Goal: Task Accomplishment & Management: Manage account settings

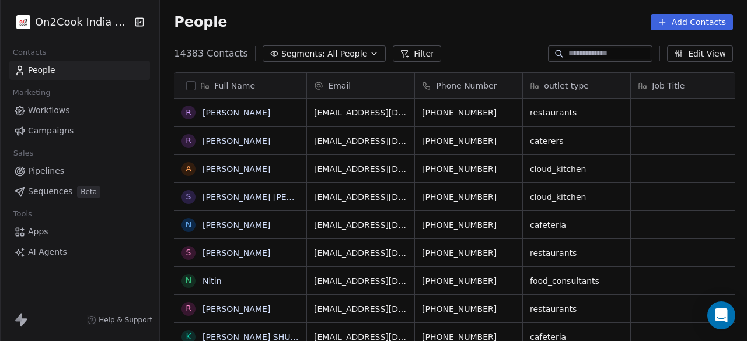
scroll to position [291, 580]
click at [102, 71] on link "People" at bounding box center [79, 70] width 141 height 19
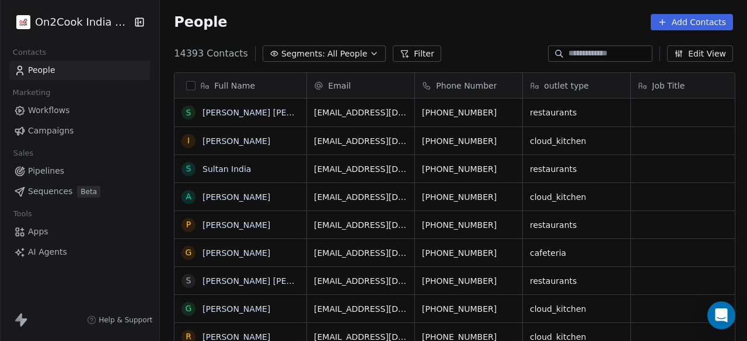
click at [401, 57] on button "Filter" at bounding box center [417, 53] width 48 height 16
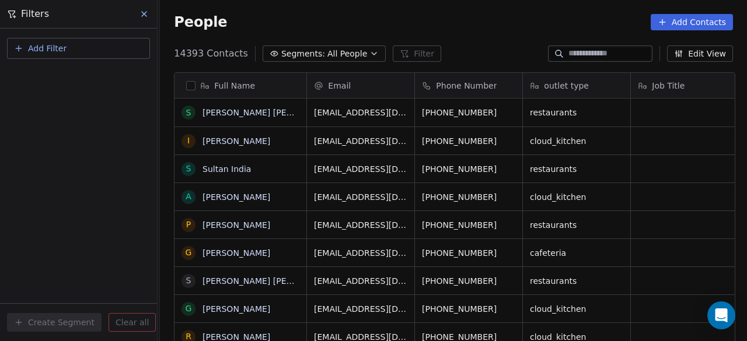
click at [66, 54] on button "Add Filter" at bounding box center [78, 48] width 143 height 21
click at [65, 77] on span "Contact properties" at bounding box center [57, 76] width 76 height 12
type input "***"
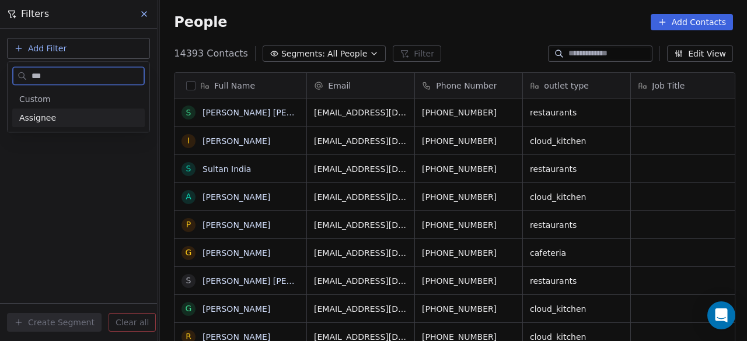
click at [45, 121] on span "Assignee" at bounding box center [37, 118] width 37 height 12
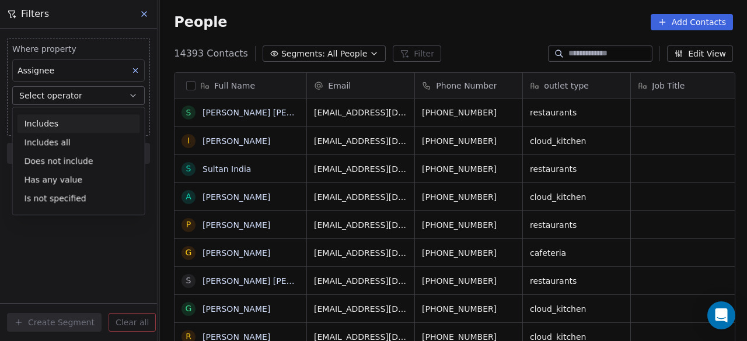
click at [55, 122] on div "Includes" at bounding box center [78, 123] width 122 height 19
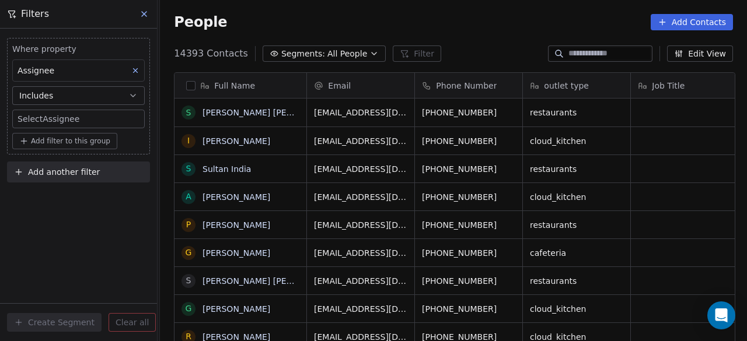
click at [64, 121] on body "On2Cook India Pvt. Ltd. Contacts People Marketing Workflows Campaigns Sales Pip…" at bounding box center [373, 170] width 747 height 341
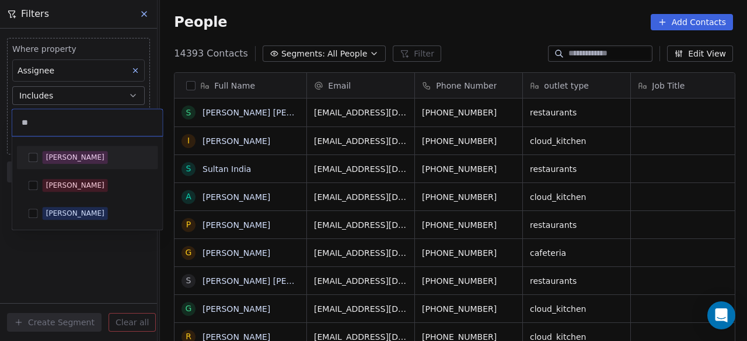
type input "*"
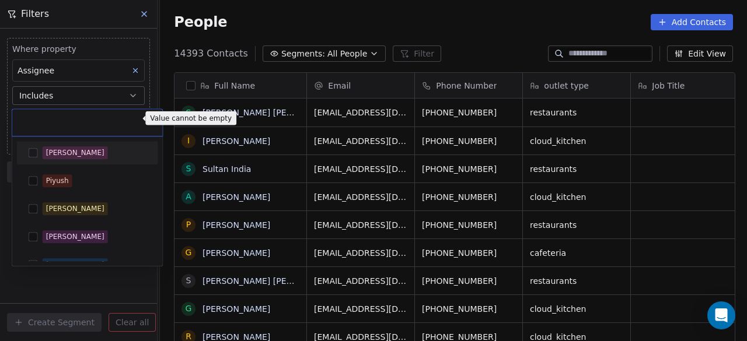
click at [173, 66] on html "On2Cook India Pvt. Ltd. Contacts People Marketing Workflows Campaigns Sales Pip…" at bounding box center [373, 170] width 747 height 341
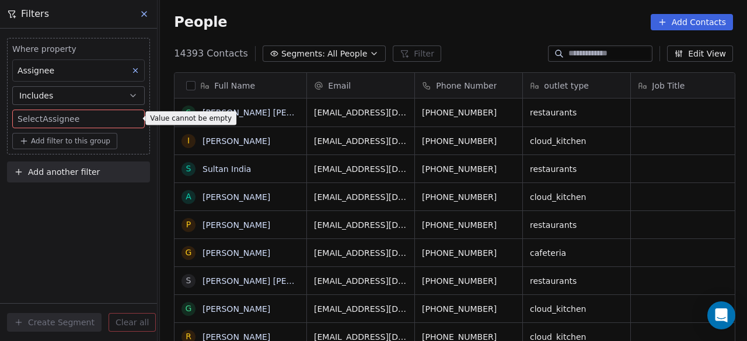
click at [87, 191] on div "Where property Assignee Includes Select Assignee Add filter to this group Add a…" at bounding box center [78, 185] width 157 height 313
click at [464, 50] on div "14393 Contacts Segments: All People Filter Edit View" at bounding box center [453, 53] width 587 height 19
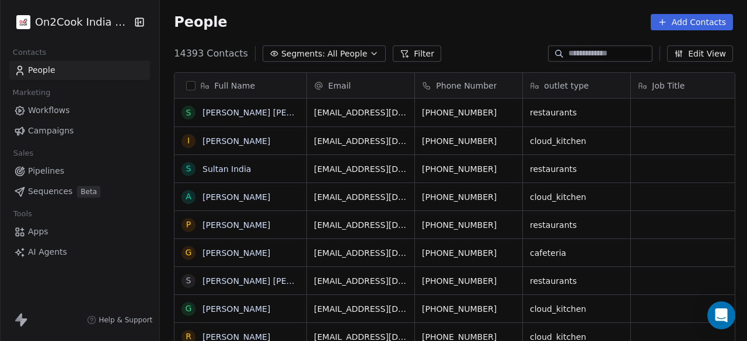
scroll to position [9, 9]
click at [475, 26] on div "People Add Contacts" at bounding box center [453, 22] width 559 height 16
click at [110, 71] on link "People" at bounding box center [79, 70] width 141 height 19
click at [401, 52] on button "Filter" at bounding box center [417, 53] width 48 height 16
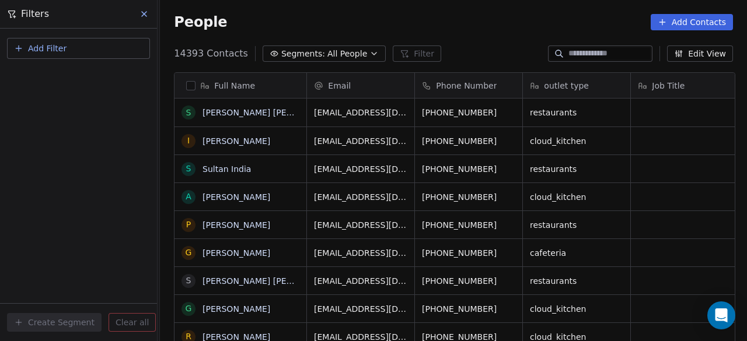
click at [115, 47] on button "Add Filter" at bounding box center [78, 48] width 143 height 21
click at [104, 74] on div "Contact properties" at bounding box center [78, 76] width 118 height 12
type input "***"
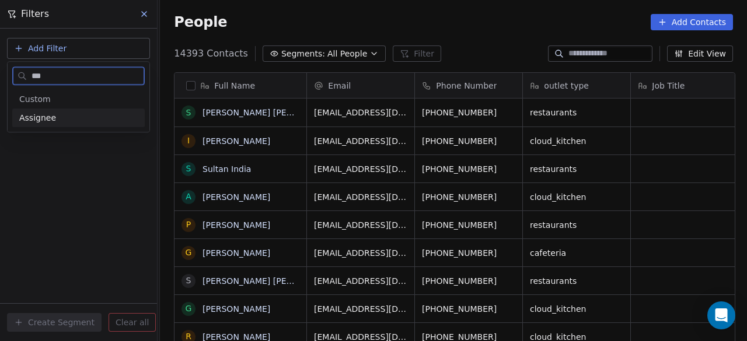
click at [74, 116] on div "Assignee" at bounding box center [78, 118] width 118 height 12
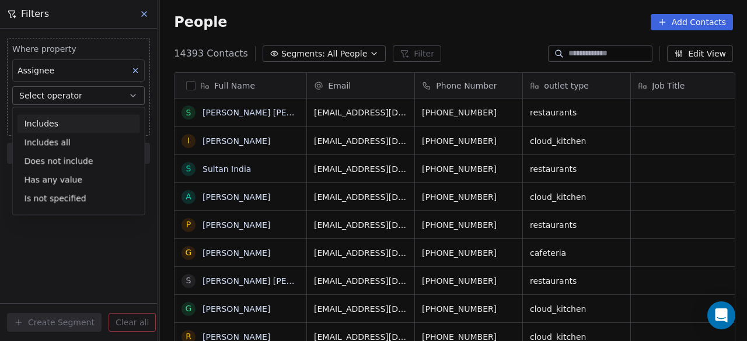
click at [73, 121] on div "Includes" at bounding box center [78, 123] width 122 height 19
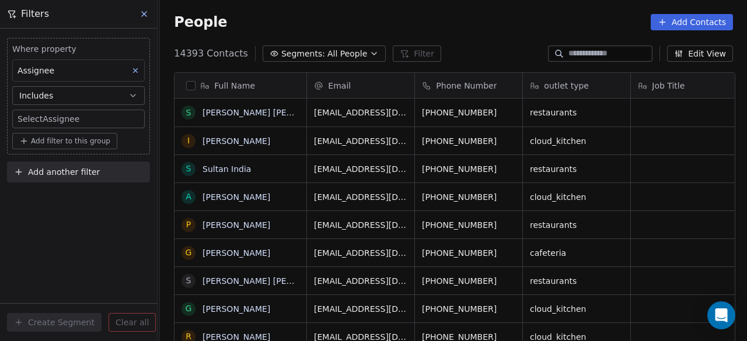
click at [75, 118] on body "On2Cook India Pvt. Ltd. Contacts People Marketing Workflows Campaigns Sales Pip…" at bounding box center [373, 170] width 747 height 341
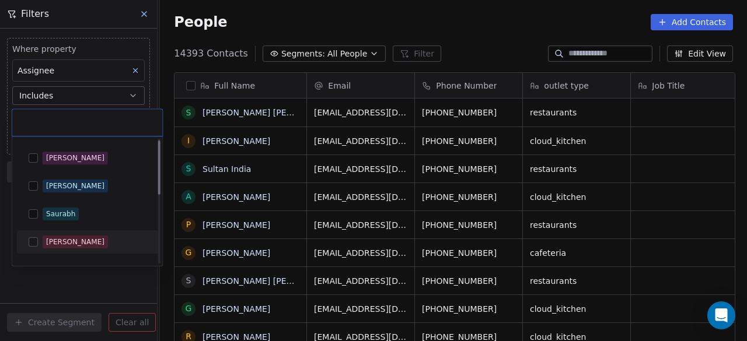
scroll to position [0, 0]
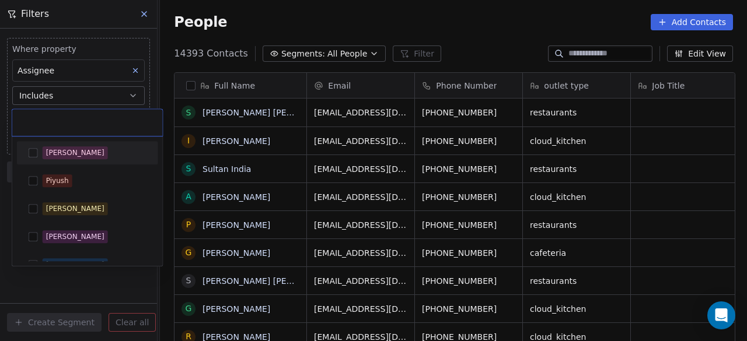
click at [117, 100] on html "On2Cook India Pvt. Ltd. Contacts People Marketing Workflows Campaigns Sales Pip…" at bounding box center [373, 170] width 747 height 341
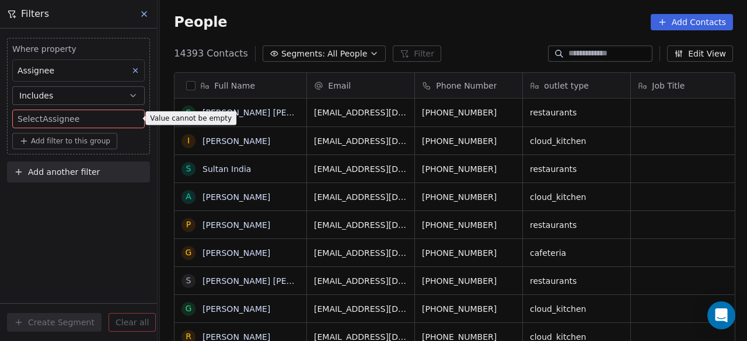
click at [114, 100] on button "Includes" at bounding box center [78, 95] width 132 height 19
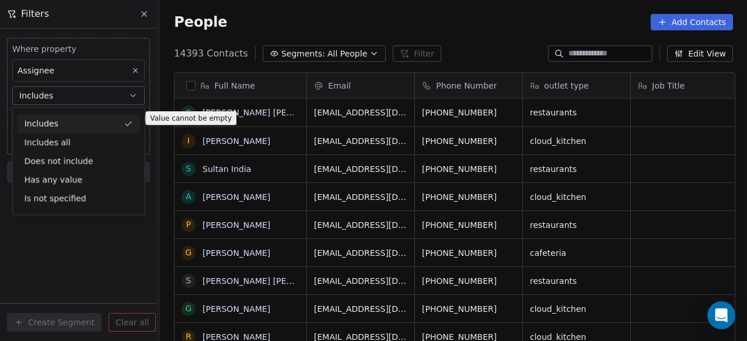
click at [94, 121] on div "Includes" at bounding box center [78, 123] width 122 height 19
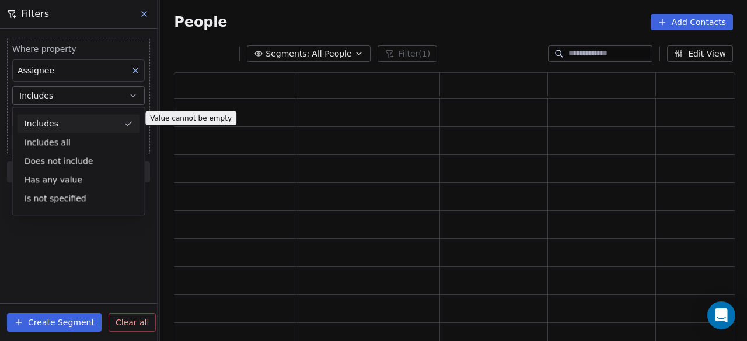
scroll to position [263, 552]
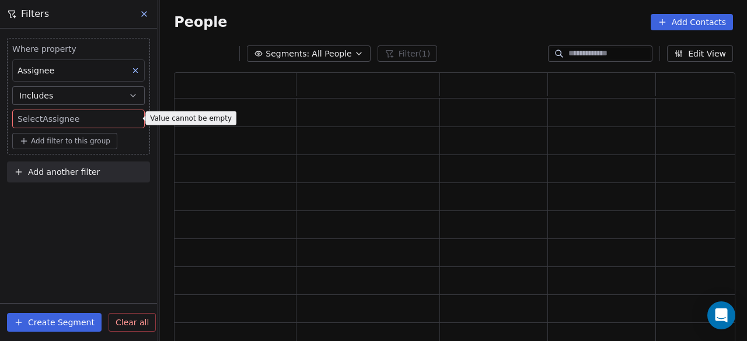
click at [94, 121] on body "On2Cook India Pvt. Ltd. Contacts People Marketing Workflows Campaigns Sales Pip…" at bounding box center [373, 170] width 747 height 341
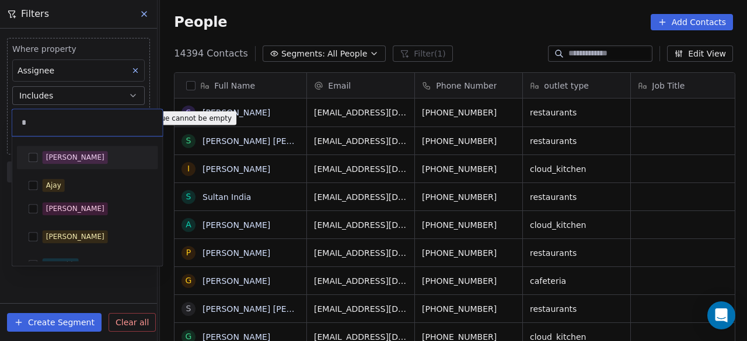
scroll to position [291, 580]
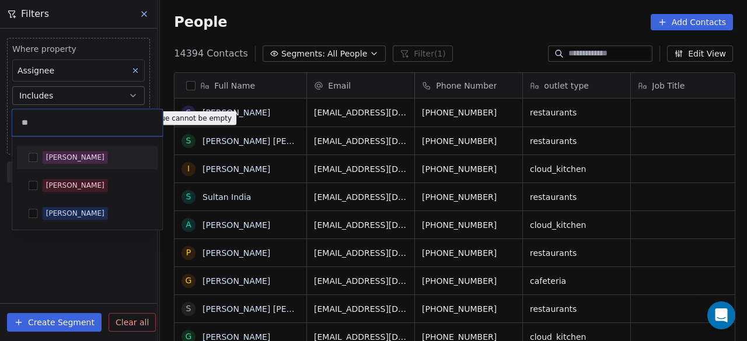
type input "*"
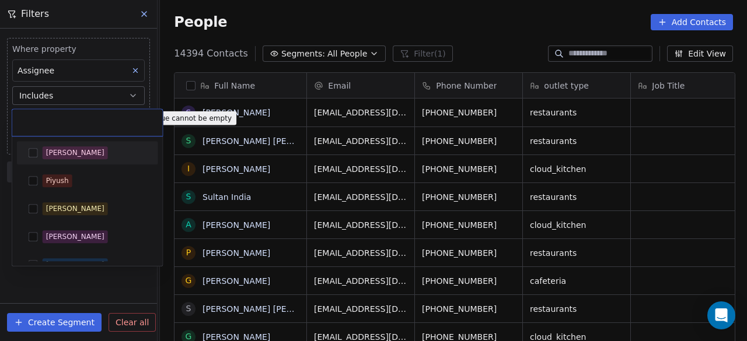
click at [133, 71] on html "On2Cook India Pvt. Ltd. Contacts People Marketing Workflows Campaigns Sales Pip…" at bounding box center [373, 170] width 747 height 341
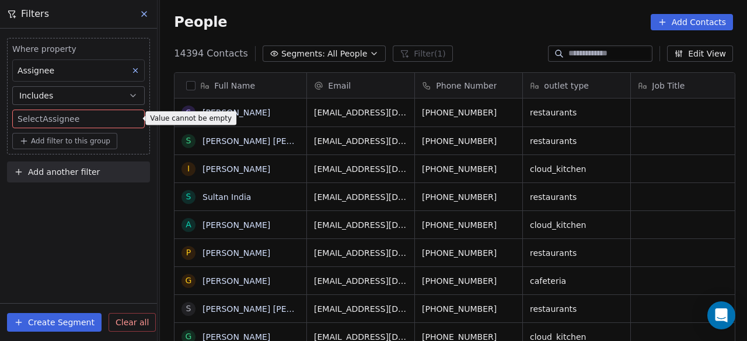
click at [73, 93] on button "Includes" at bounding box center [78, 95] width 132 height 19
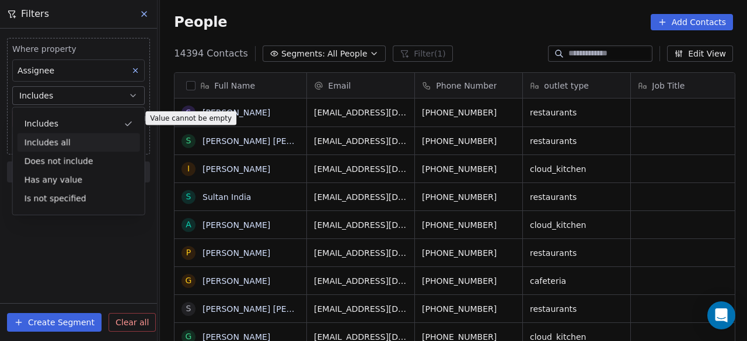
click at [76, 136] on div "Includes all" at bounding box center [78, 142] width 122 height 19
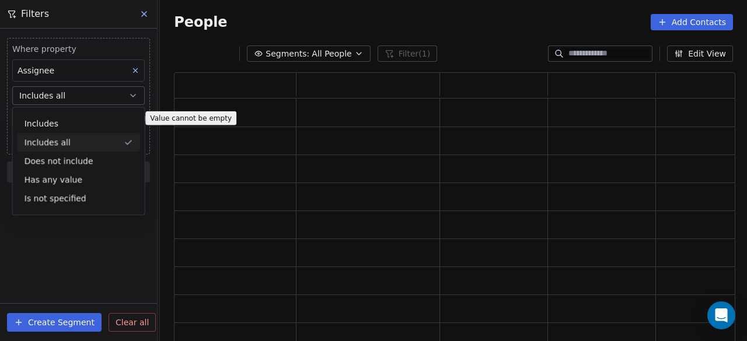
scroll to position [263, 552]
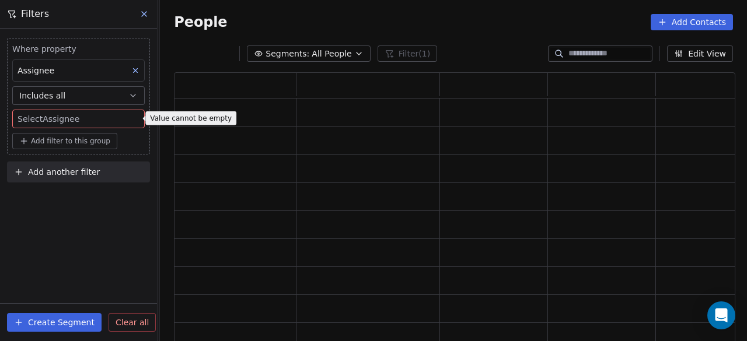
click at [76, 95] on button "Includes all" at bounding box center [78, 95] width 132 height 19
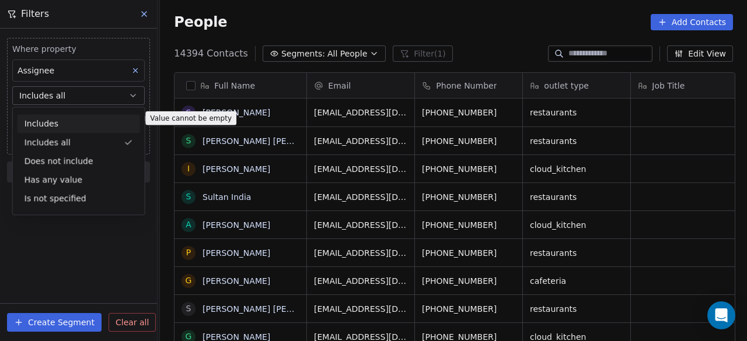
scroll to position [291, 580]
click at [69, 119] on div "Includes" at bounding box center [78, 123] width 122 height 19
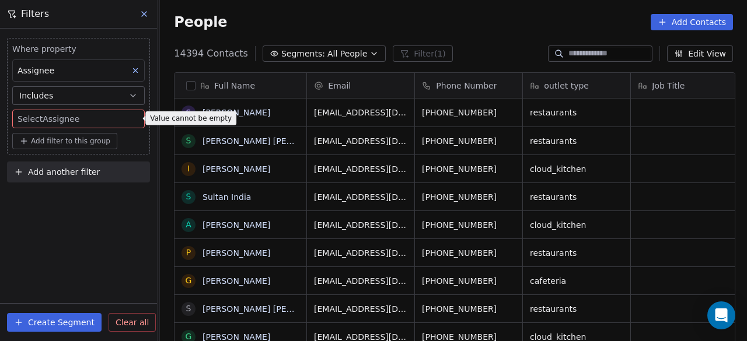
click at [69, 114] on body "On2Cook India Pvt. Ltd. Contacts People Marketing Workflows Campaigns Sales Pip…" at bounding box center [373, 170] width 747 height 341
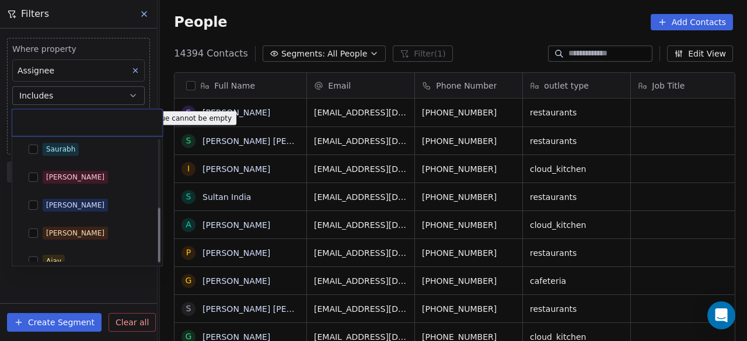
scroll to position [155, 0]
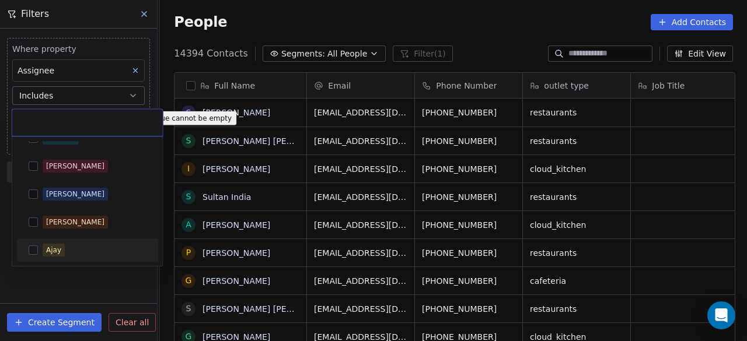
click at [121, 327] on html "On2Cook India Pvt. Ltd. Contacts People Marketing Workflows Campaigns Sales Pip…" at bounding box center [373, 170] width 747 height 341
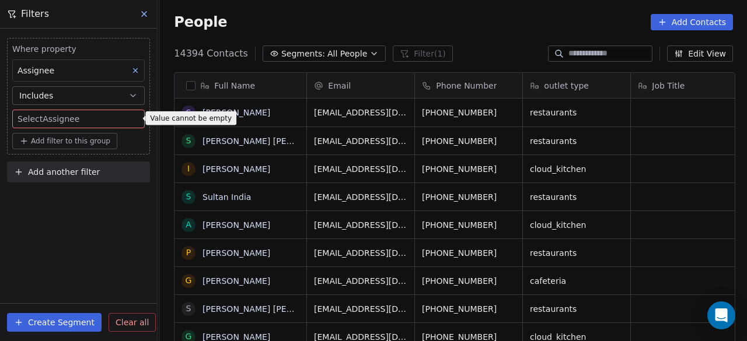
click at [139, 68] on icon at bounding box center [135, 70] width 8 height 8
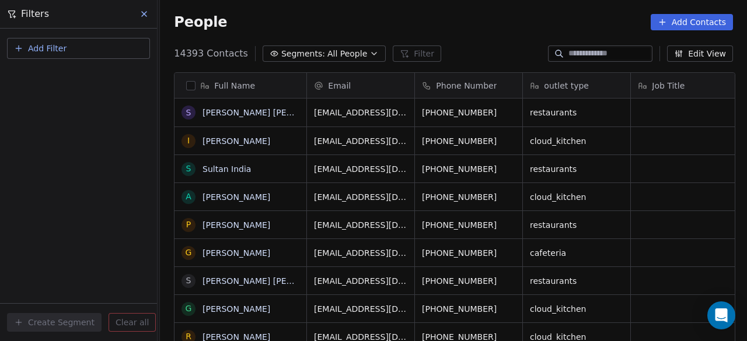
click at [115, 110] on div "Add Filter Create Segment Clear all" at bounding box center [78, 185] width 157 height 313
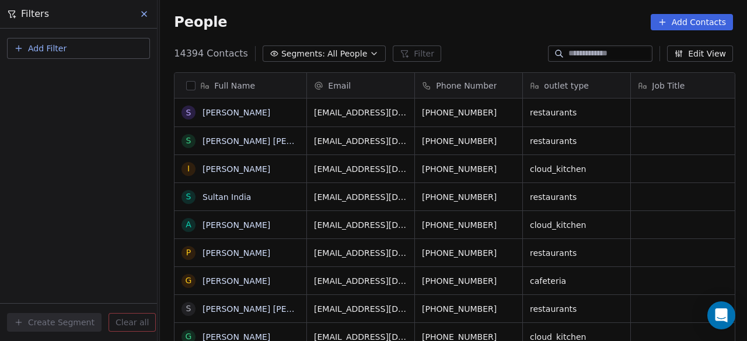
click at [79, 94] on div "Add Filter Create Segment Clear all" at bounding box center [78, 185] width 157 height 313
click at [99, 49] on button "Add Filter" at bounding box center [78, 48] width 143 height 21
click at [86, 75] on span "Contact properties" at bounding box center [57, 76] width 76 height 12
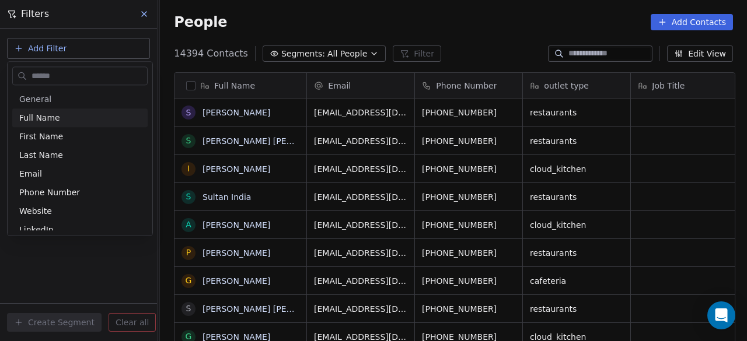
click at [86, 75] on input "text" at bounding box center [88, 76] width 118 height 17
type input "***"
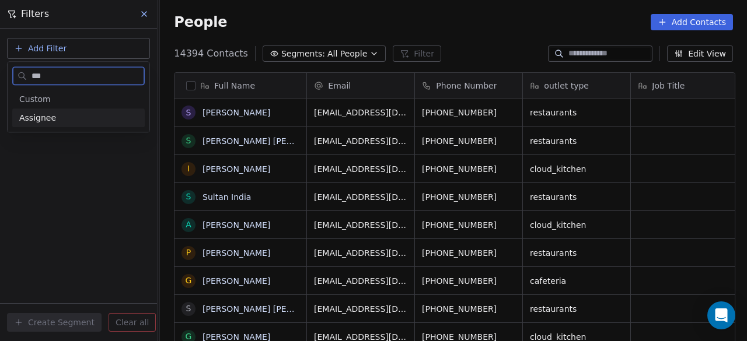
click at [57, 125] on div "Assignee" at bounding box center [78, 117] width 132 height 19
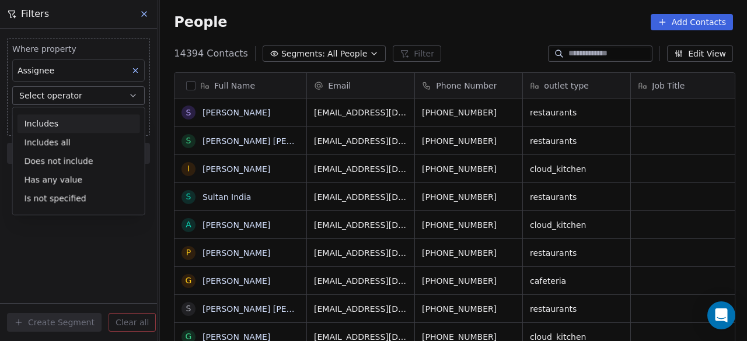
click at [71, 130] on div "Includes" at bounding box center [78, 123] width 122 height 19
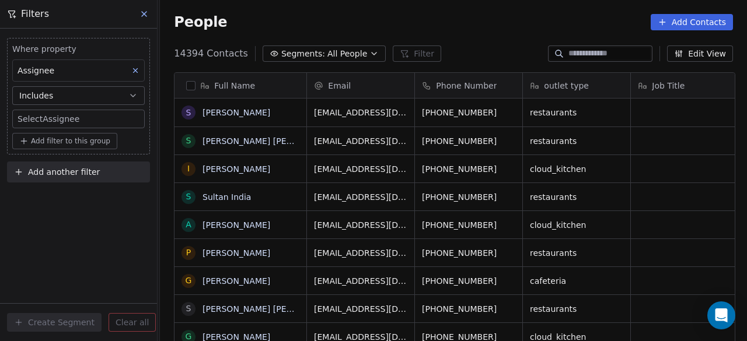
click at [77, 124] on body "On2Cook India Pvt. Ltd. Contacts People Marketing Workflows Campaigns Sales Pip…" at bounding box center [373, 170] width 747 height 341
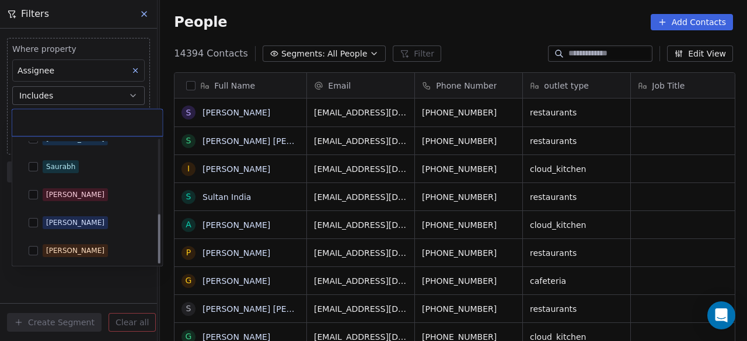
scroll to position [183, 0]
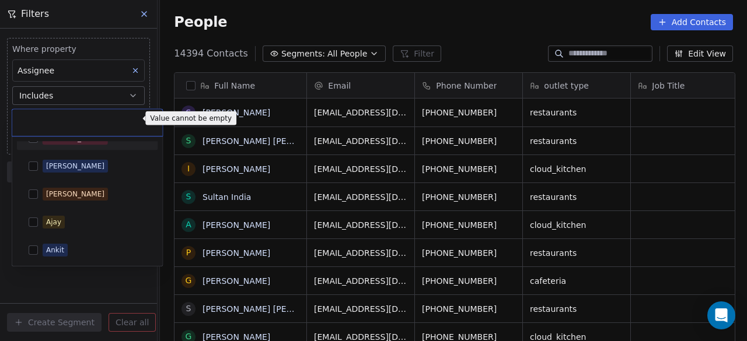
click at [132, 91] on html "On2Cook India Pvt. Ltd. Contacts People Marketing Workflows Campaigns Sales Pip…" at bounding box center [373, 170] width 747 height 341
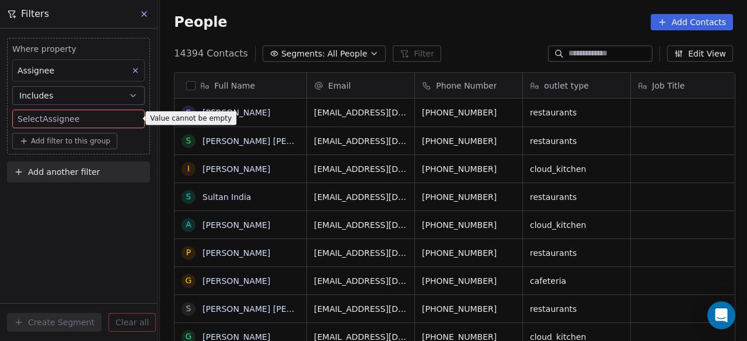
click at [136, 69] on icon at bounding box center [135, 70] width 8 height 8
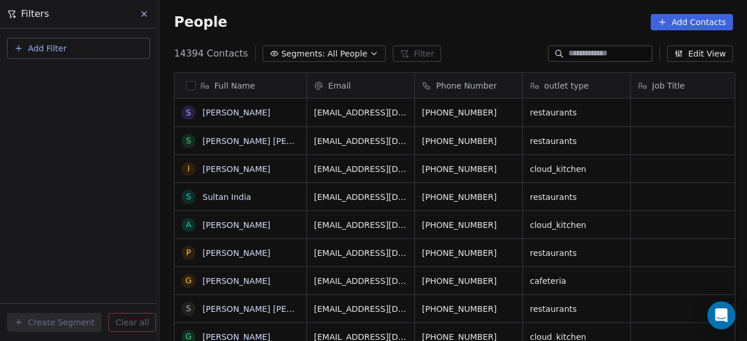
click at [26, 32] on div "Add Filter" at bounding box center [78, 46] width 157 height 35
click at [24, 46] on button "Add Filter" at bounding box center [78, 48] width 143 height 21
click at [55, 79] on span "Contact properties" at bounding box center [57, 76] width 76 height 12
type input "***"
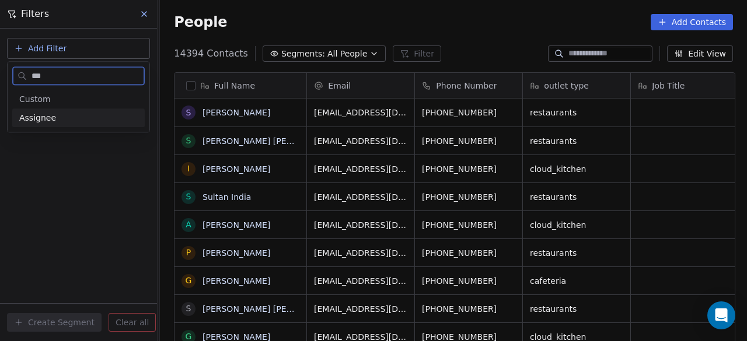
click at [55, 115] on div "Assignee" at bounding box center [78, 118] width 118 height 12
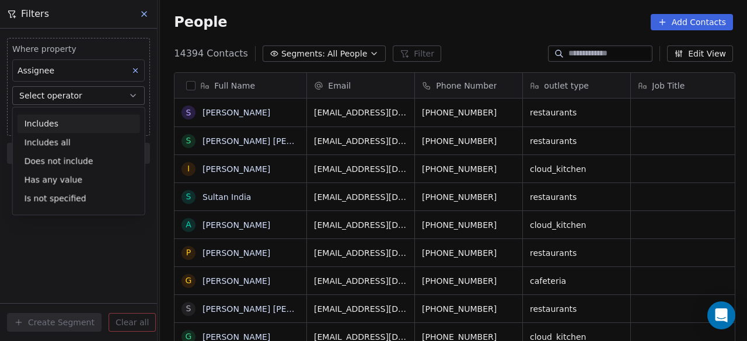
click at [70, 71] on div "Assignee" at bounding box center [78, 70] width 132 height 22
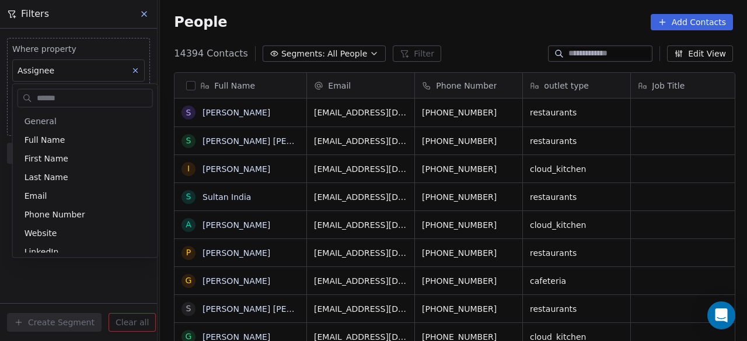
scroll to position [551, 0]
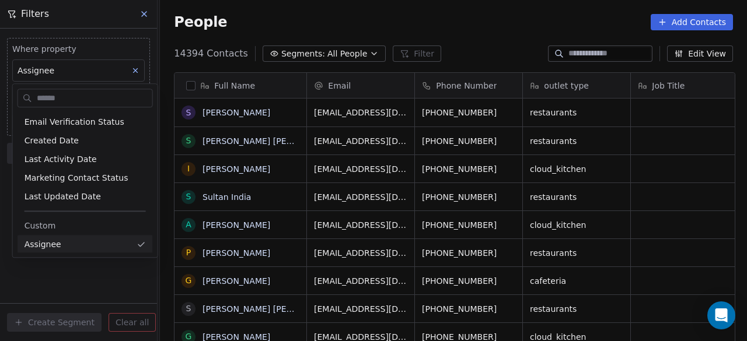
click at [99, 100] on input "text" at bounding box center [93, 98] width 118 height 17
click at [135, 73] on html "On2Cook India Pvt. Ltd. Contacts People Marketing Workflows Campaigns Sales Pip…" at bounding box center [373, 170] width 747 height 341
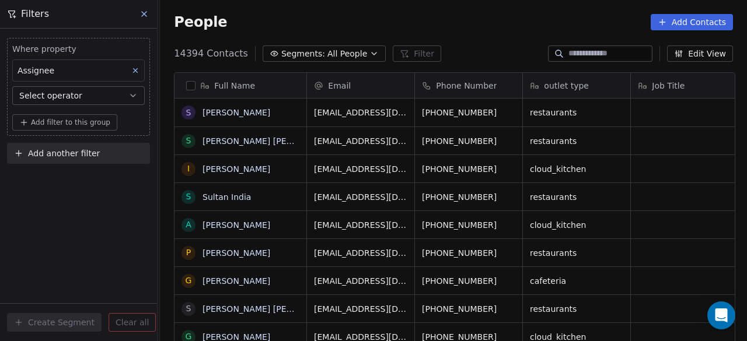
click at [110, 97] on button "Select operator" at bounding box center [78, 95] width 132 height 19
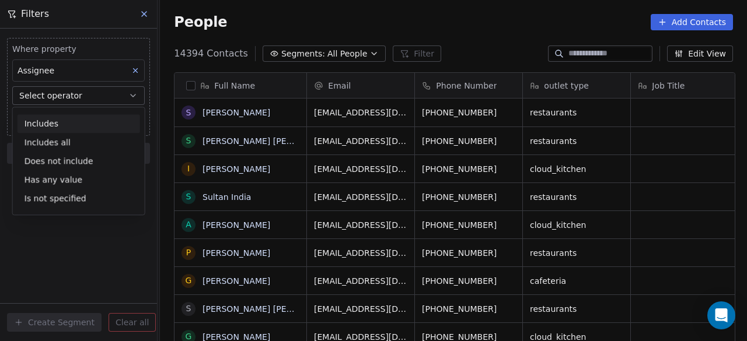
click at [70, 125] on div "Includes" at bounding box center [78, 123] width 122 height 19
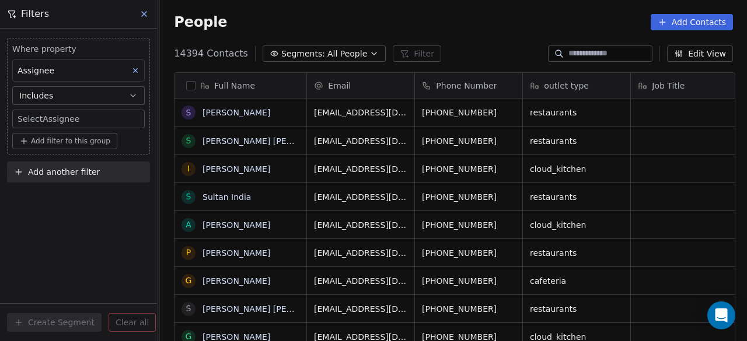
click at [71, 118] on body "On2Cook India Pvt. Ltd. Contacts People Marketing Workflows Campaigns Sales Pip…" at bounding box center [373, 170] width 747 height 341
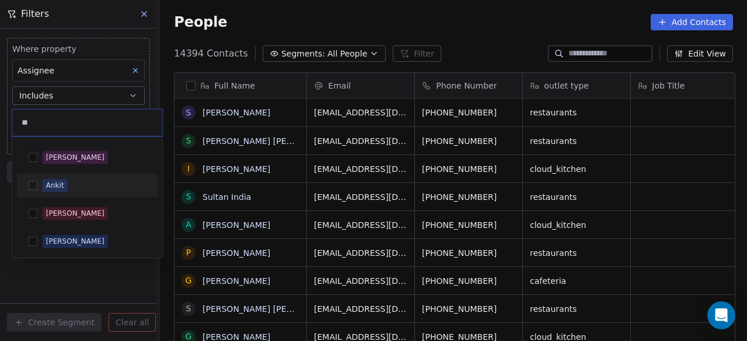
type input "**"
click at [57, 183] on div "Ankit" at bounding box center [55, 185] width 18 height 10
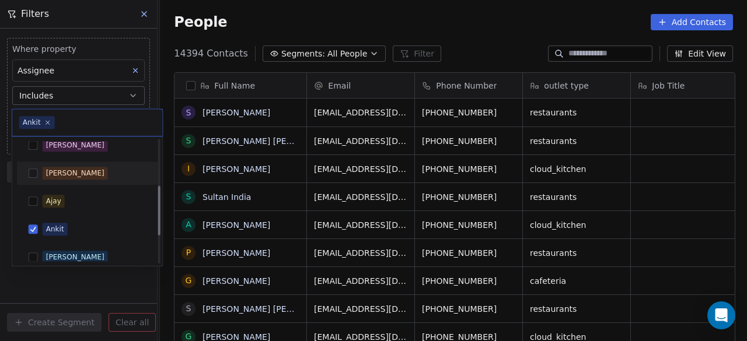
scroll to position [117, 0]
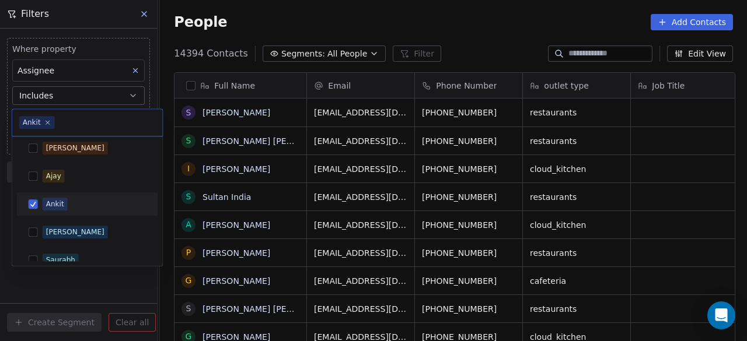
click at [96, 285] on html "On2Cook India Pvt. Ltd. Contacts People Marketing Workflows Campaigns Sales Pip…" at bounding box center [373, 170] width 747 height 341
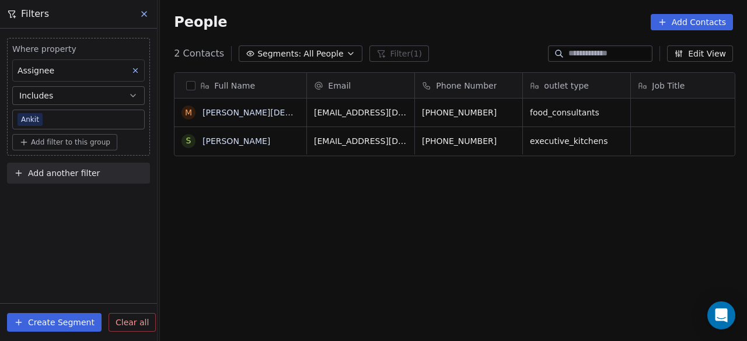
scroll to position [291, 580]
click at [40, 321] on button "Create Segment" at bounding box center [54, 322] width 94 height 19
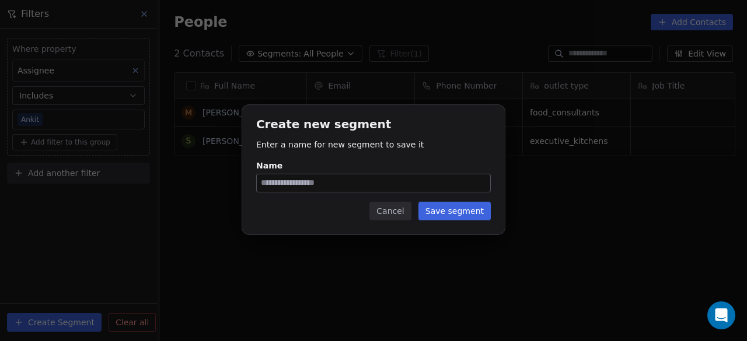
click at [281, 180] on input "Name" at bounding box center [373, 182] width 233 height 17
type input "**********"
click at [454, 209] on button "Save segment" at bounding box center [454, 211] width 72 height 19
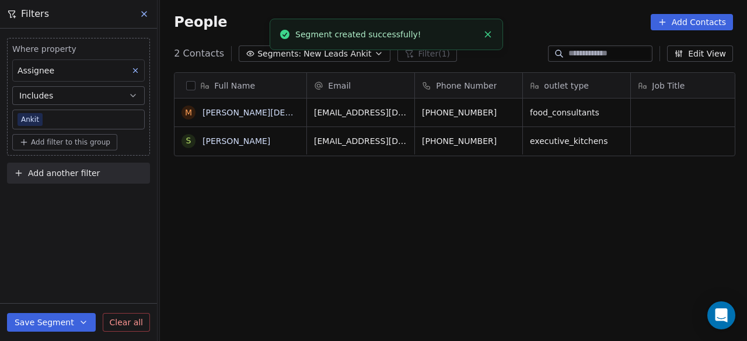
drag, startPoint x: 603, startPoint y: 203, endPoint x: 405, endPoint y: 188, distance: 198.8
click at [414, 188] on div "Full Name M Mahaveer Jain S Sajid Akhtar Email Phone Number outlet type Job Tit…" at bounding box center [453, 213] width 587 height 300
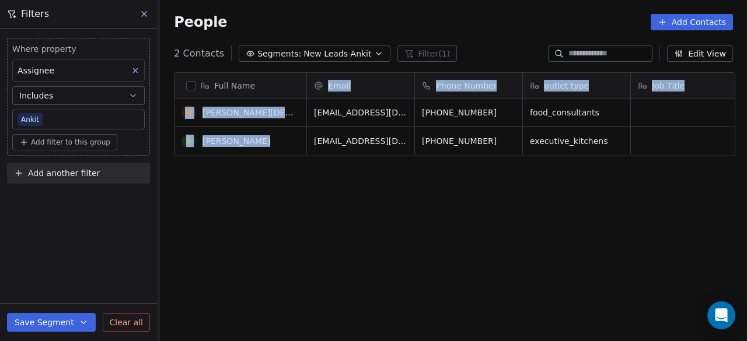
drag, startPoint x: 509, startPoint y: 199, endPoint x: 266, endPoint y: 192, distance: 243.3
click at [266, 192] on div "Full Name M Mahaveer Jain S Sajid Akhtar Email Phone Number outlet type Job Tit…" at bounding box center [453, 213] width 587 height 300
click at [553, 215] on div "Full Name M Mahaveer Jain S Sajid Akhtar Email Phone Number outlet type Job Tit…" at bounding box center [453, 213] width 587 height 300
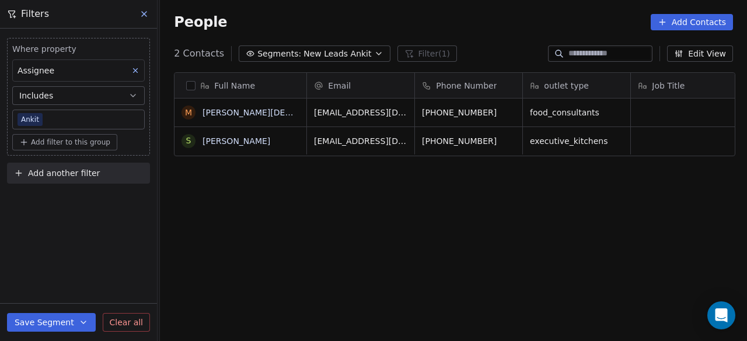
drag, startPoint x: 612, startPoint y: 197, endPoint x: 477, endPoint y: 197, distance: 135.3
click at [477, 197] on div "Full Name M Mahaveer Jain S Sajid Akhtar Email Phone Number outlet type Job Tit…" at bounding box center [453, 213] width 587 height 300
click at [342, 242] on div "Full Name M Mahaveer Jain S Sajid Akhtar Email Phone Number outlet type Job Tit…" at bounding box center [453, 213] width 587 height 300
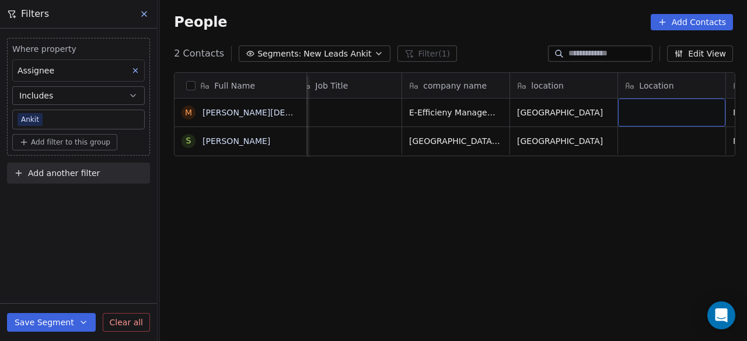
scroll to position [0, 444]
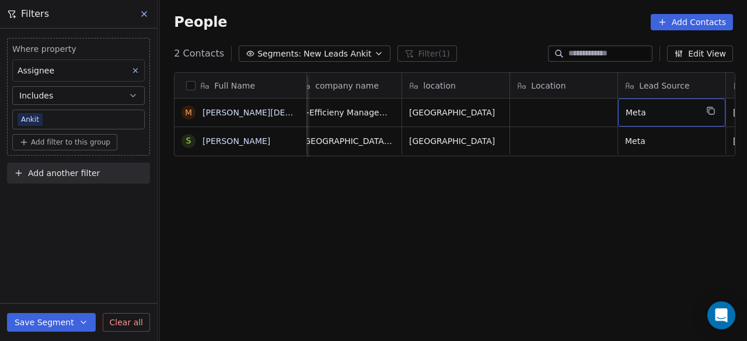
click at [590, 83] on div "Location" at bounding box center [562, 86] width 91 height 12
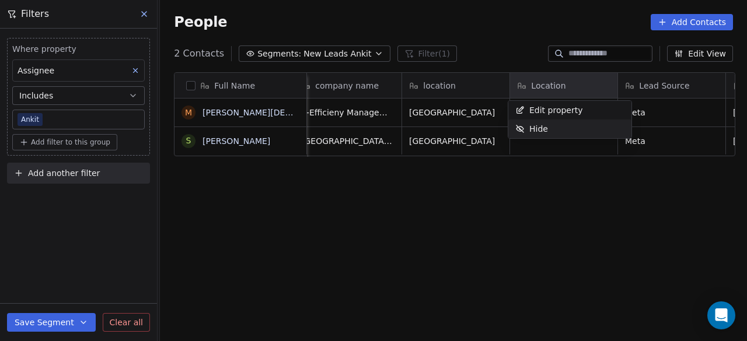
click at [579, 129] on div "Hide" at bounding box center [569, 129] width 123 height 19
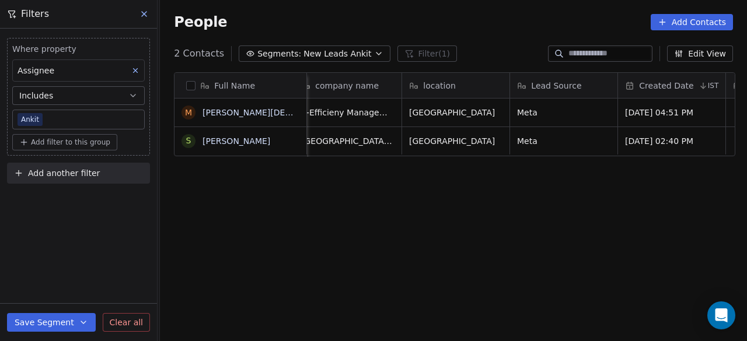
click at [633, 86] on div "Created Date" at bounding box center [660, 86] width 71 height 12
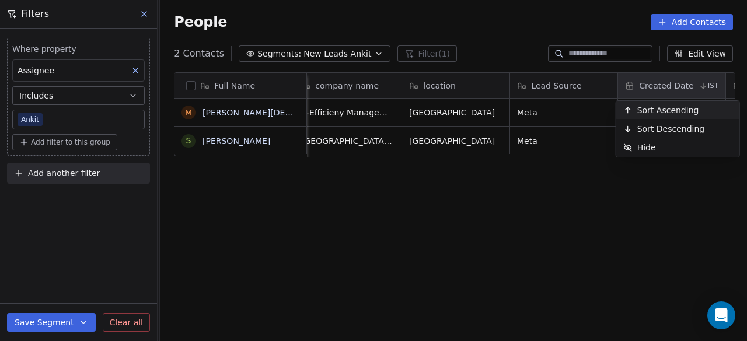
click at [586, 201] on html "On2Cook India Pvt. Ltd. Contacts People Marketing Workflows Campaigns Sales Pip…" at bounding box center [373, 170] width 747 height 341
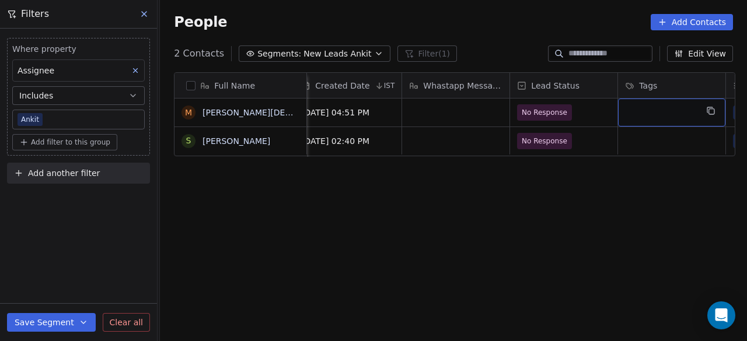
scroll to position [0, 876]
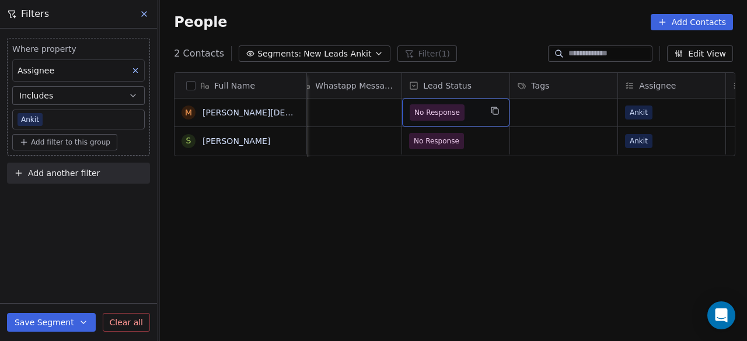
click at [455, 114] on span "No Response" at bounding box center [436, 112] width 55 height 16
click at [460, 114] on span "No Response" at bounding box center [444, 112] width 71 height 16
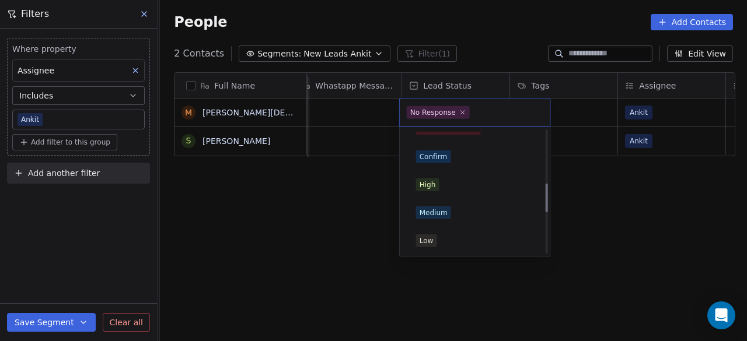
scroll to position [0, 0]
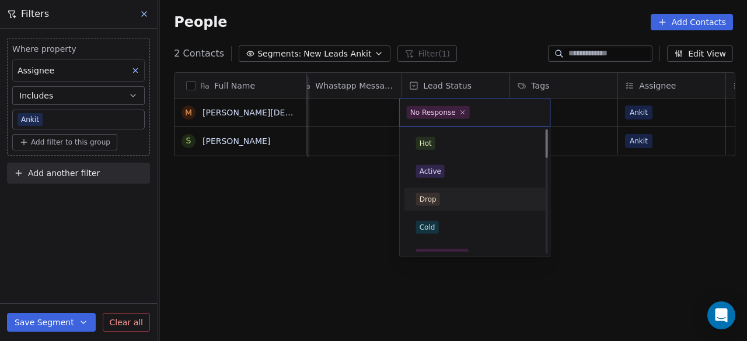
click at [597, 210] on html "On2Cook India Pvt. Ltd. Contacts People Marketing Workflows Campaigns Sales Pip…" at bounding box center [373, 170] width 747 height 341
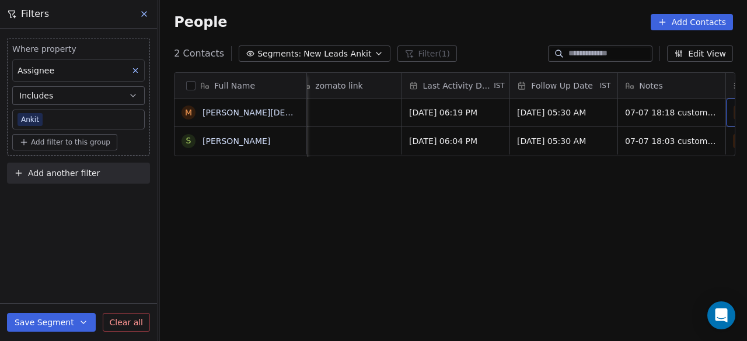
scroll to position [0, 1631]
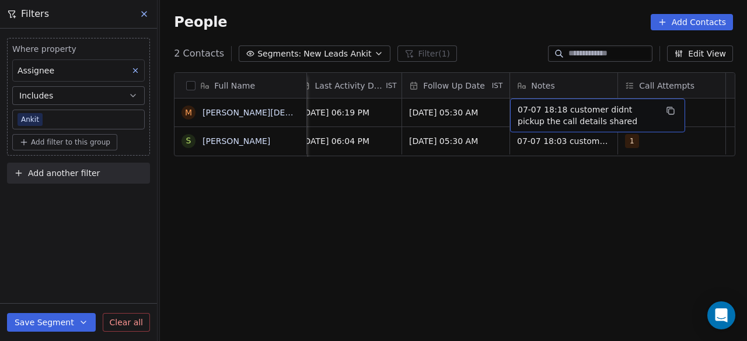
click at [598, 226] on div "Full Name M Mahaveer Jain S Sajid Akhtar Sales Rep Website zomato link Last Act…" at bounding box center [453, 213] width 587 height 300
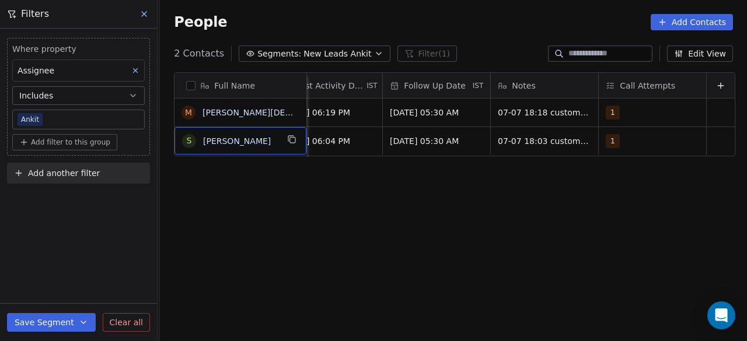
scroll to position [0, 0]
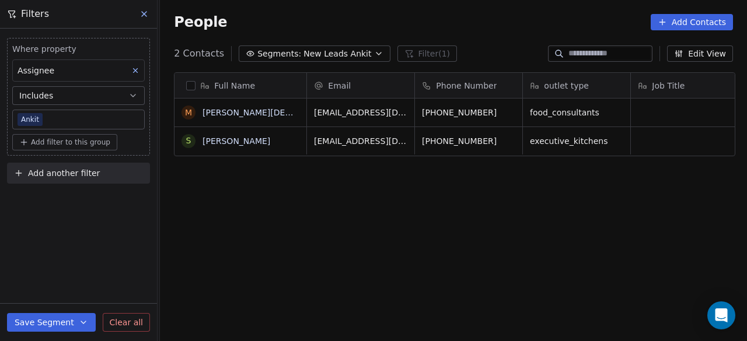
click at [448, 206] on div "Full Name M Mahaveer Jain S Sajid Akhtar Email Phone Number outlet type Job Tit…" at bounding box center [453, 213] width 587 height 300
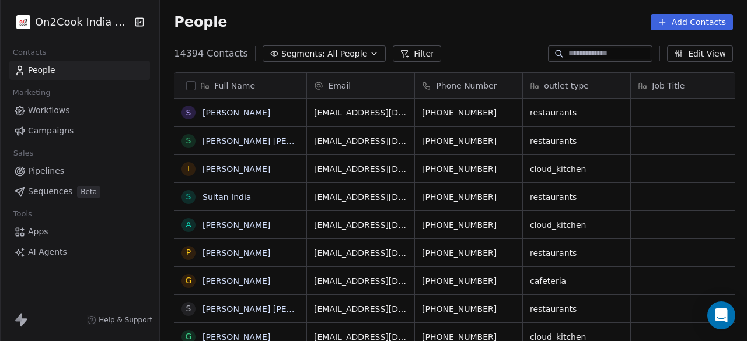
scroll to position [291, 580]
click at [68, 73] on link "People" at bounding box center [79, 70] width 141 height 19
click at [369, 51] on icon "button" at bounding box center [373, 53] width 9 height 9
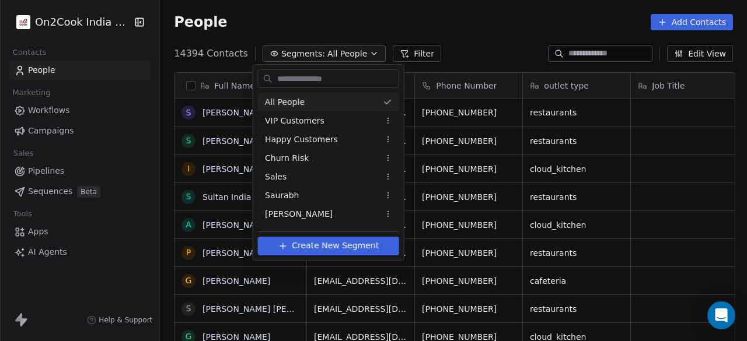
click at [332, 80] on input "text" at bounding box center [337, 79] width 124 height 17
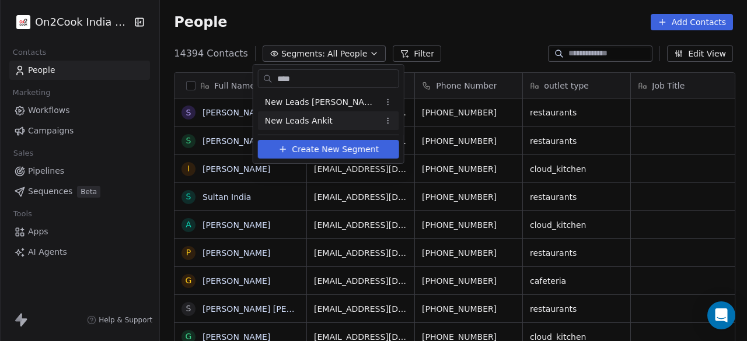
type input "***"
click at [297, 115] on span "New Leads Ankit" at bounding box center [299, 121] width 68 height 12
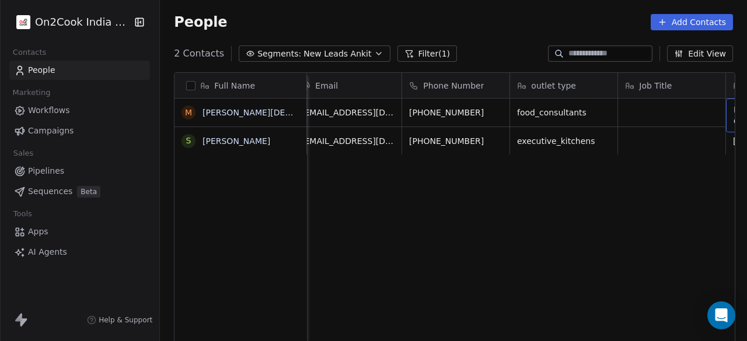
scroll to position [0, 121]
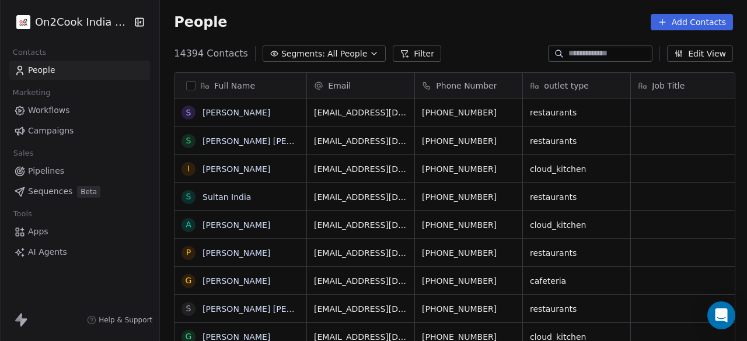
scroll to position [291, 580]
click at [401, 51] on button "Filter" at bounding box center [417, 53] width 48 height 16
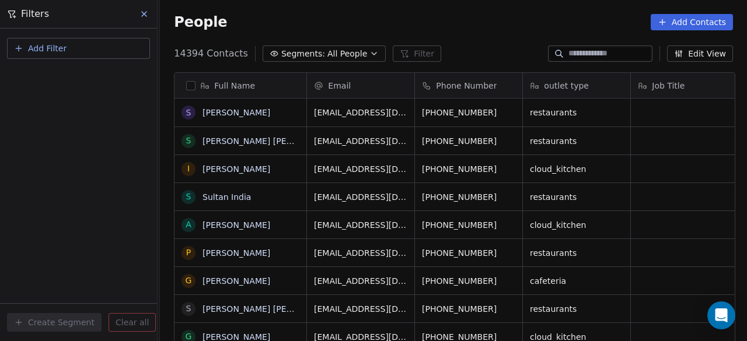
click at [309, 58] on span "Segments:" at bounding box center [303, 54] width 44 height 12
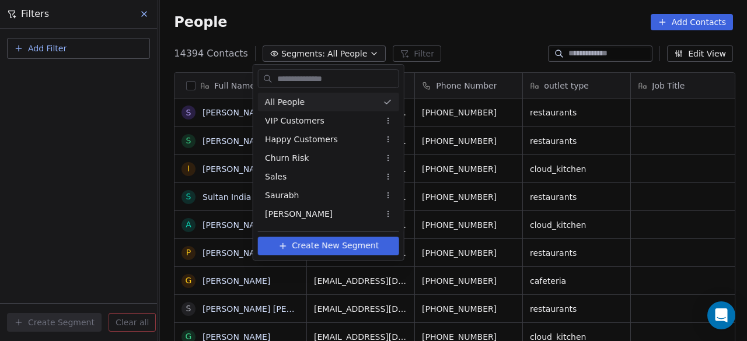
click at [314, 79] on input "text" at bounding box center [337, 79] width 124 height 17
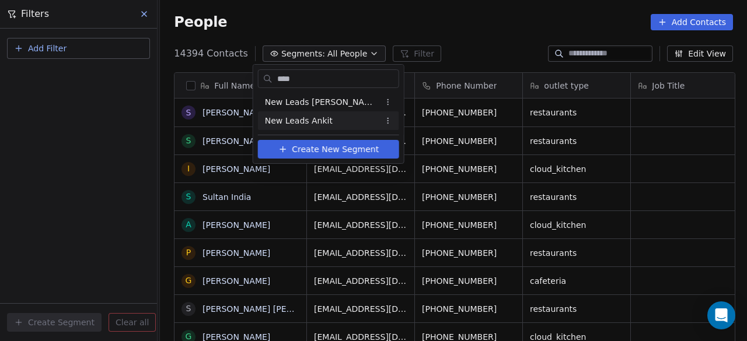
type input "***"
click at [322, 115] on span "New Leads Ankit" at bounding box center [299, 121] width 68 height 12
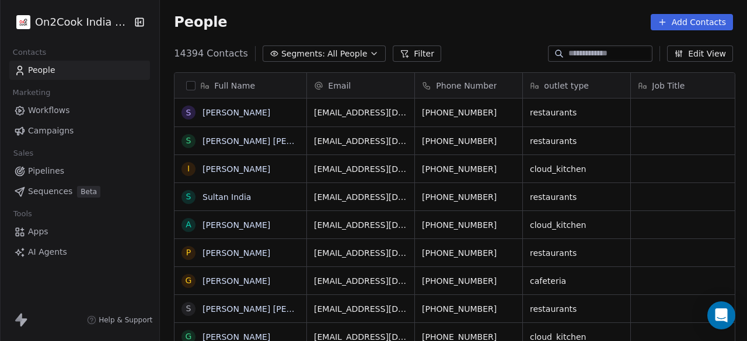
scroll to position [291, 580]
click at [96, 67] on link "People" at bounding box center [79, 70] width 141 height 19
click at [369, 53] on icon "button" at bounding box center [373, 53] width 9 height 9
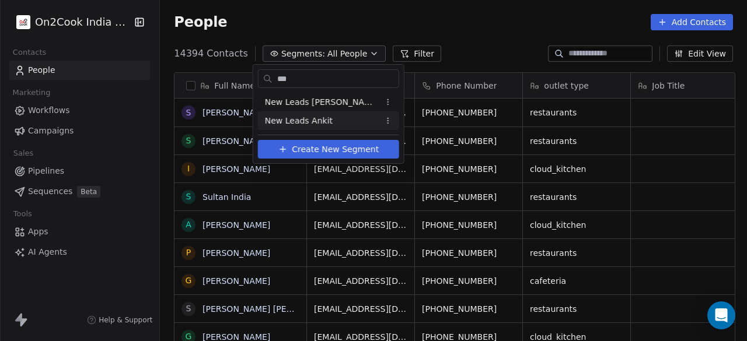
type input "***"
click at [307, 120] on span "New Leads Ankit" at bounding box center [299, 121] width 68 height 12
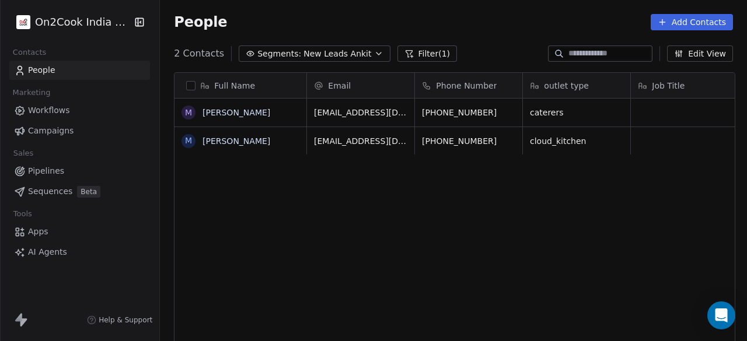
click at [101, 68] on link "People" at bounding box center [79, 70] width 141 height 19
click at [374, 52] on icon "button" at bounding box center [378, 53] width 9 height 9
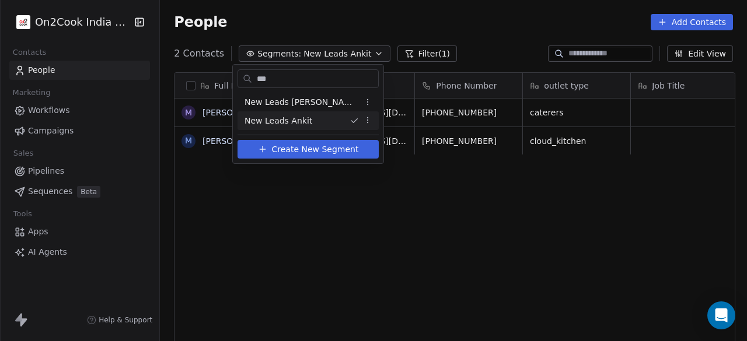
click at [349, 118] on icon "Suggestions" at bounding box center [353, 120] width 9 height 9
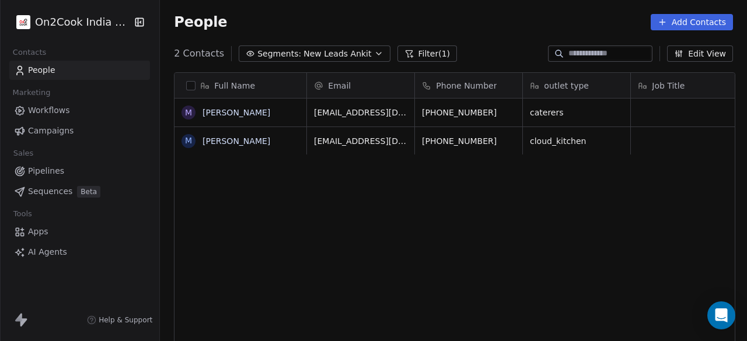
click at [404, 52] on button "Filter (1)" at bounding box center [427, 53] width 60 height 16
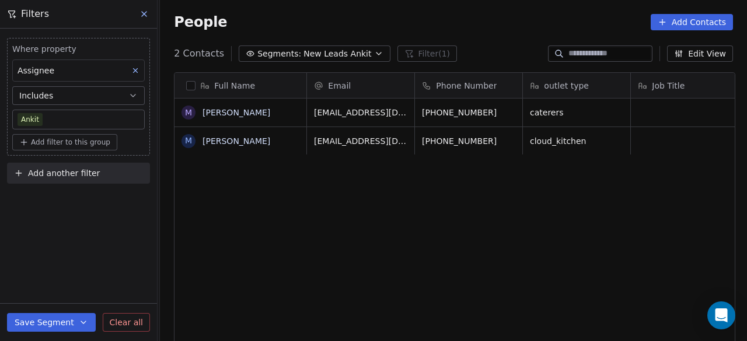
click at [134, 325] on span "Clear all" at bounding box center [126, 323] width 33 height 12
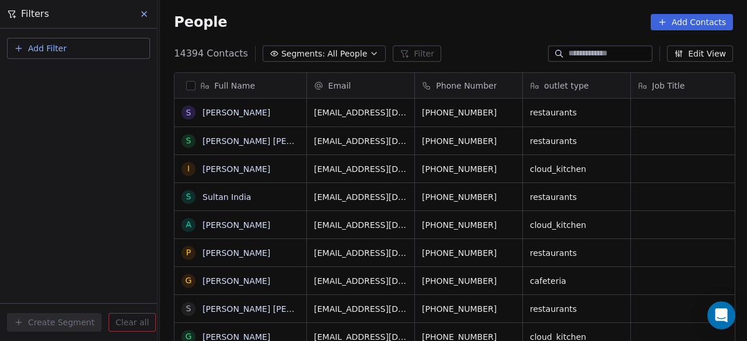
click at [100, 44] on button "Add Filter" at bounding box center [78, 48] width 143 height 21
click at [72, 74] on span "Contact properties" at bounding box center [57, 76] width 76 height 12
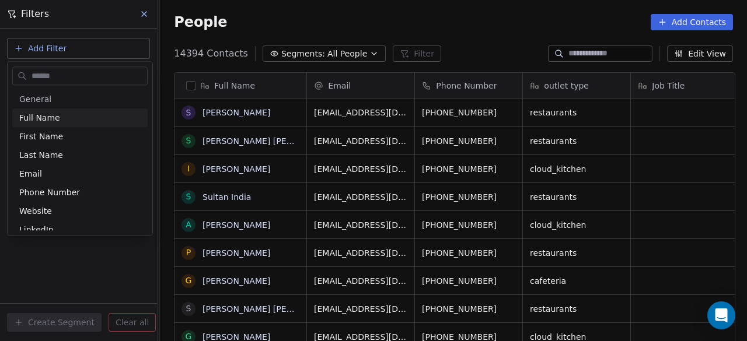
click at [73, 80] on input "text" at bounding box center [88, 76] width 118 height 17
type input "***"
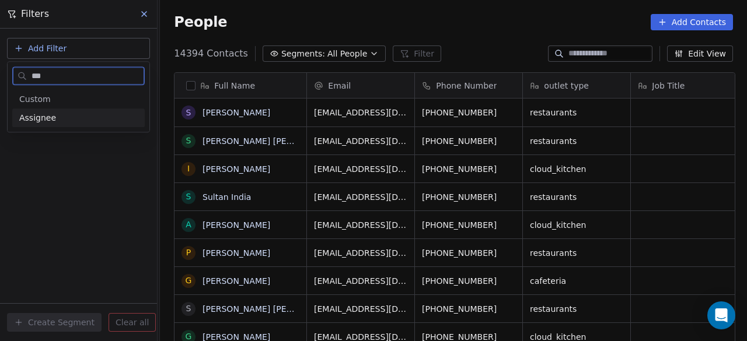
click at [52, 117] on div "Assignee" at bounding box center [78, 118] width 118 height 12
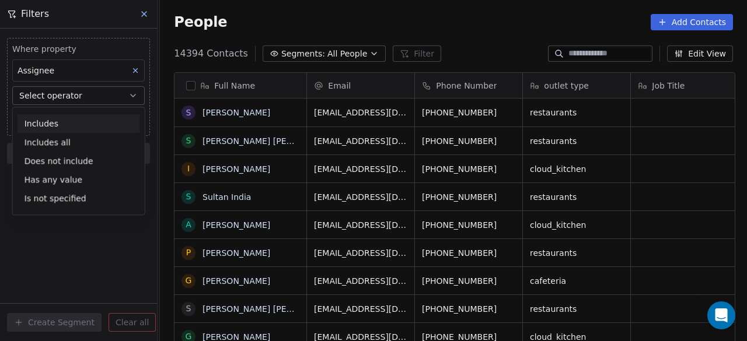
click at [62, 125] on div "Includes" at bounding box center [78, 123] width 122 height 19
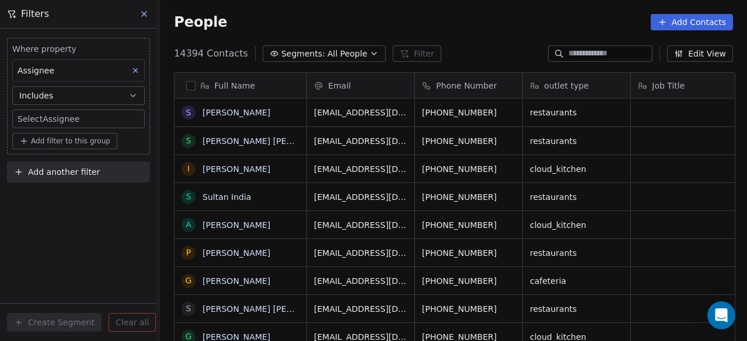
click at [63, 118] on body "On2Cook India Pvt. Ltd. Contacts People Marketing Workflows Campaigns Sales Pip…" at bounding box center [373, 170] width 747 height 341
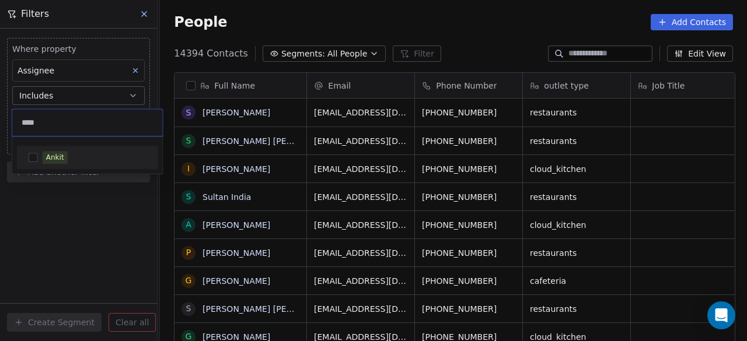
type input "****"
click at [56, 156] on div "Ankit" at bounding box center [55, 157] width 18 height 10
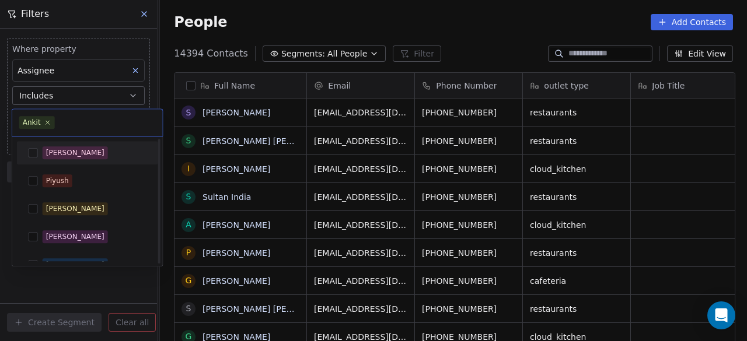
scroll to position [183, 0]
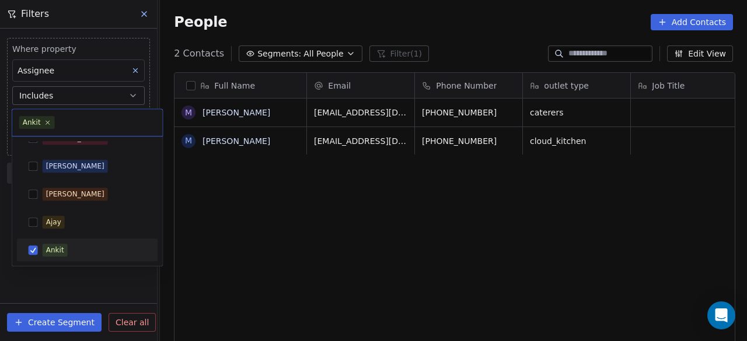
click at [106, 282] on html "On2Cook India Pvt. Ltd. Contacts People Marketing Workflows Campaigns Sales Pip…" at bounding box center [373, 170] width 747 height 341
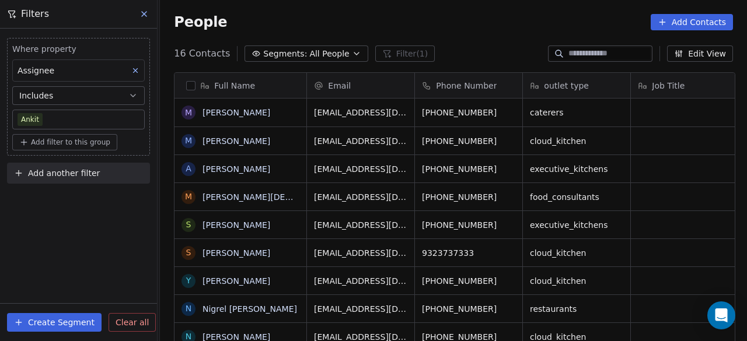
click at [118, 213] on div "Where property Assignee Includes Ankit Add filter to this group Add another fil…" at bounding box center [78, 185] width 157 height 313
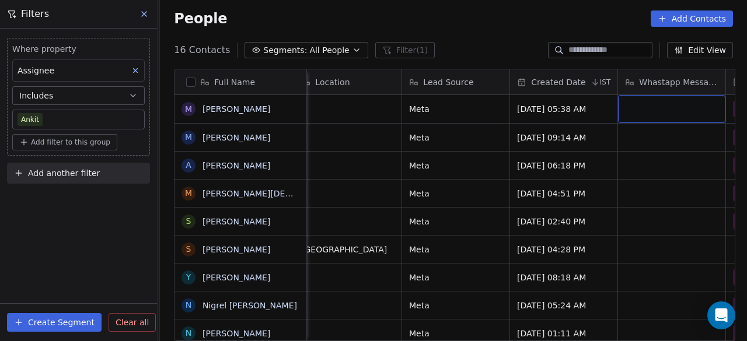
scroll to position [0, 768]
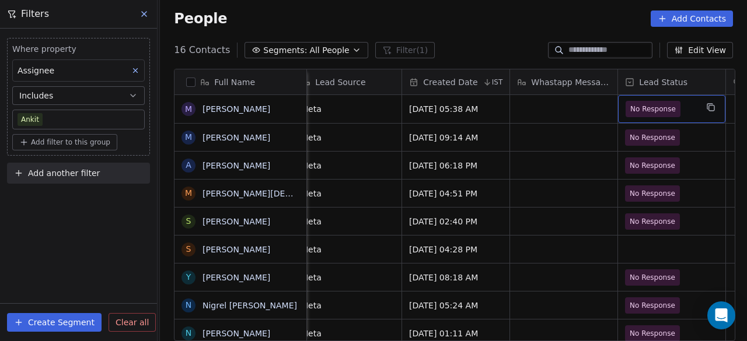
click at [651, 109] on span "No Response" at bounding box center [652, 109] width 45 height 12
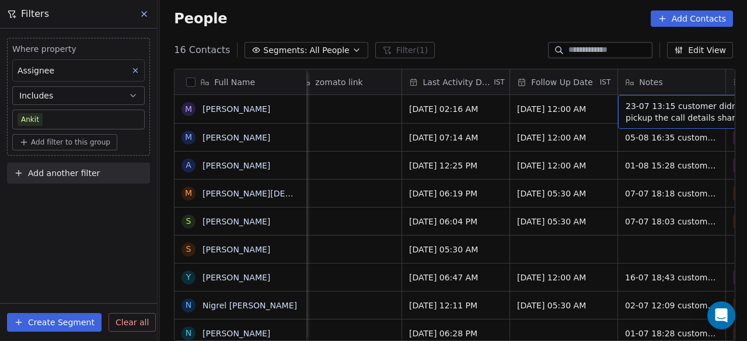
scroll to position [0, 1739]
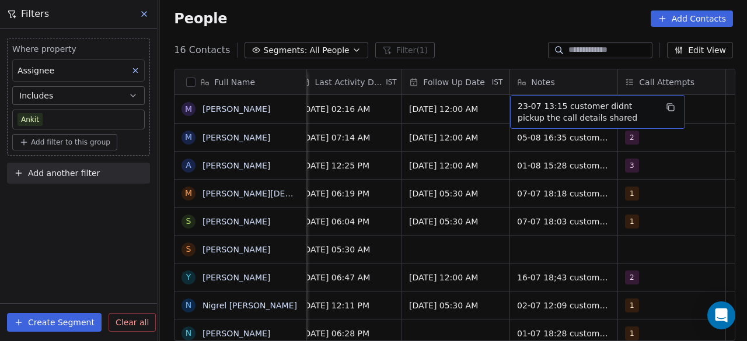
click at [517, 104] on span "23-07 13:15 customer didnt pickup the call details shared" at bounding box center [586, 111] width 139 height 23
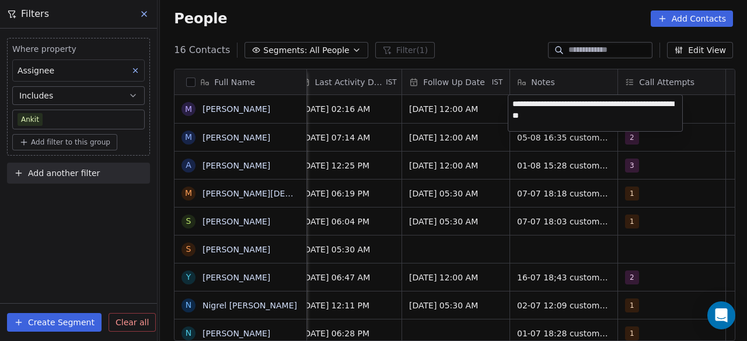
click at [516, 105] on textarea "**********" at bounding box center [595, 113] width 174 height 36
type textarea "**********"
click at [651, 146] on html "On2Cook India Pvt. Ltd. Contacts People Marketing Workflows Campaigns Sales Pip…" at bounding box center [373, 170] width 747 height 341
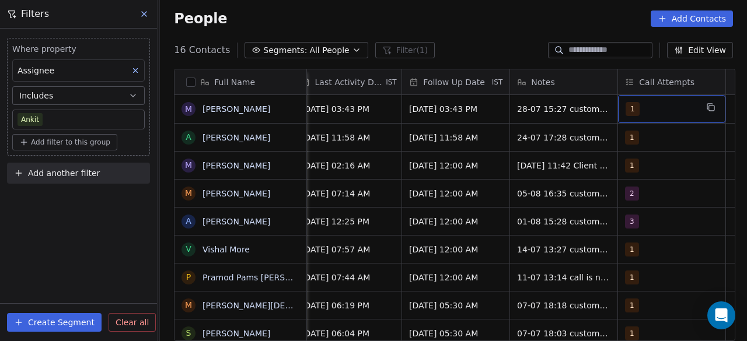
click at [631, 108] on span "1" at bounding box center [632, 109] width 14 height 14
click at [657, 106] on div "1" at bounding box center [660, 109] width 71 height 14
click at [661, 113] on div "1" at bounding box center [660, 109] width 71 height 14
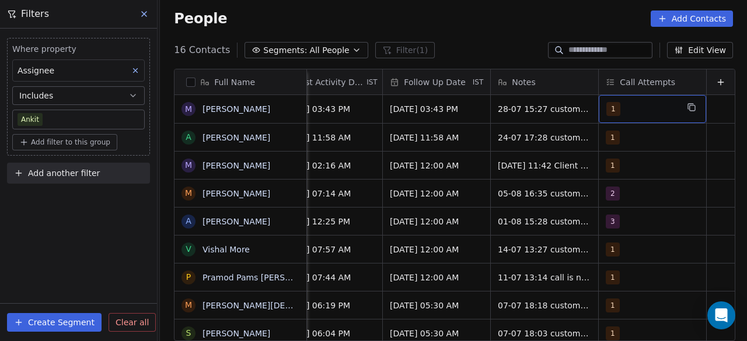
click at [606, 108] on span "1" at bounding box center [613, 109] width 14 height 14
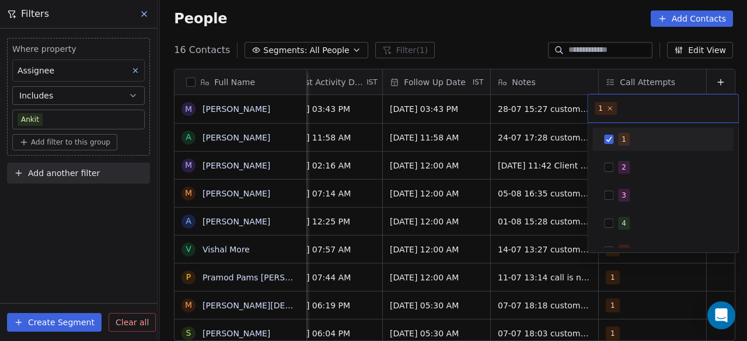
click at [656, 107] on input "text" at bounding box center [675, 108] width 112 height 13
click at [673, 103] on input "text" at bounding box center [675, 108] width 112 height 13
click at [675, 79] on html "On2Cook India Pvt. Ltd. Contacts People Marketing Workflows Campaigns Sales Pip…" at bounding box center [373, 170] width 747 height 341
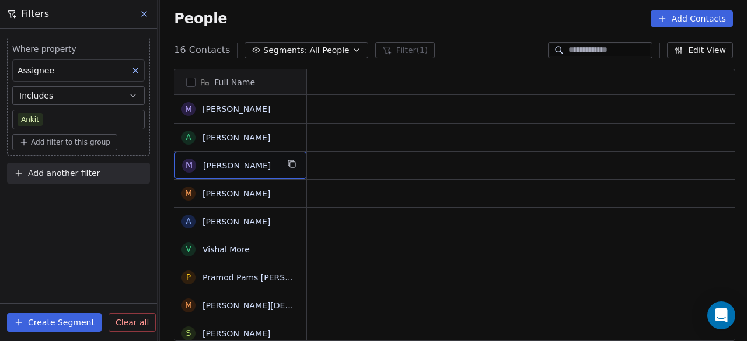
scroll to position [0, 0]
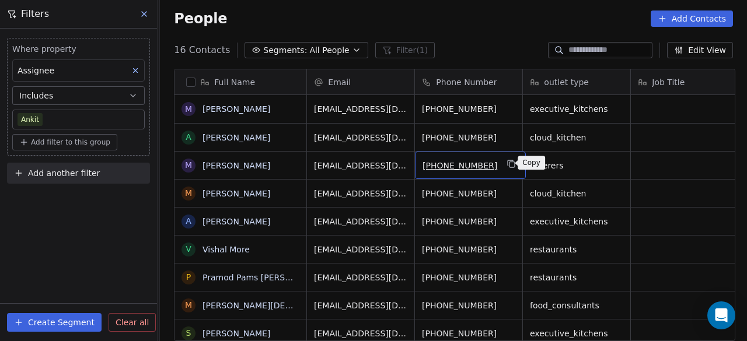
click at [507, 163] on icon "grid" at bounding box center [511, 163] width 9 height 9
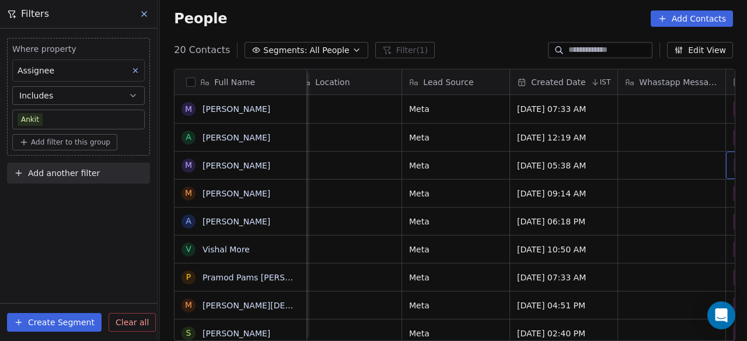
scroll to position [0, 768]
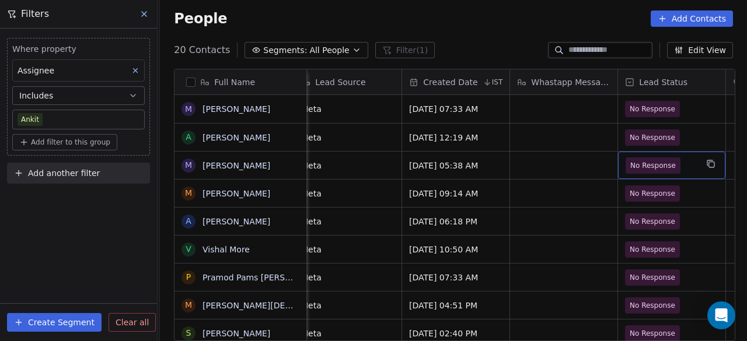
click at [648, 170] on span "No Response" at bounding box center [652, 165] width 55 height 16
click at [682, 167] on span "No Response" at bounding box center [660, 165] width 71 height 16
click at [655, 165] on span "No Response" at bounding box center [652, 166] width 45 height 12
click at [658, 168] on span "No Response" at bounding box center [652, 166] width 45 height 12
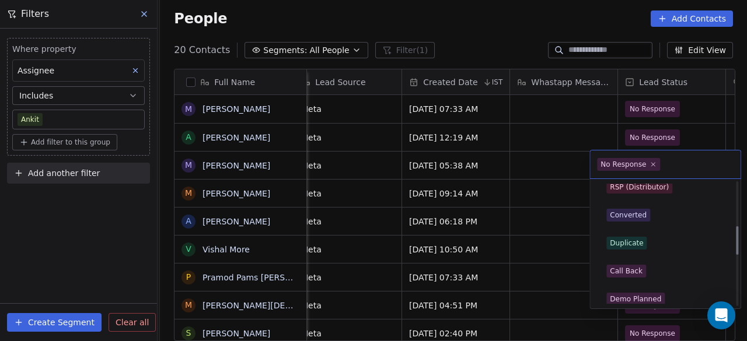
scroll to position [190, 0]
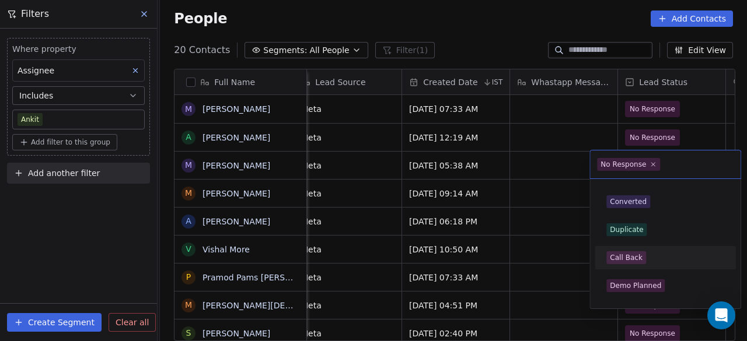
click at [637, 255] on div "Call Back" at bounding box center [625, 258] width 33 height 10
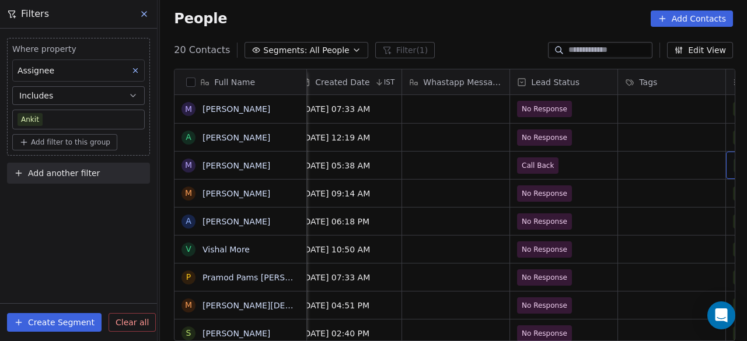
scroll to position [0, 984]
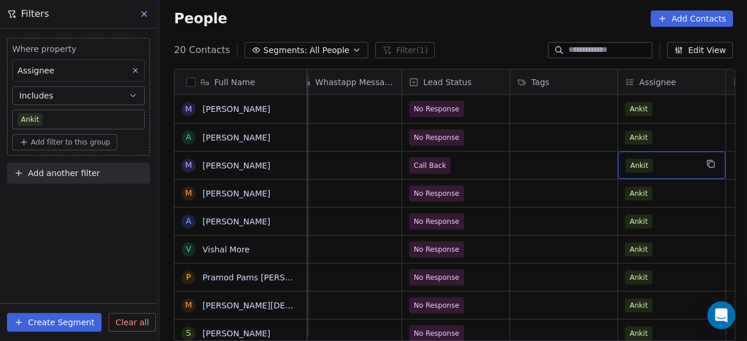
click at [695, 51] on button "Edit View" at bounding box center [700, 50] width 66 height 16
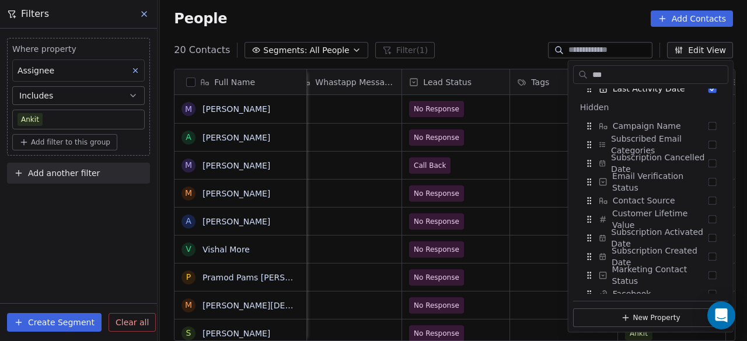
scroll to position [0, 0]
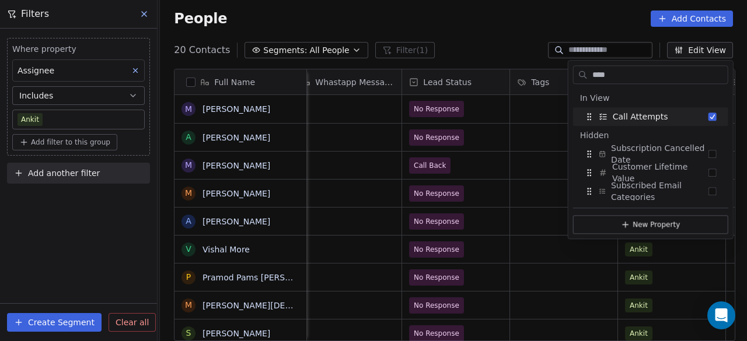
type input "****"
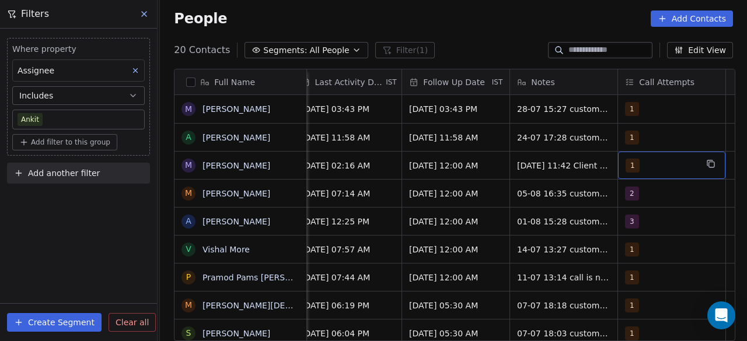
scroll to position [0, 1767]
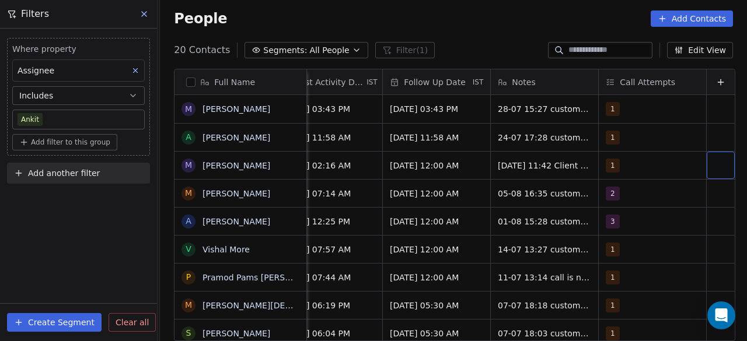
click at [651, 83] on span "Call Attempts" at bounding box center [646, 82] width 55 height 12
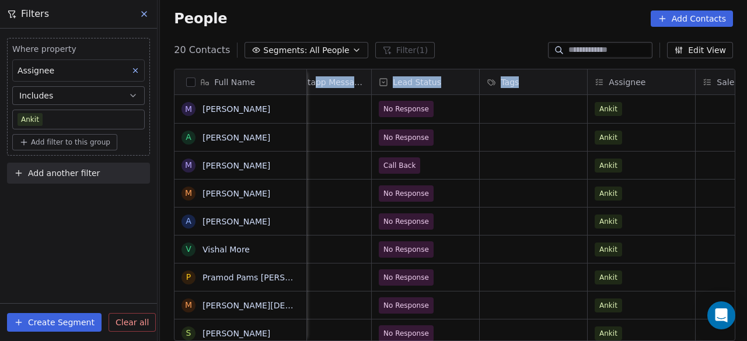
scroll to position [0, 1014]
drag, startPoint x: 652, startPoint y: 82, endPoint x: 457, endPoint y: 140, distance: 203.2
click at [317, 82] on html "On2Cook India Pvt. Ltd. Contacts People Marketing Workflows Campaigns Sales Pip…" at bounding box center [373, 170] width 747 height 341
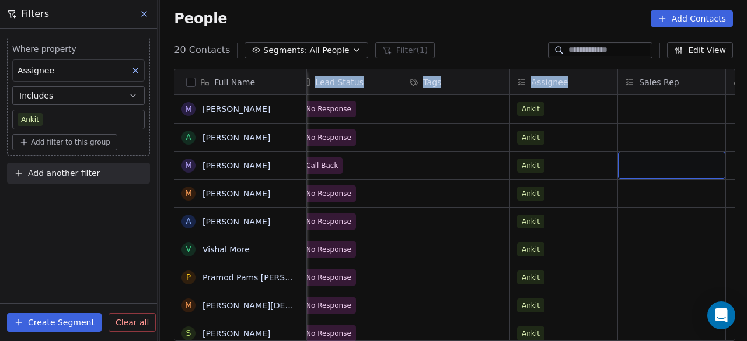
scroll to position [0, 1200]
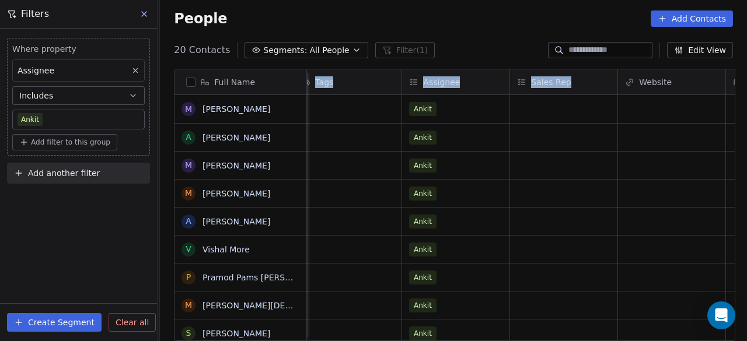
click at [694, 50] on button "Edit View" at bounding box center [700, 50] width 66 height 16
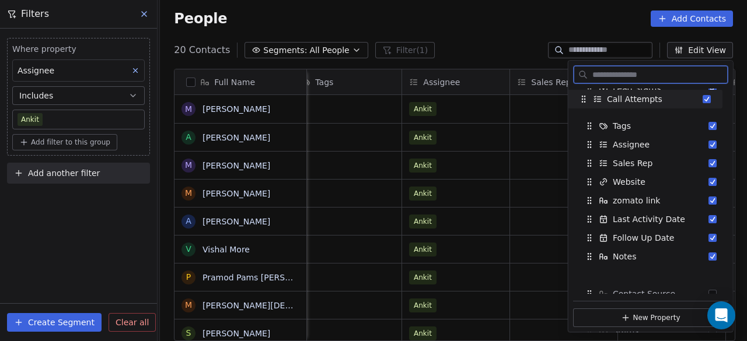
scroll to position [195, 0]
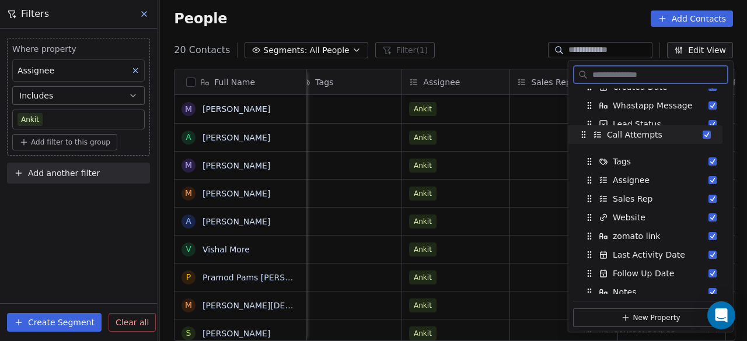
drag, startPoint x: 642, startPoint y: 256, endPoint x: 635, endPoint y: 113, distance: 143.6
click at [636, 129] on span "Call Attempts" at bounding box center [634, 135] width 55 height 12
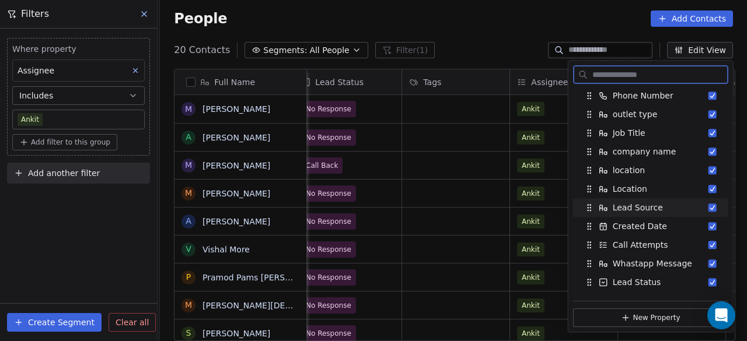
scroll to position [117, 0]
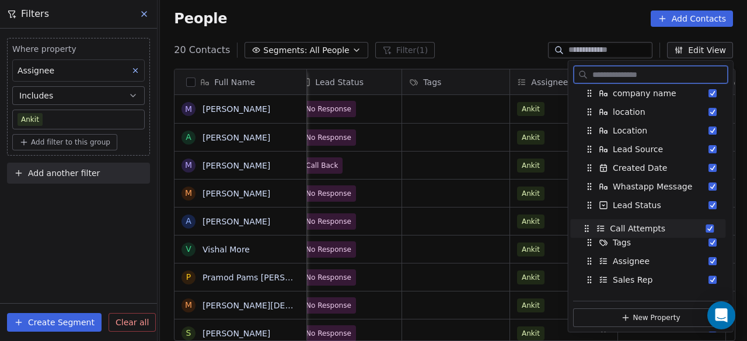
drag, startPoint x: 650, startPoint y: 181, endPoint x: 647, endPoint y: 223, distance: 42.1
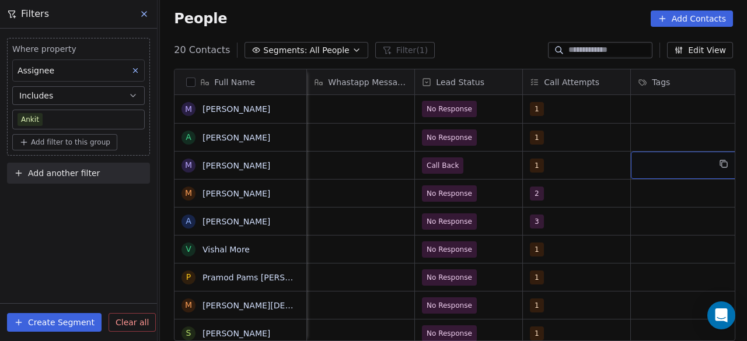
scroll to position [0, 984]
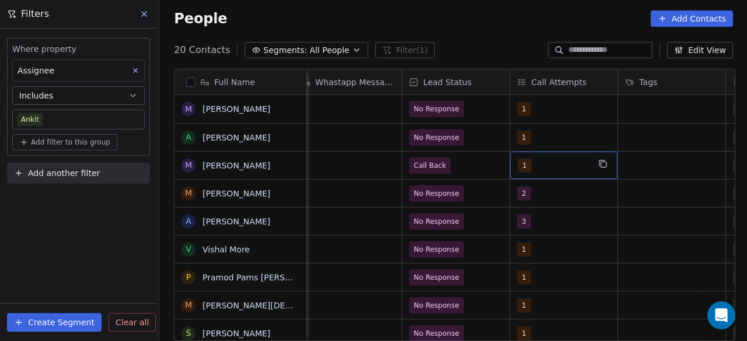
click at [525, 163] on span "1" at bounding box center [524, 166] width 14 height 14
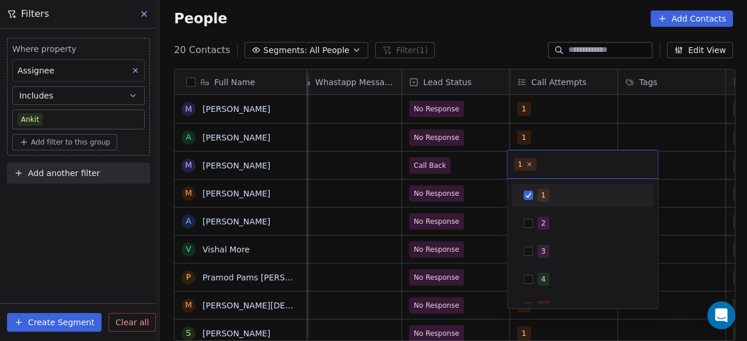
click at [525, 167] on icon at bounding box center [528, 164] width 7 height 7
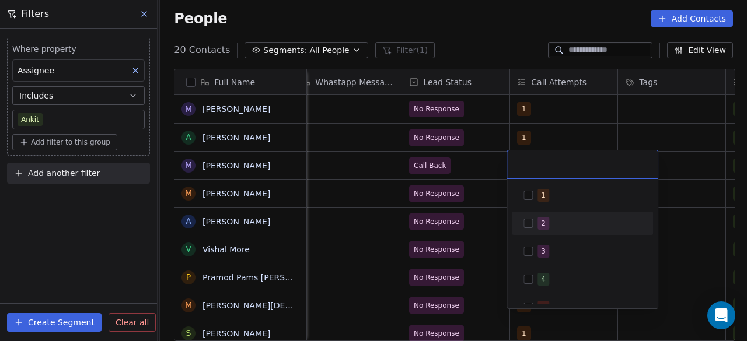
click at [529, 220] on button "Suggestions" at bounding box center [527, 223] width 9 height 9
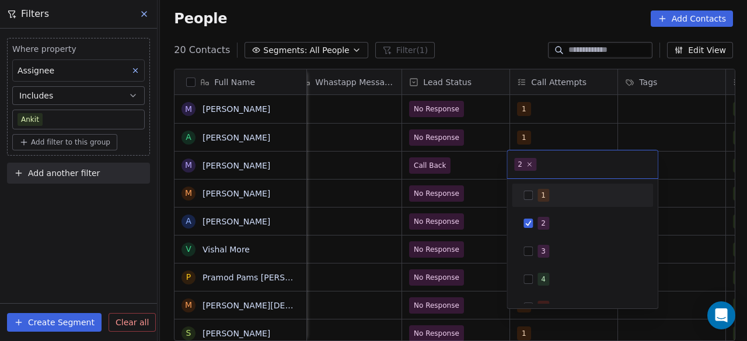
click at [582, 171] on div "2" at bounding box center [582, 164] width 150 height 28
click at [670, 163] on html "On2Cook India Pvt. Ltd. Contacts People Marketing Workflows Campaigns Sales Pip…" at bounding box center [373, 170] width 747 height 341
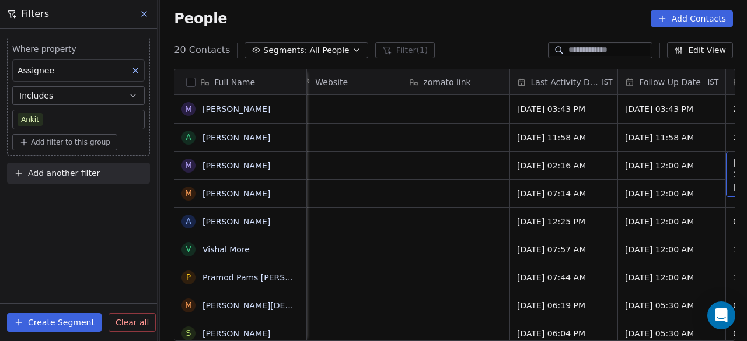
scroll to position [0, 1739]
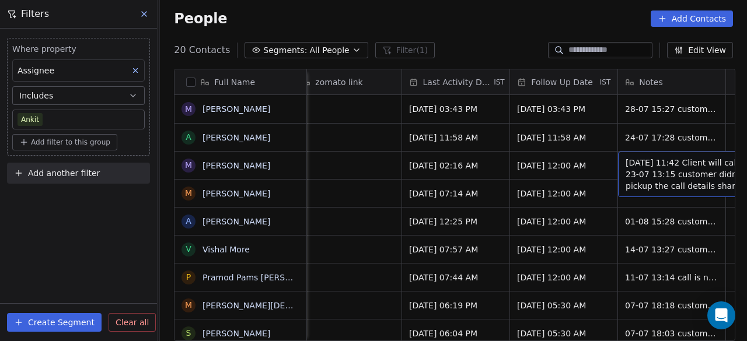
click at [680, 76] on div "Notes" at bounding box center [670, 82] width 91 height 12
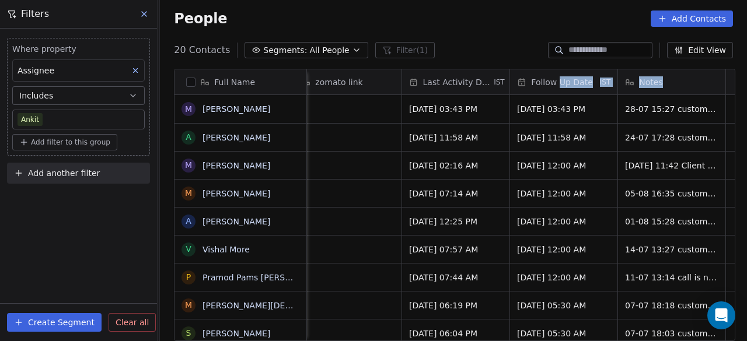
drag, startPoint x: 680, startPoint y: 76, endPoint x: 563, endPoint y: 77, distance: 116.6
click at [563, 77] on html "On2Cook India Pvt. Ltd. Contacts People Marketing Workflows Campaigns Sales Pip…" at bounding box center [373, 170] width 747 height 341
click at [674, 80] on div "Notes" at bounding box center [670, 82] width 91 height 12
drag, startPoint x: 681, startPoint y: 80, endPoint x: 600, endPoint y: 79, distance: 80.5
click at [600, 79] on html "On2Cook India Pvt. Ltd. Contacts People Marketing Workflows Campaigns Sales Pip…" at bounding box center [373, 170] width 747 height 341
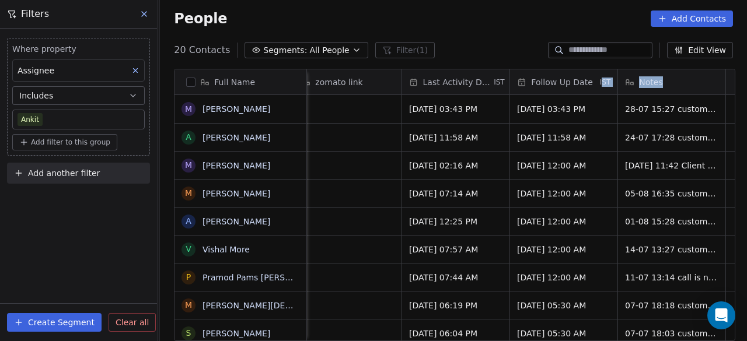
click at [658, 76] on span "Notes" at bounding box center [650, 82] width 23 height 12
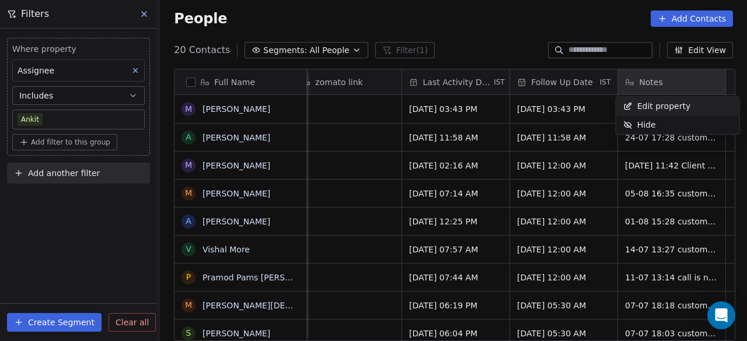
click at [694, 82] on html "On2Cook India Pvt. Ltd. Contacts People Marketing Workflows Campaigns Sales Pip…" at bounding box center [373, 170] width 747 height 341
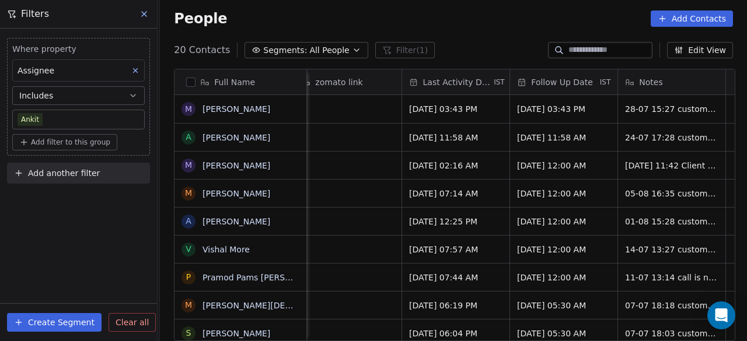
click at [694, 82] on div "Notes" at bounding box center [670, 82] width 91 height 12
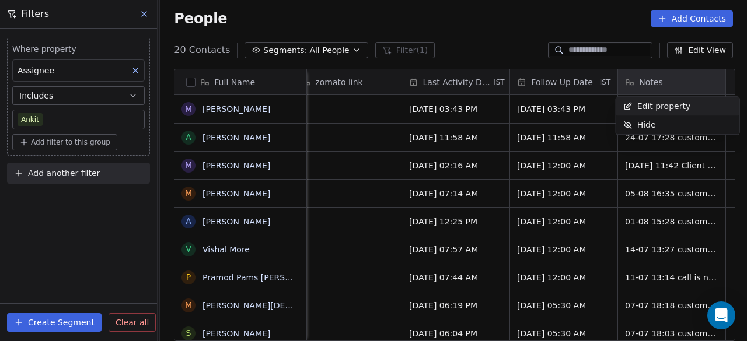
click at [682, 82] on html "On2Cook India Pvt. Ltd. Contacts People Marketing Workflows Campaigns Sales Pip…" at bounding box center [373, 170] width 747 height 341
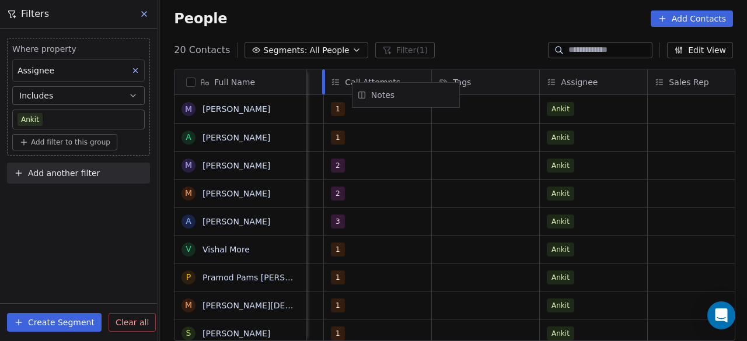
scroll to position [0, 1167]
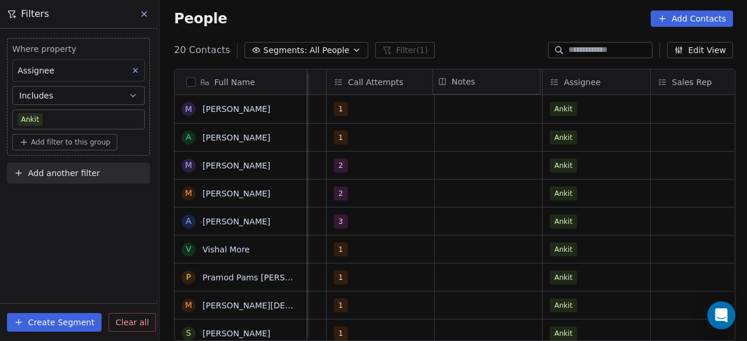
drag, startPoint x: 651, startPoint y: 80, endPoint x: 454, endPoint y: 94, distance: 197.0
click at [454, 94] on div "Full Name M Mangesh Borade A Aisha Panna M Mahendra Kuldeep M Mohit Mahajan A A…" at bounding box center [454, 205] width 560 height 272
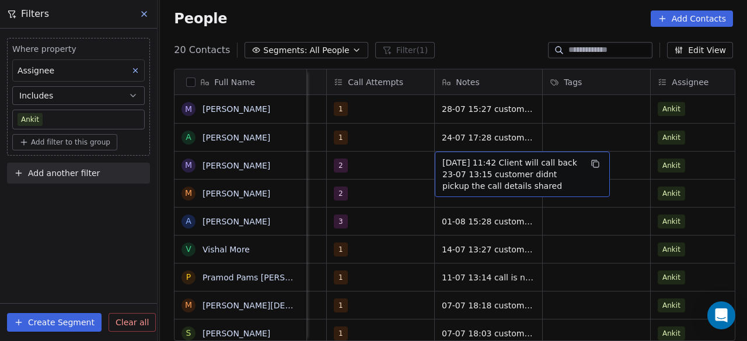
click at [451, 162] on span "13/08 11:42 Client will call back 23-07 13:15 customer didnt pickup the call de…" at bounding box center [511, 174] width 139 height 35
click at [453, 160] on span "13/08 11:42 Client will call back 23-07 13:15 customer didnt pickup the call de…" at bounding box center [511, 174] width 139 height 35
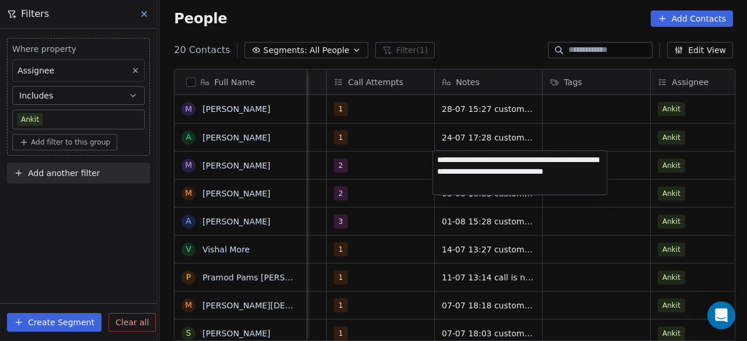
click at [452, 156] on textarea "**********" at bounding box center [520, 173] width 174 height 44
click at [448, 159] on textarea "**********" at bounding box center [520, 173] width 174 height 44
type textarea "**********"
click at [558, 159] on textarea "**********" at bounding box center [520, 171] width 174 height 41
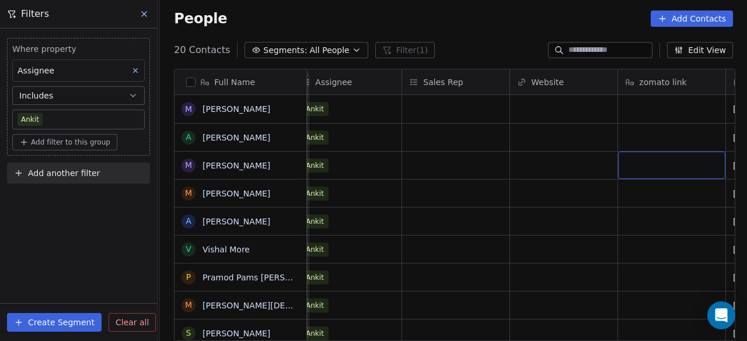
scroll to position [0, 1631]
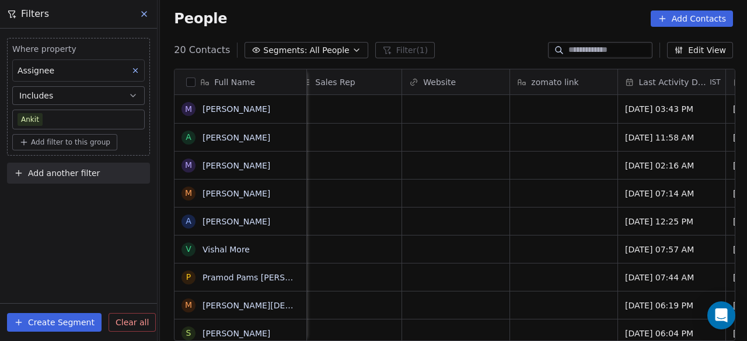
click at [594, 80] on div "zomato link" at bounding box center [562, 82] width 91 height 12
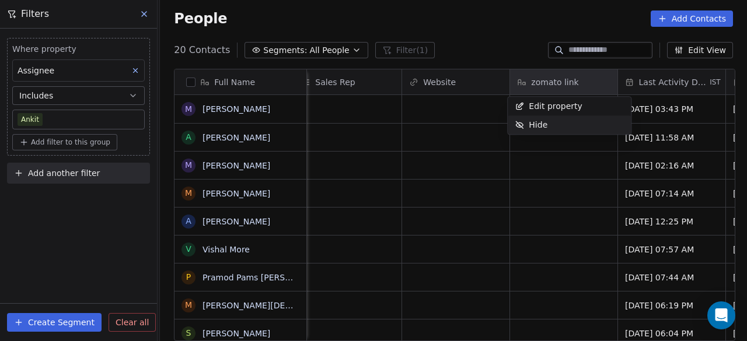
click at [539, 124] on span "Hide" at bounding box center [537, 125] width 19 height 12
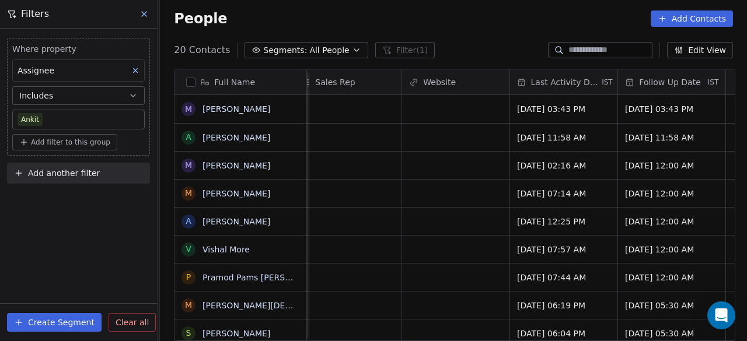
click at [497, 80] on div "Website" at bounding box center [455, 81] width 107 height 25
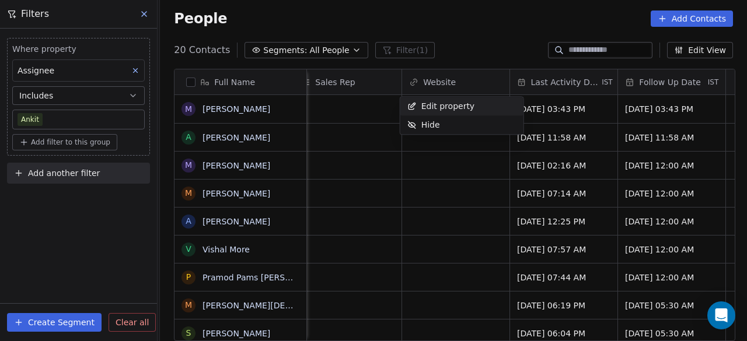
click at [512, 44] on html "On2Cook India Pvt. Ltd. Contacts People Marketing Workflows Campaigns Sales Pip…" at bounding box center [373, 170] width 747 height 341
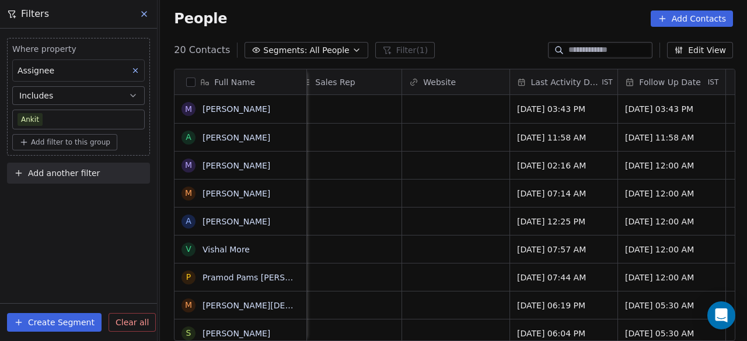
click at [695, 53] on button "Edit View" at bounding box center [700, 50] width 66 height 16
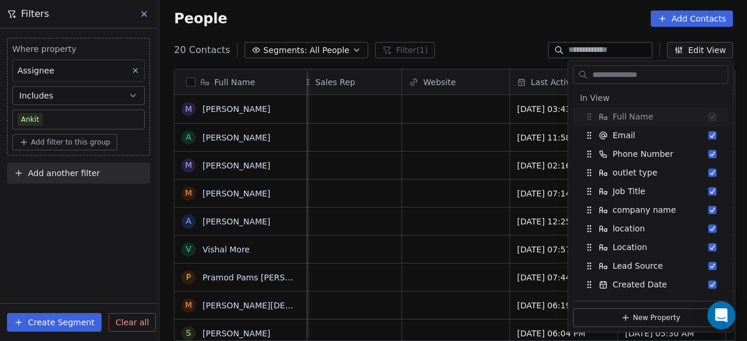
click at [638, 76] on input "text" at bounding box center [659, 74] width 138 height 17
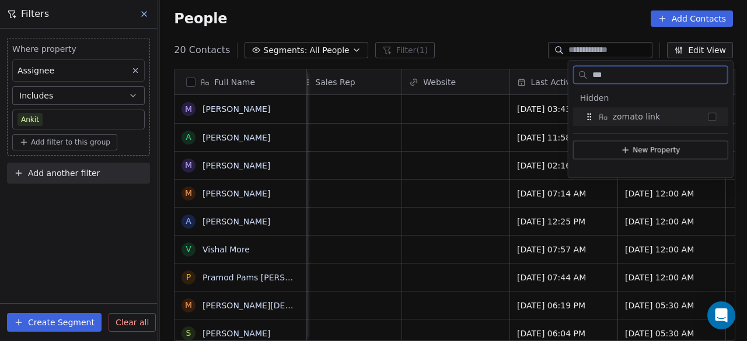
click at [710, 114] on button "Suggestions" at bounding box center [712, 117] width 8 height 8
click at [648, 72] on input "***" at bounding box center [659, 74] width 138 height 17
type input "****"
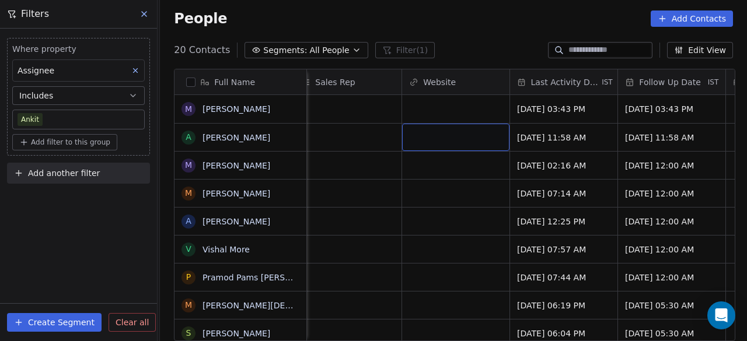
click at [473, 77] on div "Website" at bounding box center [454, 82] width 91 height 12
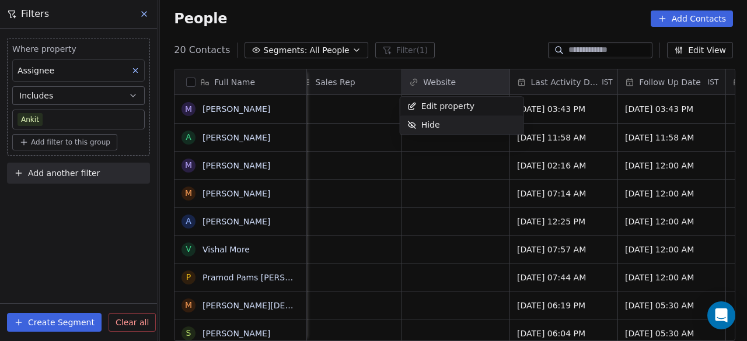
click at [461, 163] on html "On2Cook India Pvt. Ltd. Contacts People Marketing Workflows Campaigns Sales Pip…" at bounding box center [373, 170] width 747 height 341
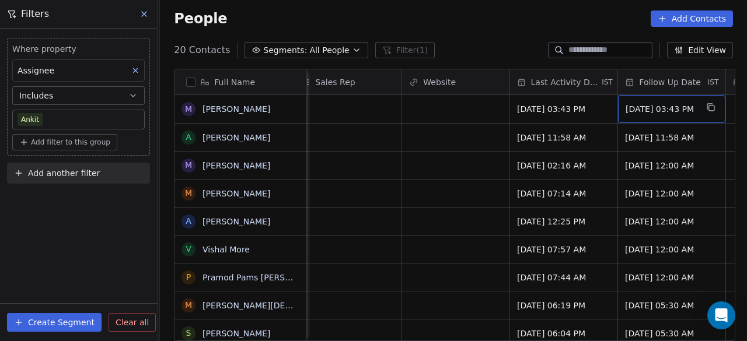
click at [458, 78] on div "Website" at bounding box center [454, 82] width 91 height 12
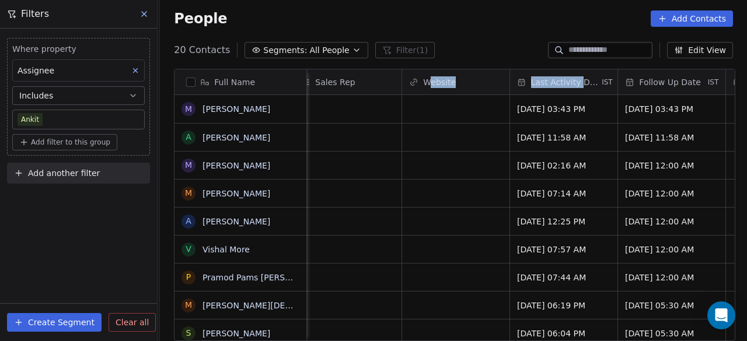
drag, startPoint x: 426, startPoint y: 81, endPoint x: 555, endPoint y: 87, distance: 129.1
click at [580, 85] on html "On2Cook India Pvt. Ltd. Contacts People Marketing Workflows Campaigns Sales Pip…" at bounding box center [373, 170] width 747 height 341
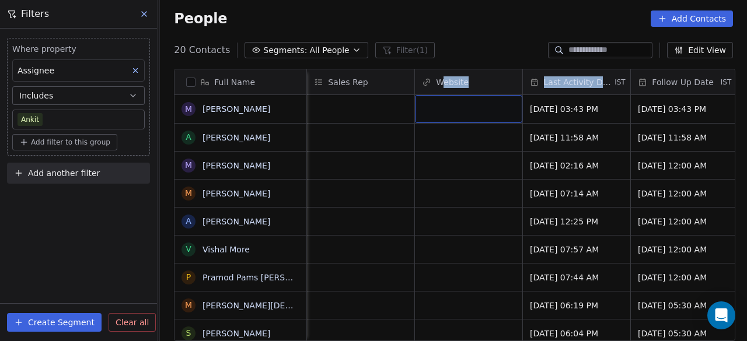
click at [453, 109] on div "grid" at bounding box center [468, 109] width 107 height 28
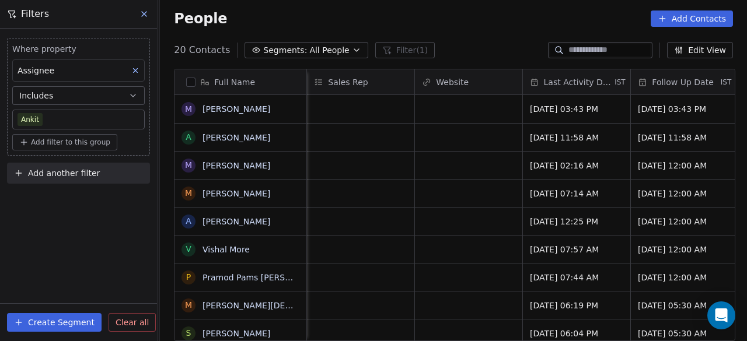
click at [465, 169] on html "On2Cook India Pvt. Ltd. Contacts People Marketing Workflows Campaigns Sales Pip…" at bounding box center [373, 170] width 747 height 341
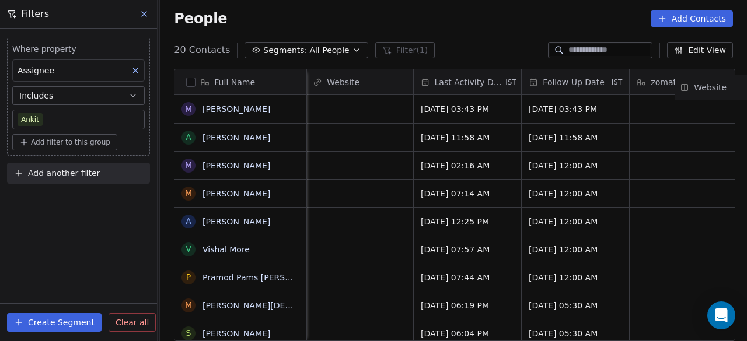
scroll to position [0, 1767]
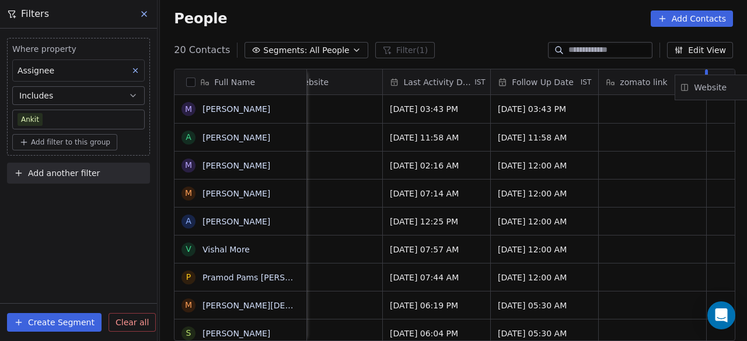
drag, startPoint x: 446, startPoint y: 81, endPoint x: 709, endPoint y: 87, distance: 262.5
click at [709, 87] on div "Full Name M Mangesh Borade A Aisha Panna M Mahendra Kuldeep M Mohit Mahajan A A…" at bounding box center [454, 205] width 560 height 272
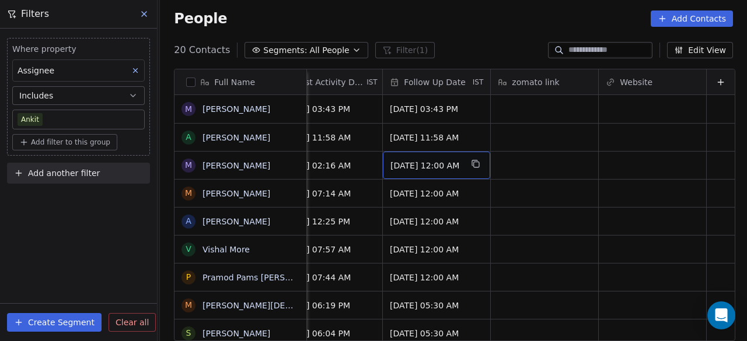
click at [412, 164] on span "31/07/2025 12:00 AM" at bounding box center [425, 166] width 71 height 12
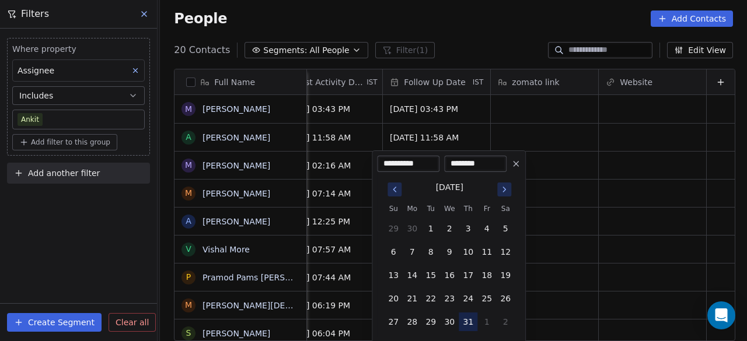
click at [467, 323] on button "31" at bounding box center [467, 322] width 19 height 19
click at [324, 195] on html "On2Cook India Pvt. Ltd. Contacts People Marketing Workflows Campaigns Sales Pip…" at bounding box center [373, 170] width 747 height 341
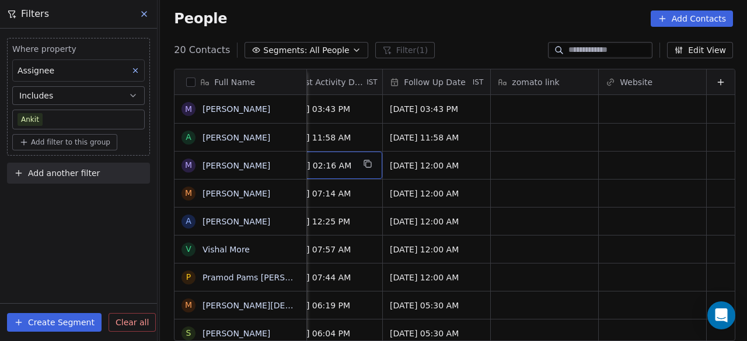
scroll to position [0, 1726]
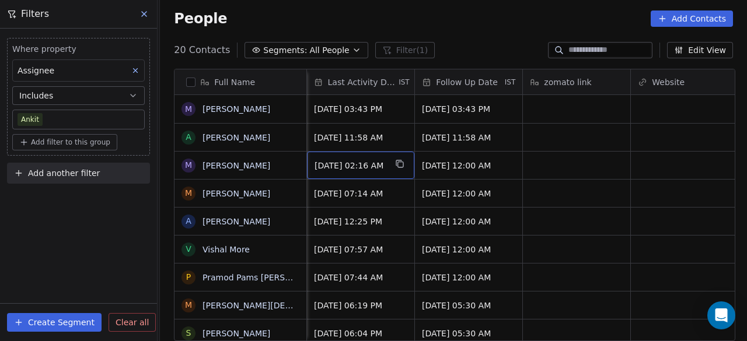
click at [328, 165] on span "Jul 23, 2025 02:16 AM" at bounding box center [349, 166] width 71 height 12
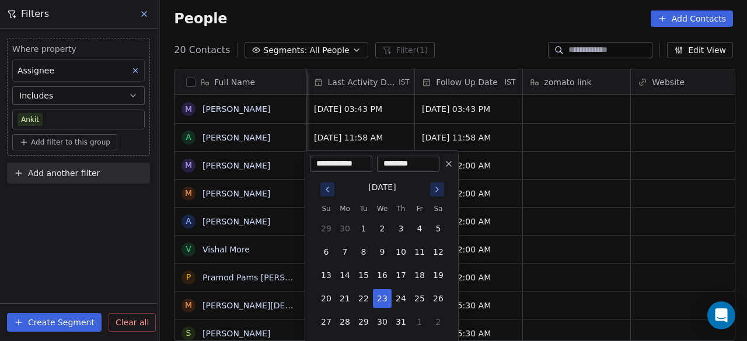
click at [437, 192] on icon "Go to next month" at bounding box center [436, 189] width 9 height 9
click at [382, 276] on button "13" at bounding box center [382, 275] width 19 height 19
type input "**********"
click at [390, 162] on input "********" at bounding box center [408, 164] width 58 height 12
click at [384, 279] on button "13" at bounding box center [382, 275] width 19 height 19
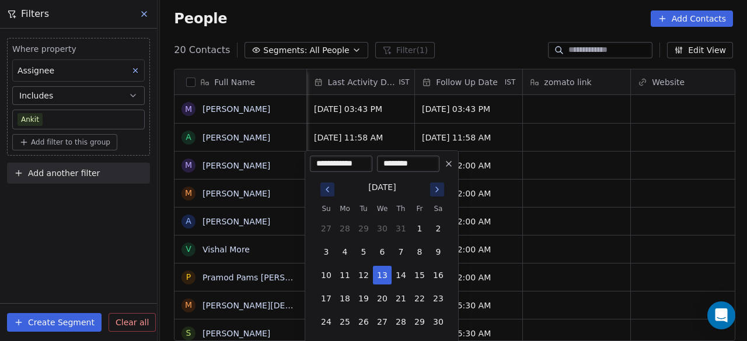
click at [535, 209] on html "On2Cook India Pvt. Ltd. Contacts People Marketing Workflows Campaigns Sales Pip…" at bounding box center [373, 170] width 747 height 341
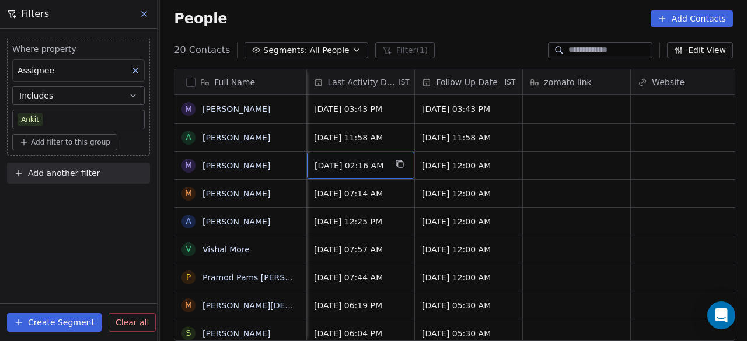
click at [381, 167] on span "Aug 13, 2025 02:16 AM" at bounding box center [349, 166] width 71 height 12
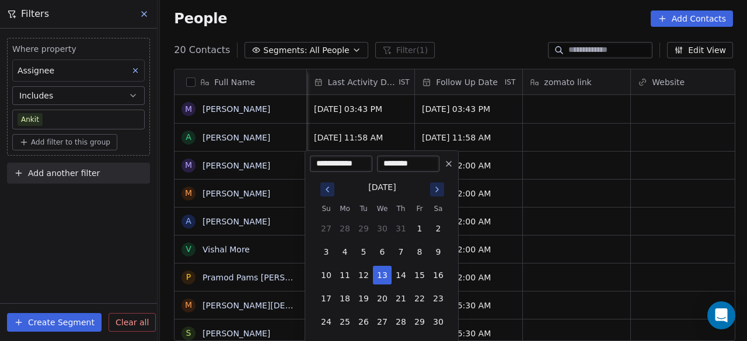
click at [392, 166] on input "********" at bounding box center [408, 164] width 58 height 12
click at [391, 167] on input "********" at bounding box center [408, 164] width 58 height 12
type input "********"
click at [412, 166] on input "********" at bounding box center [408, 164] width 58 height 12
click at [386, 164] on input "********" at bounding box center [408, 164] width 58 height 12
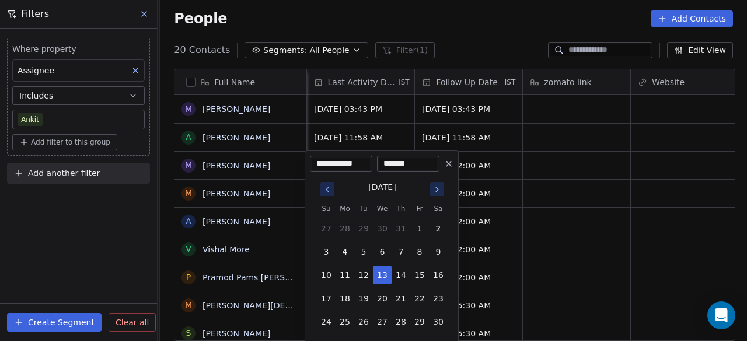
type input "********"
click at [559, 174] on html "On2Cook India Pvt. Ltd. Contacts People Marketing Workflows Campaigns Sales Pip…" at bounding box center [373, 170] width 747 height 341
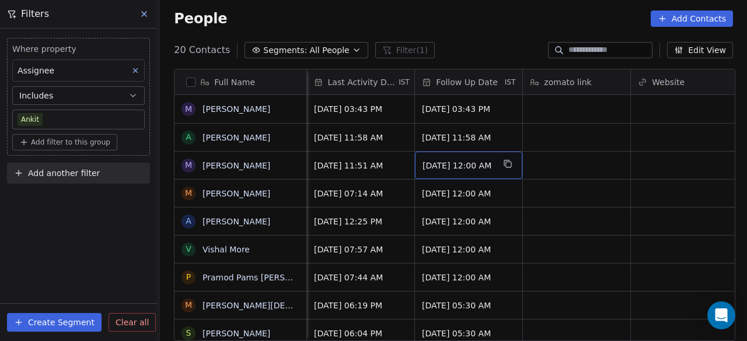
click at [450, 167] on span "31/07/2025 12:00 AM" at bounding box center [457, 166] width 71 height 12
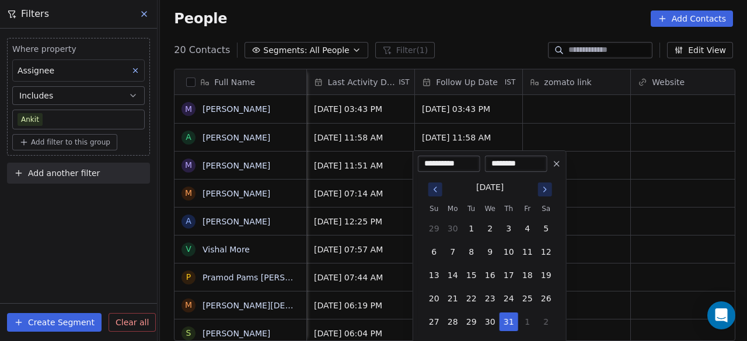
click at [546, 188] on icon "Go to next month" at bounding box center [544, 189] width 9 height 9
click at [457, 293] on button "18" at bounding box center [452, 298] width 19 height 19
type input "**********"
click at [445, 300] on button "18" at bounding box center [452, 298] width 19 height 19
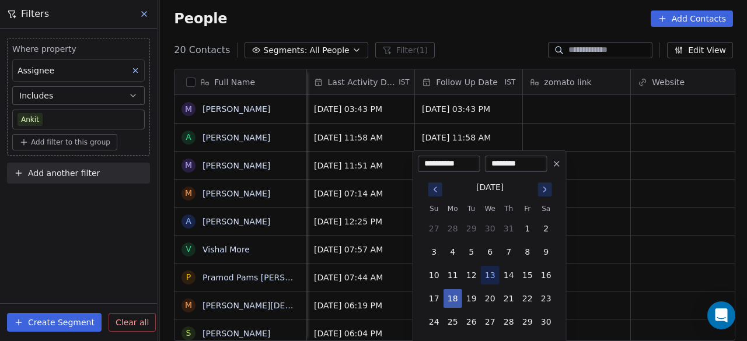
click at [454, 300] on button "18" at bounding box center [452, 298] width 19 height 19
click at [592, 282] on html "On2Cook India Pvt. Ltd. Contacts People Marketing Workflows Campaigns Sales Pip…" at bounding box center [373, 170] width 747 height 341
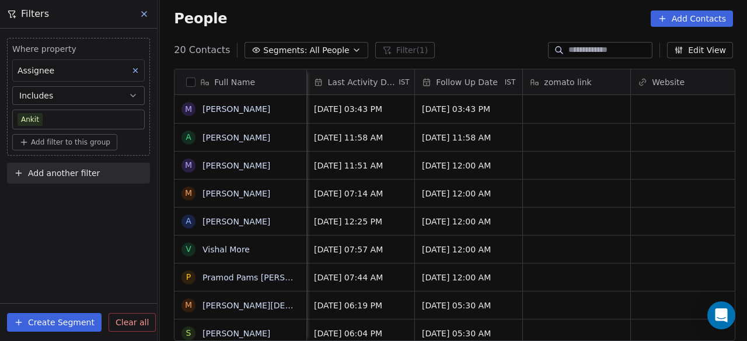
click at [128, 323] on span "Clear all" at bounding box center [131, 323] width 33 height 12
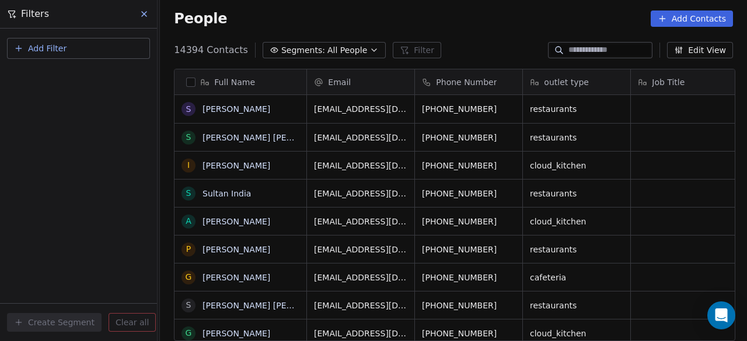
scroll to position [291, 580]
click at [145, 14] on icon at bounding box center [143, 13] width 9 height 9
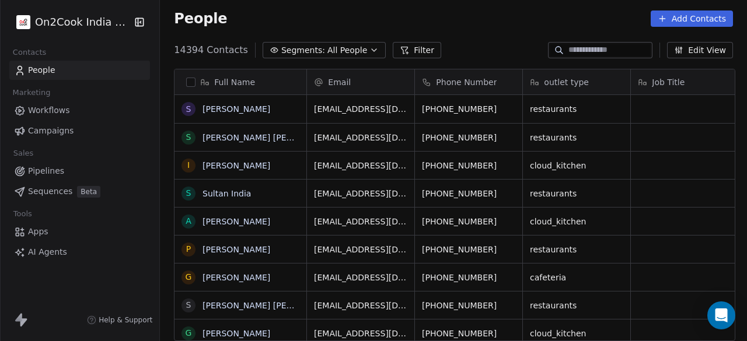
drag, startPoint x: 138, startPoint y: 13, endPoint x: 135, endPoint y: 24, distance: 11.5
click at [138, 15] on div "On2Cook India Pvt. Ltd." at bounding box center [79, 22] width 159 height 44
click at [135, 25] on icon "button" at bounding box center [140, 22] width 12 height 12
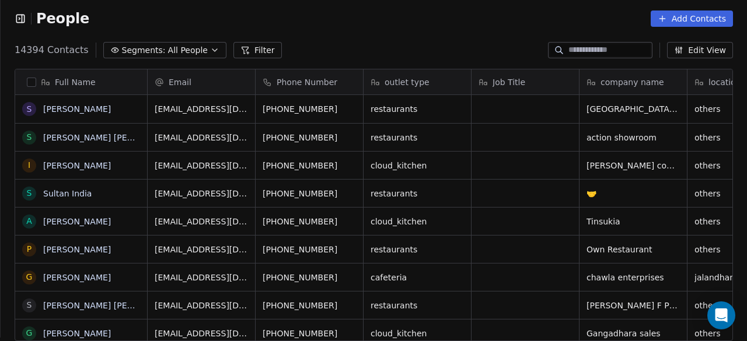
click at [45, 17] on span "People" at bounding box center [62, 18] width 53 height 17
click at [22, 17] on icon "button" at bounding box center [22, 19] width 0 height 8
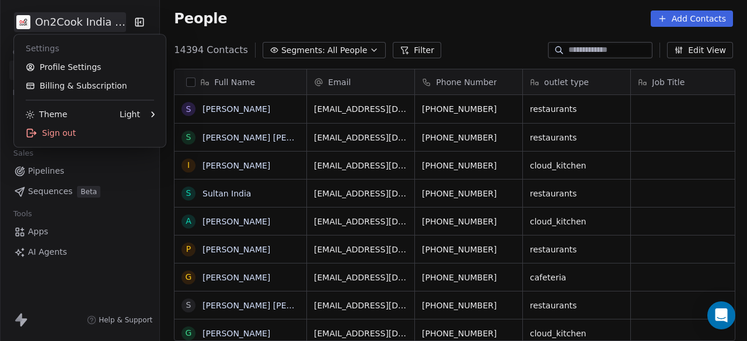
click at [22, 17] on html "On2Cook India Pvt. Ltd. Contacts People Marketing Workflows Campaigns Sales Pip…" at bounding box center [373, 170] width 747 height 341
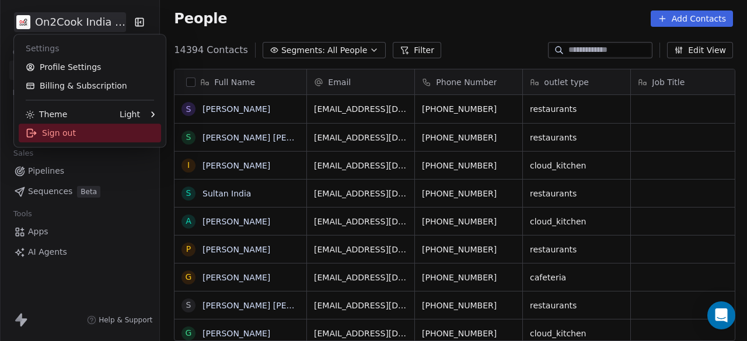
click at [97, 135] on div "Sign out" at bounding box center [90, 133] width 142 height 19
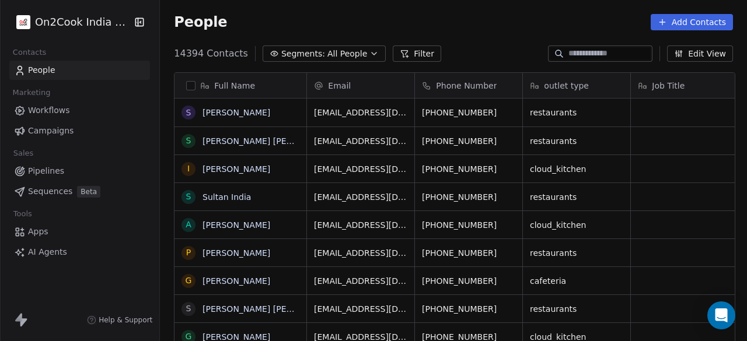
scroll to position [9, 9]
click at [136, 69] on link "People" at bounding box center [79, 70] width 141 height 19
click at [400, 51] on icon at bounding box center [404, 53] width 9 height 9
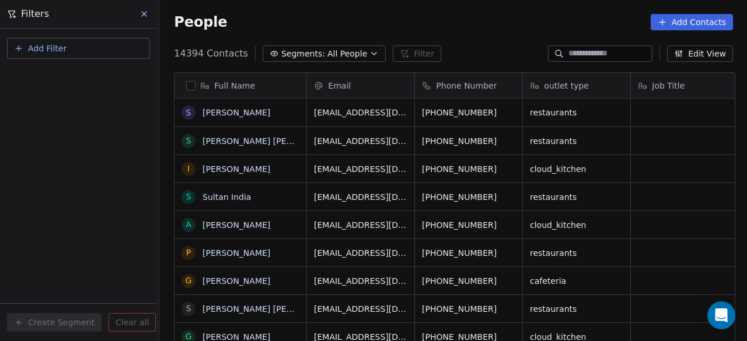
click at [95, 47] on button "Add Filter" at bounding box center [78, 48] width 143 height 21
click at [61, 71] on span "Contact properties" at bounding box center [57, 76] width 76 height 12
type input "***"
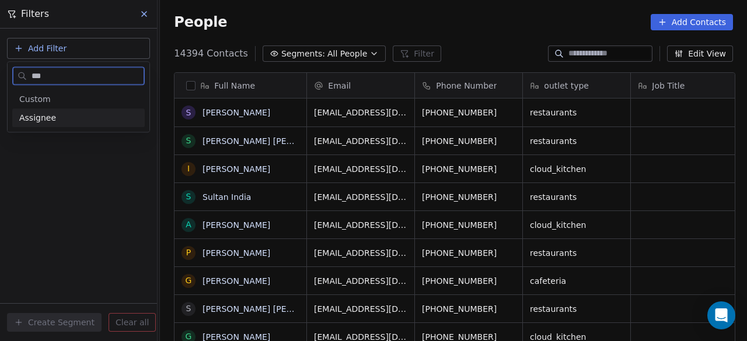
click at [38, 118] on span "Assignee" at bounding box center [37, 118] width 37 height 12
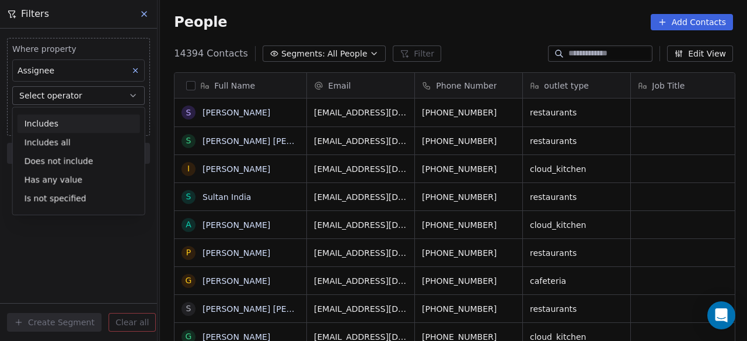
click at [52, 123] on div "Includes" at bounding box center [78, 123] width 122 height 19
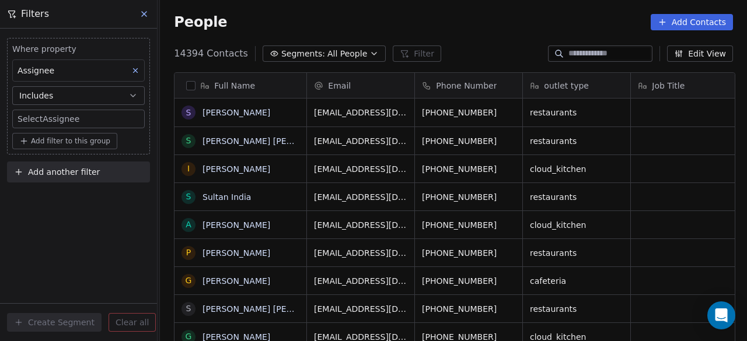
click at [55, 117] on body "On2Cook India Pvt. Ltd. Contacts People Marketing Workflows Campaigns Sales Pip…" at bounding box center [373, 170] width 747 height 341
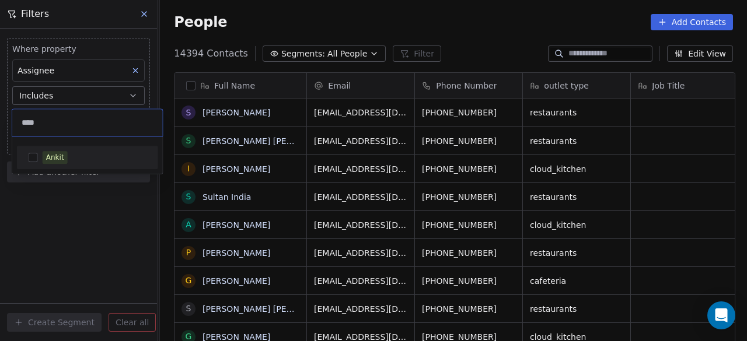
type input "****"
click at [34, 159] on button "Suggestions" at bounding box center [33, 157] width 9 height 9
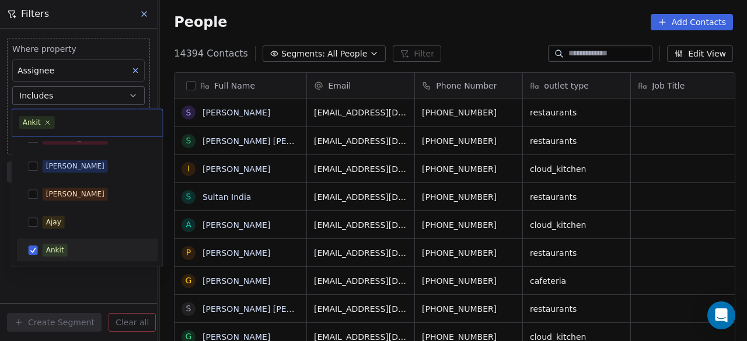
click at [103, 278] on html "On2Cook India Pvt. Ltd. Contacts People Marketing Workflows Campaigns Sales Pip…" at bounding box center [373, 170] width 747 height 341
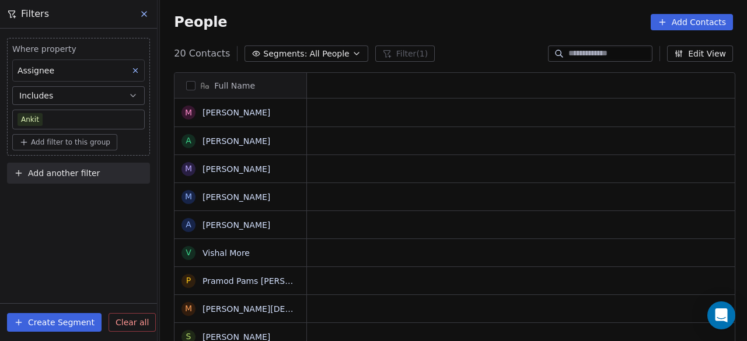
scroll to position [291, 580]
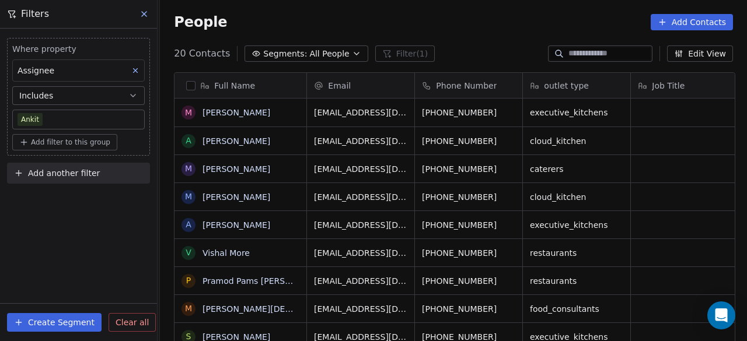
click at [50, 323] on button "Create Segment" at bounding box center [54, 322] width 94 height 19
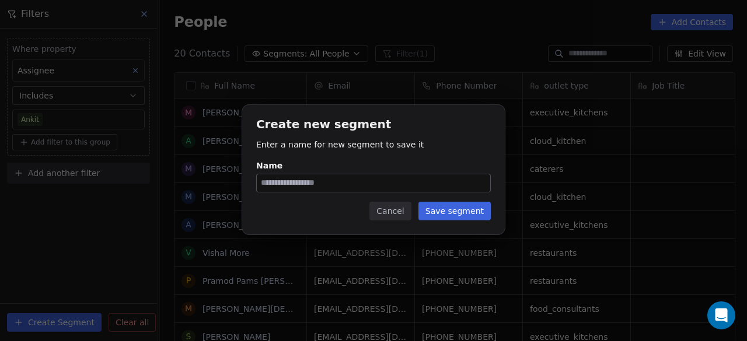
click at [350, 184] on input "Name" at bounding box center [373, 182] width 233 height 17
type input "*"
type input "**********"
click at [462, 212] on button "Save segment" at bounding box center [454, 211] width 72 height 19
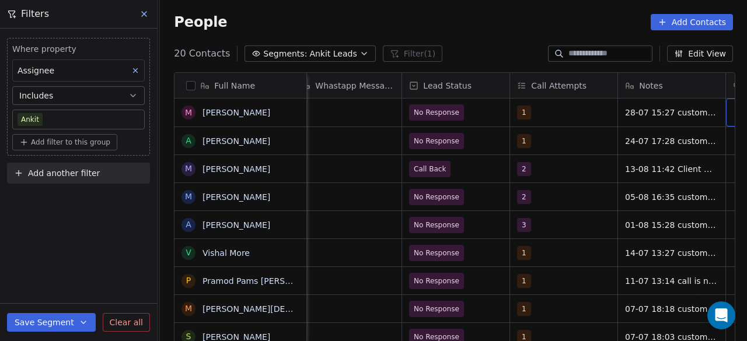
scroll to position [0, 1092]
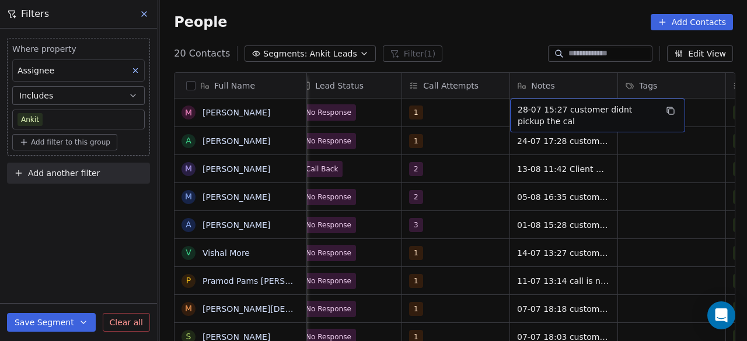
click at [560, 125] on span "28-07 15:27 customer didnt pickup the cal" at bounding box center [586, 115] width 139 height 23
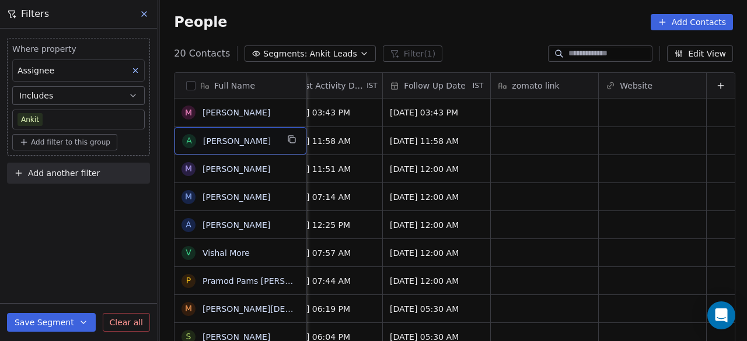
scroll to position [3, 0]
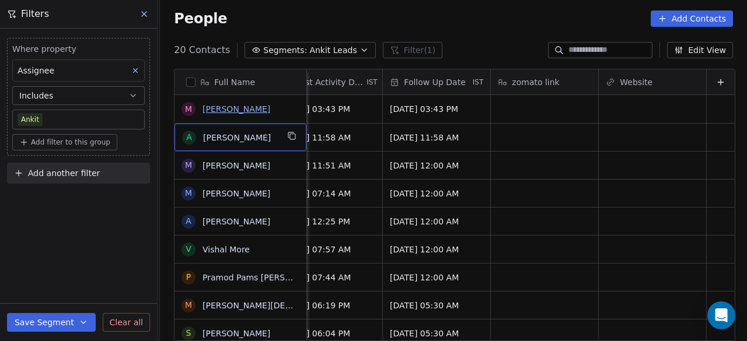
click at [234, 108] on link "[PERSON_NAME]" at bounding box center [236, 108] width 68 height 9
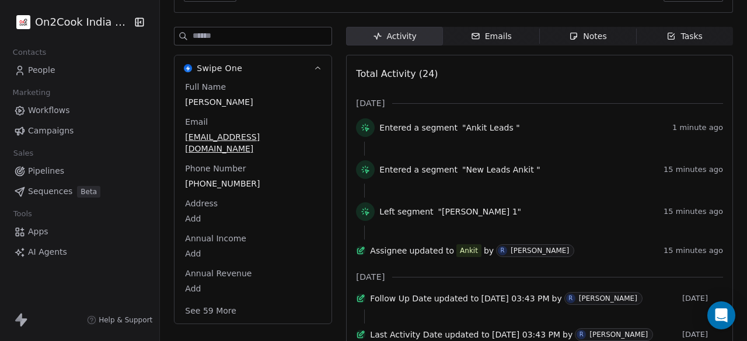
scroll to position [175, 0]
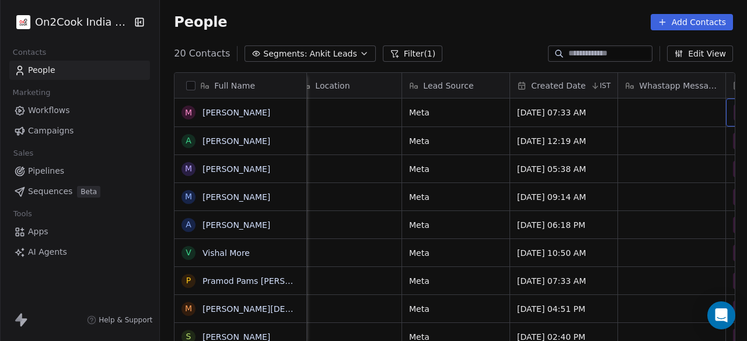
scroll to position [0, 768]
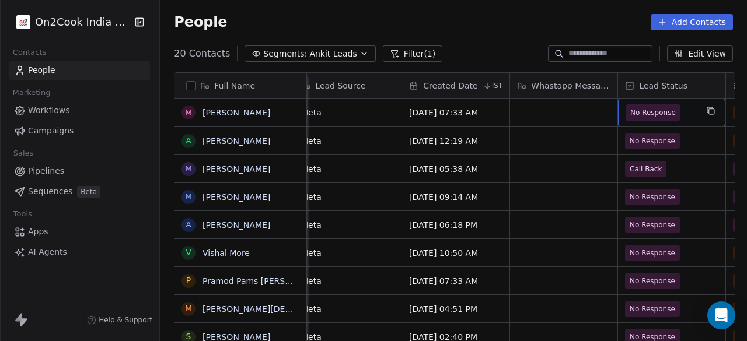
click at [666, 113] on span "No Response" at bounding box center [652, 113] width 45 height 12
click at [665, 109] on span "No Response" at bounding box center [652, 113] width 45 height 12
click at [679, 112] on span "No Response" at bounding box center [660, 112] width 71 height 16
click at [671, 113] on span "No Response" at bounding box center [652, 112] width 55 height 16
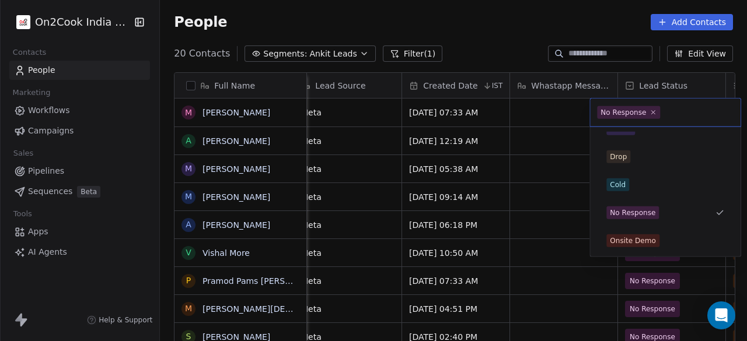
scroll to position [71, 0]
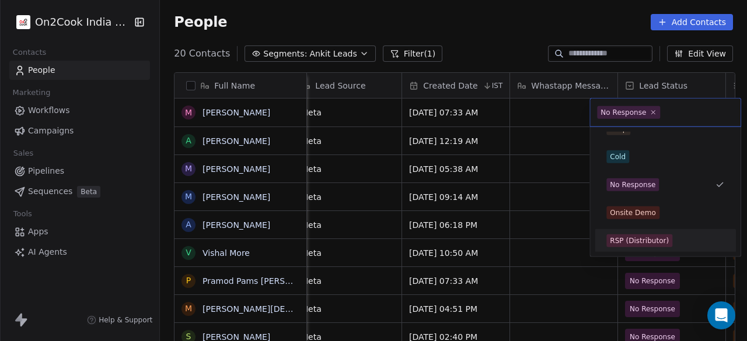
click at [562, 109] on html "On2Cook India Pvt. Ltd. Contacts People Marketing Workflows Campaigns Sales Pip…" at bounding box center [373, 170] width 747 height 341
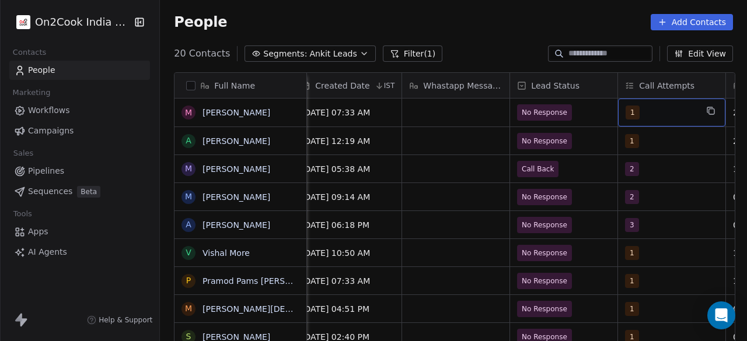
scroll to position [0, 984]
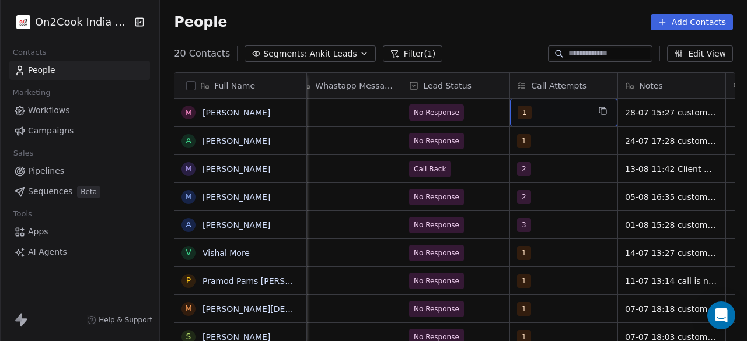
click at [524, 108] on span "1" at bounding box center [524, 113] width 14 height 14
click at [517, 110] on span "1" at bounding box center [524, 113] width 14 height 14
click at [524, 111] on span "1" at bounding box center [524, 113] width 14 height 14
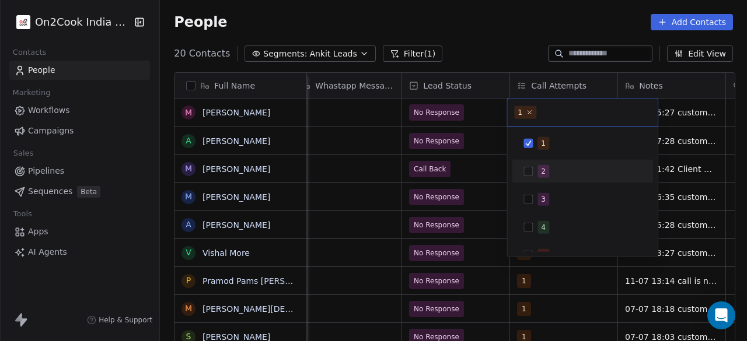
click at [529, 173] on button "Suggestions" at bounding box center [527, 171] width 9 height 9
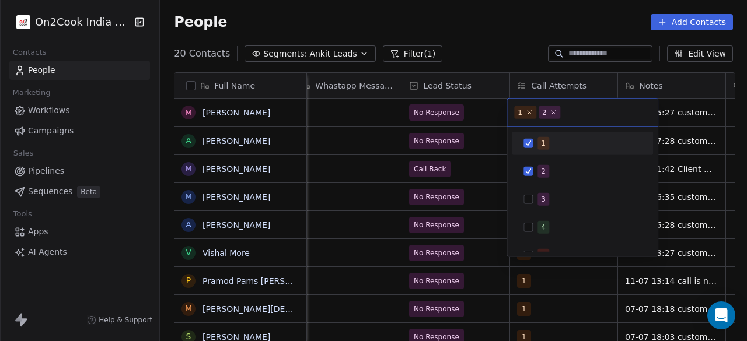
click at [530, 135] on div "1" at bounding box center [582, 143] width 132 height 19
click at [562, 116] on input "text" at bounding box center [594, 112] width 112 height 13
click at [684, 87] on html "On2Cook India Pvt. Ltd. Contacts People Marketing Workflows Campaigns Sales Pip…" at bounding box center [373, 170] width 747 height 341
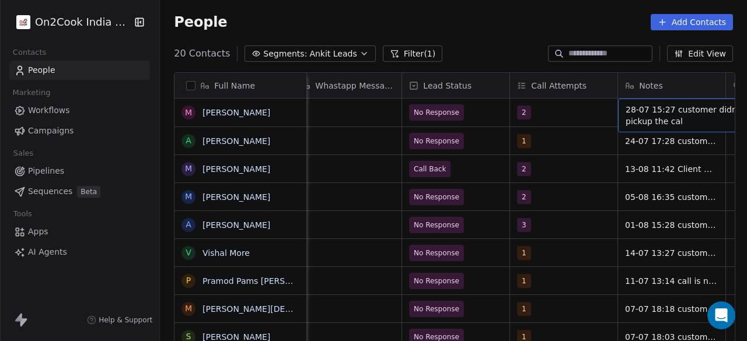
click at [661, 121] on span "28-07 15:27 customer didnt pickup the cal" at bounding box center [694, 115] width 139 height 23
click at [661, 111] on textarea "**********" at bounding box center [653, 117] width 174 height 36
click at [731, 111] on textarea "**********" at bounding box center [653, 117] width 174 height 36
click at [574, 110] on textarea "**********" at bounding box center [653, 117] width 174 height 36
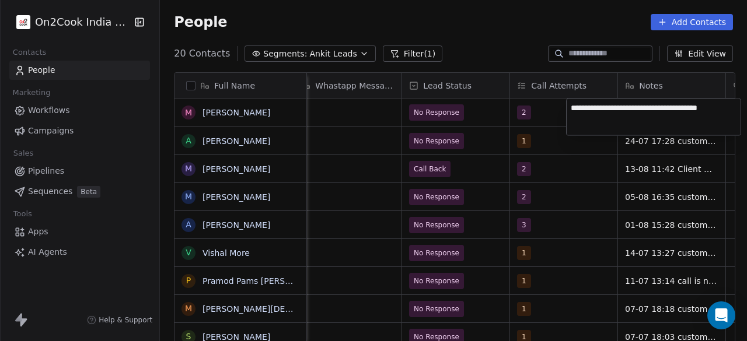
click at [571, 109] on textarea "**********" at bounding box center [653, 117] width 174 height 36
click at [654, 121] on textarea "**********" at bounding box center [653, 119] width 174 height 40
type textarea "**********"
click at [541, 112] on html "On2Cook India Pvt. Ltd. Contacts People Marketing Workflows Campaigns Sales Pip…" at bounding box center [373, 170] width 747 height 341
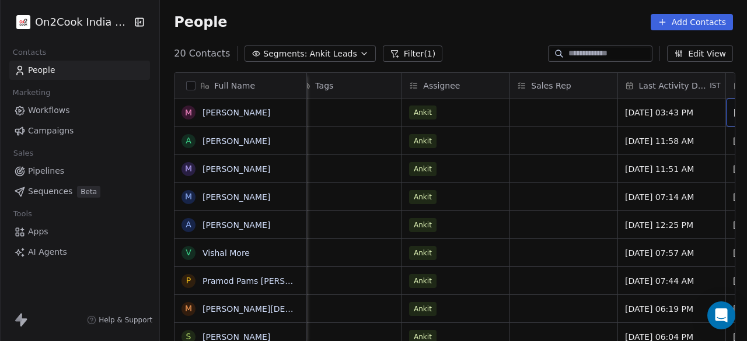
scroll to position [0, 1523]
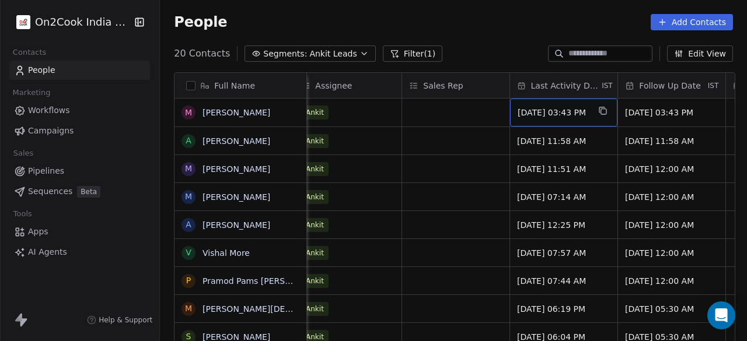
click at [528, 113] on span "[DATE] 03:43 PM" at bounding box center [552, 113] width 71 height 12
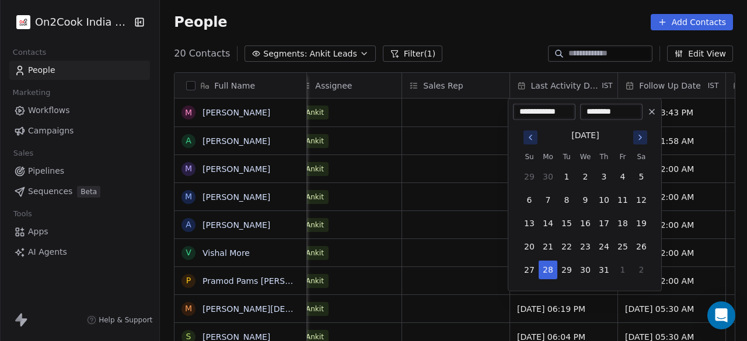
click at [641, 137] on icon "Go to next month" at bounding box center [639, 137] width 9 height 9
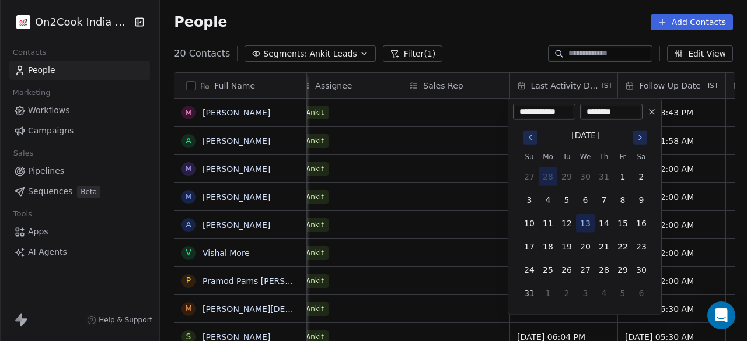
click at [586, 223] on button "13" at bounding box center [585, 223] width 19 height 19
type input "**********"
click at [593, 110] on input "********" at bounding box center [611, 112] width 58 height 12
type input "********"
click at [586, 223] on button "13" at bounding box center [585, 223] width 19 height 19
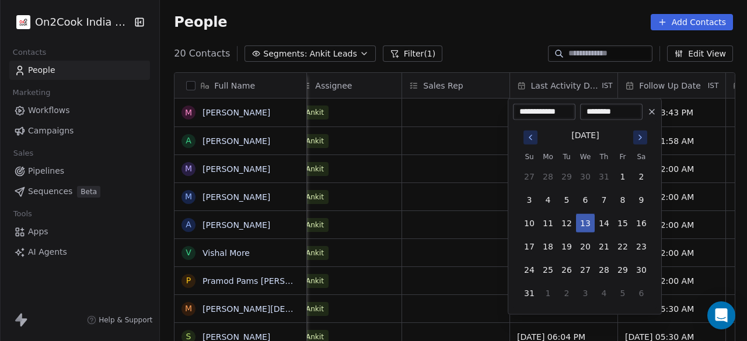
click at [586, 223] on button "13" at bounding box center [585, 223] width 19 height 19
click at [490, 176] on html "On2Cook India Pvt. Ltd. Contacts People Marketing Workflows Campaigns Sales Pip…" at bounding box center [373, 170] width 747 height 341
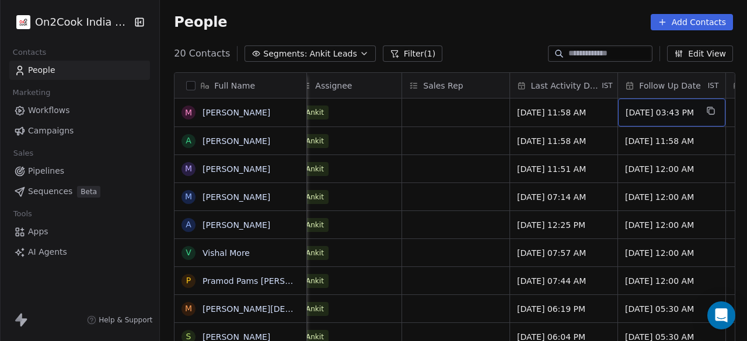
click at [647, 114] on span "[DATE] 03:43 PM" at bounding box center [660, 113] width 71 height 12
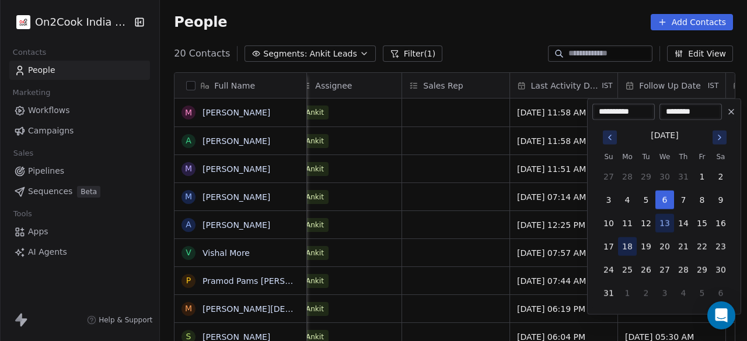
click at [623, 247] on button "18" at bounding box center [627, 246] width 19 height 19
click at [674, 110] on input "********" at bounding box center [690, 112] width 58 height 12
click at [679, 222] on button "14" at bounding box center [683, 223] width 19 height 19
type input "**********"
click at [679, 222] on button "14" at bounding box center [683, 223] width 19 height 19
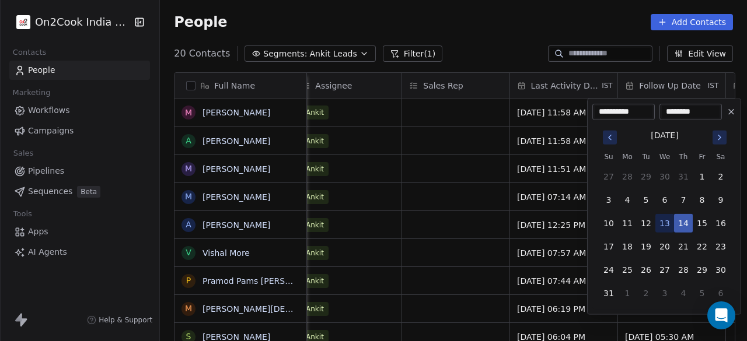
click at [684, 222] on button "14" at bounding box center [683, 223] width 19 height 19
click at [523, 185] on html "On2Cook India Pvt. Ltd. Contacts People Marketing Workflows Campaigns Sales Pip…" at bounding box center [373, 170] width 747 height 341
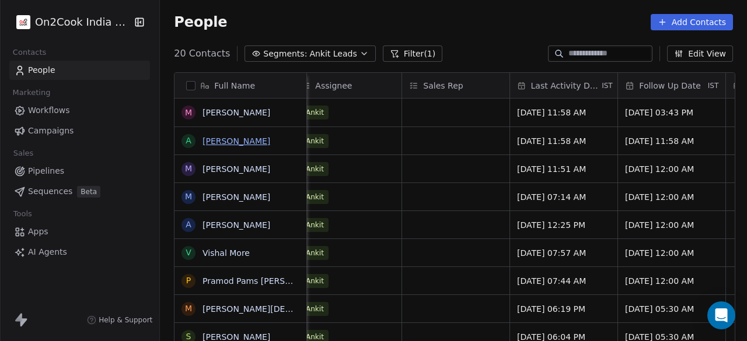
click at [236, 139] on link "[PERSON_NAME]" at bounding box center [236, 140] width 68 height 9
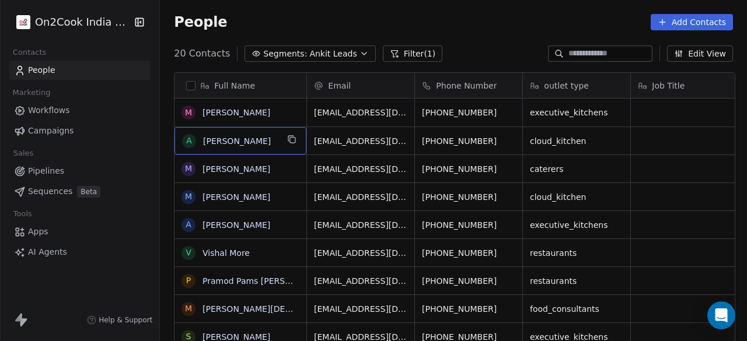
scroll to position [3, 0]
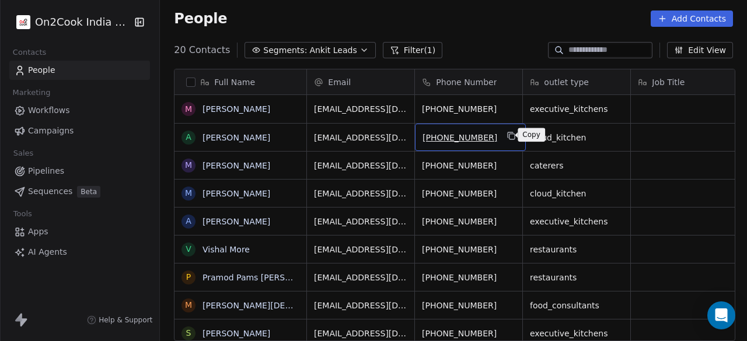
click at [509, 136] on icon "grid" at bounding box center [511, 136] width 5 height 5
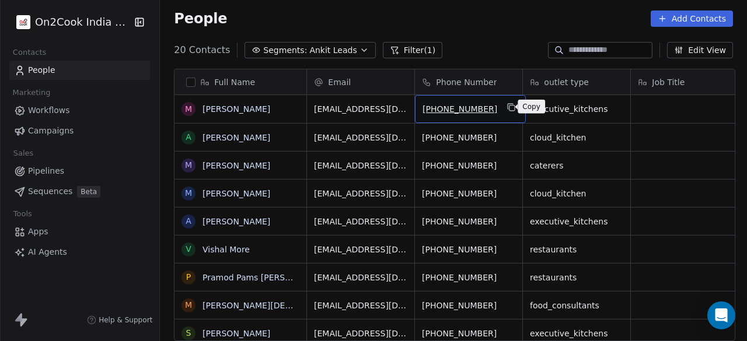
click at [507, 106] on icon "grid" at bounding box center [511, 107] width 9 height 9
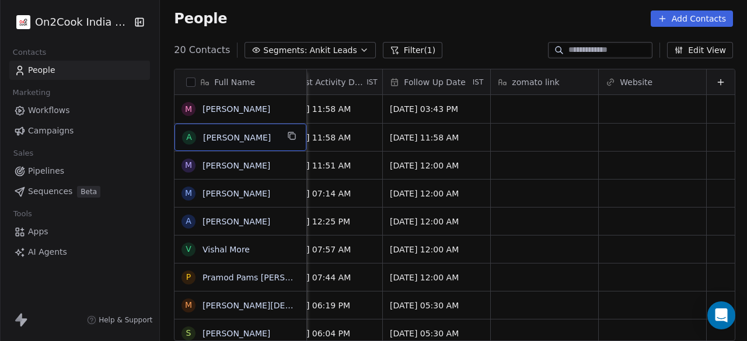
scroll to position [0, 0]
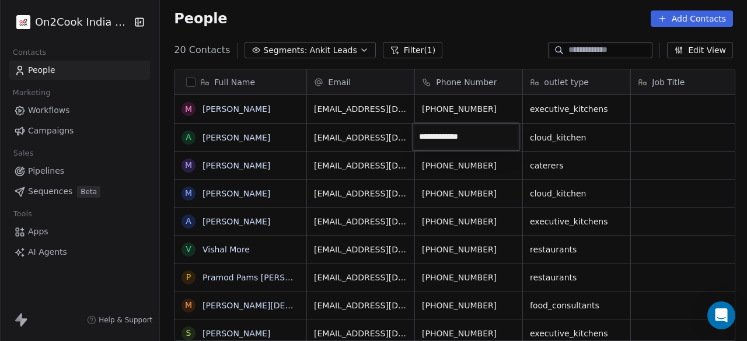
click at [604, 139] on html "On2Cook India Pvt. Ltd. Contacts People Marketing Workflows Campaigns Sales Pip…" at bounding box center [373, 170] width 747 height 341
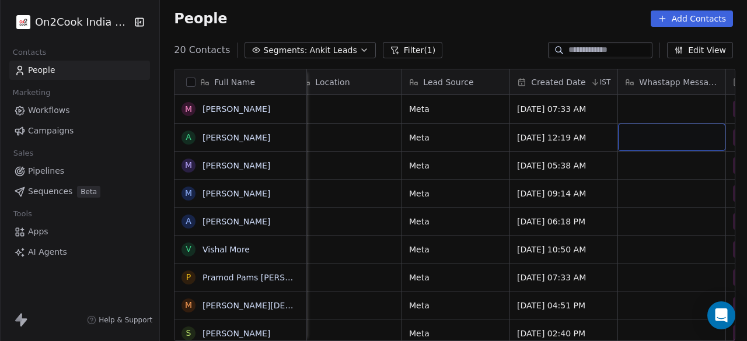
scroll to position [0, 768]
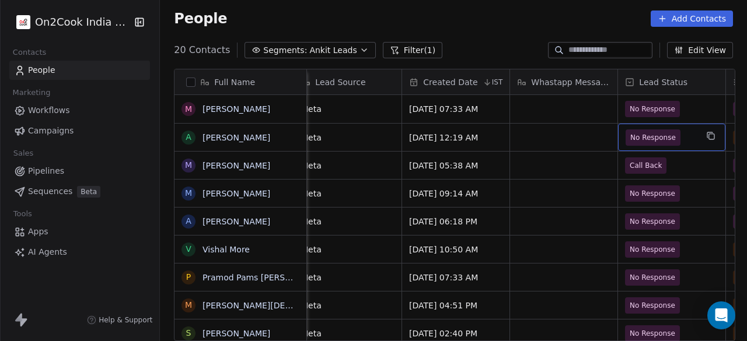
click at [660, 136] on span "No Response" at bounding box center [652, 138] width 45 height 12
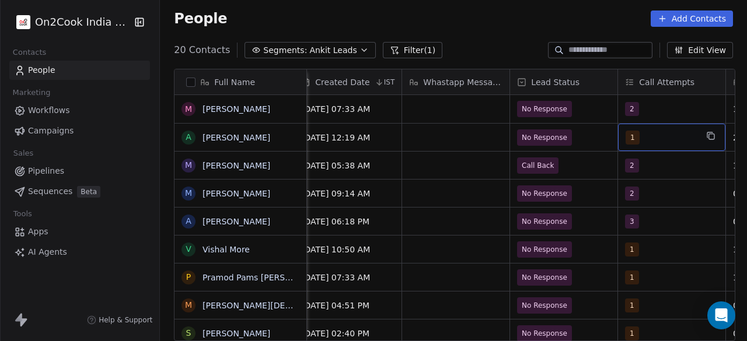
click at [630, 136] on span "1" at bounding box center [632, 138] width 14 height 14
click at [631, 136] on span "1" at bounding box center [632, 138] width 14 height 14
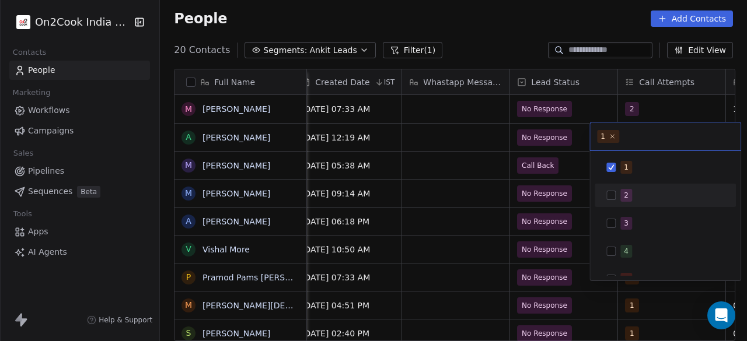
click at [612, 197] on button "Suggestions" at bounding box center [610, 195] width 9 height 9
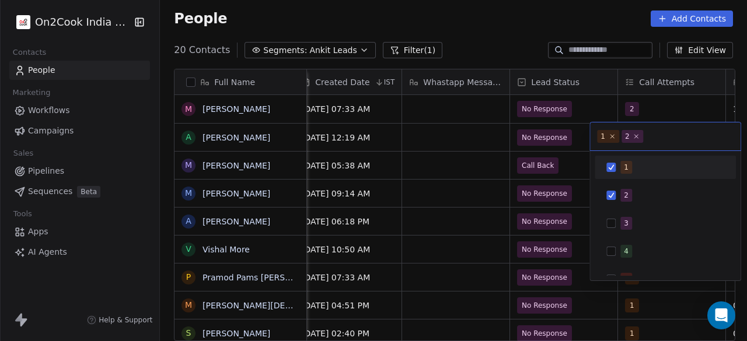
click at [612, 170] on button "Suggestions" at bounding box center [610, 167] width 9 height 9
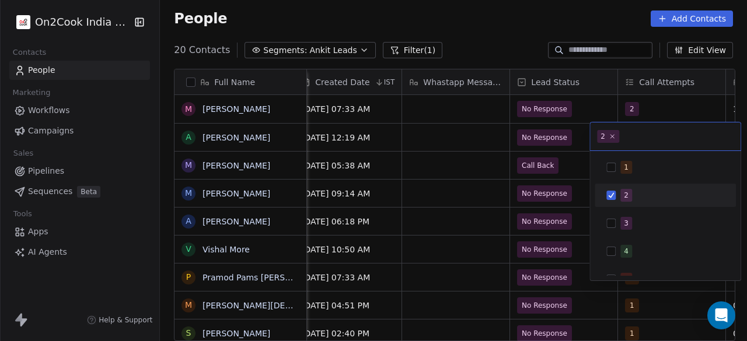
click at [652, 139] on input "text" at bounding box center [677, 136] width 112 height 13
click at [563, 129] on html "On2Cook India Pvt. Ltd. Contacts People Marketing Workflows Campaigns Sales Pip…" at bounding box center [373, 170] width 747 height 341
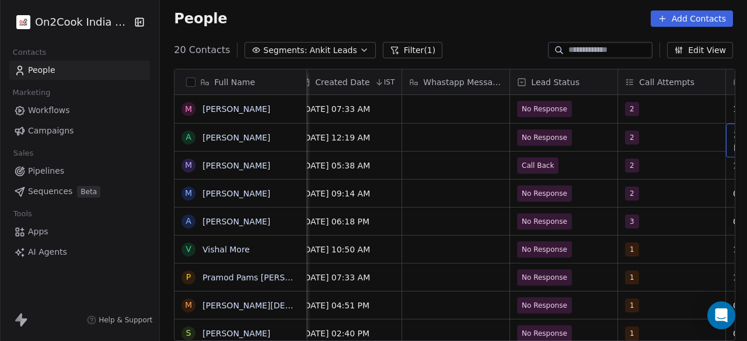
scroll to position [0, 984]
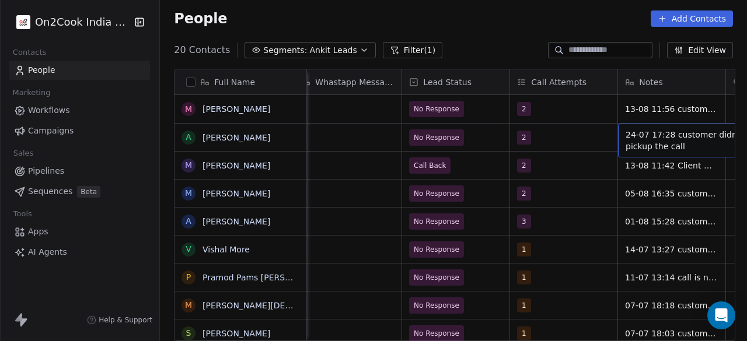
click at [641, 139] on span "24-07 17:28 customer didnt pickup the call" at bounding box center [694, 140] width 139 height 23
click at [667, 136] on textarea "**********" at bounding box center [653, 141] width 174 height 36
click at [574, 132] on textarea "**********" at bounding box center [653, 141] width 174 height 36
drag, startPoint x: 665, startPoint y: 132, endPoint x: 665, endPoint y: 145, distance: 12.8
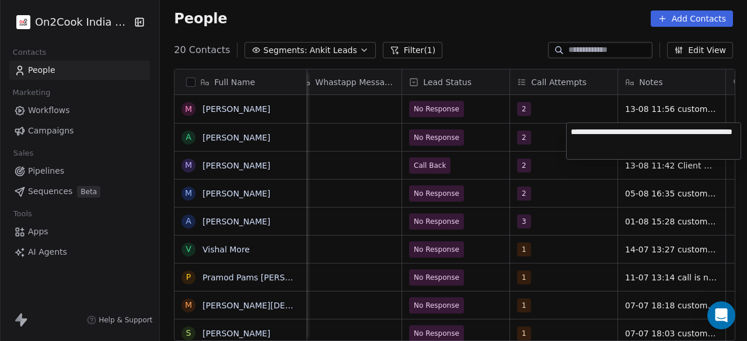
click at [665, 145] on textarea "**********" at bounding box center [653, 141] width 174 height 36
click at [615, 131] on textarea "**********" at bounding box center [653, 141] width 174 height 36
click at [619, 132] on textarea "**********" at bounding box center [653, 143] width 174 height 40
click at [584, 141] on textarea "**********" at bounding box center [653, 143] width 174 height 40
click at [597, 148] on textarea "**********" at bounding box center [653, 143] width 174 height 40
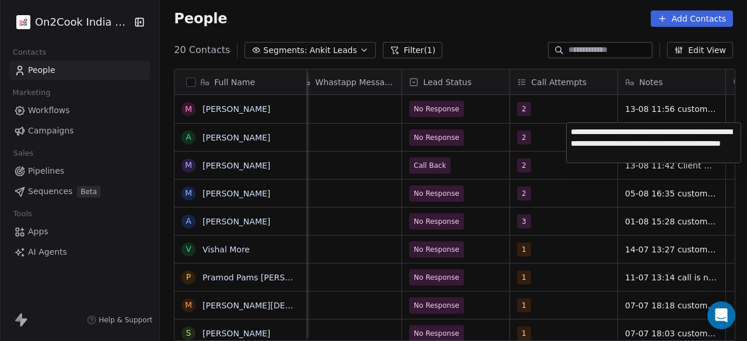
type textarea "**********"
click at [642, 145] on textarea "**********" at bounding box center [653, 143] width 174 height 40
drag, startPoint x: 640, startPoint y: 144, endPoint x: 513, endPoint y: 36, distance: 166.3
click at [513, 36] on html "On2Cook India Pvt. Ltd. Contacts People Marketing Workflows Campaigns Sales Pip…" at bounding box center [373, 170] width 747 height 341
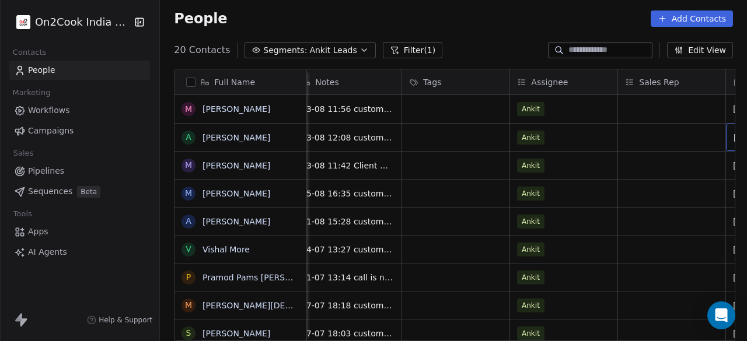
scroll to position [0, 1415]
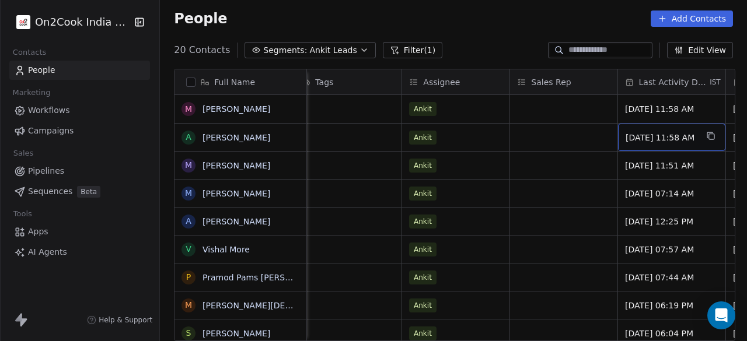
click at [644, 138] on span "[DATE] 11:58 AM" at bounding box center [660, 138] width 71 height 12
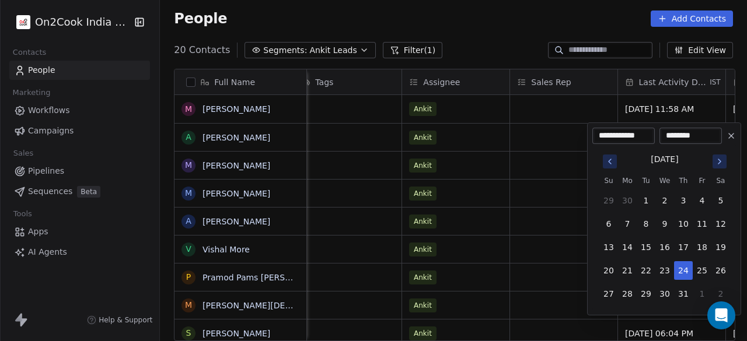
click at [716, 162] on icon "Go to next month" at bounding box center [718, 161] width 9 height 9
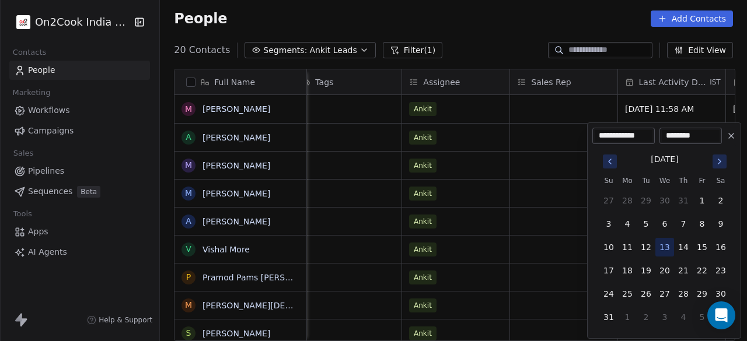
click at [664, 246] on button "13" at bounding box center [664, 247] width 19 height 19
type input "**********"
drag, startPoint x: 673, startPoint y: 133, endPoint x: 676, endPoint y: 139, distance: 6.5
click at [673, 134] on input "********" at bounding box center [690, 136] width 58 height 12
type input "********"
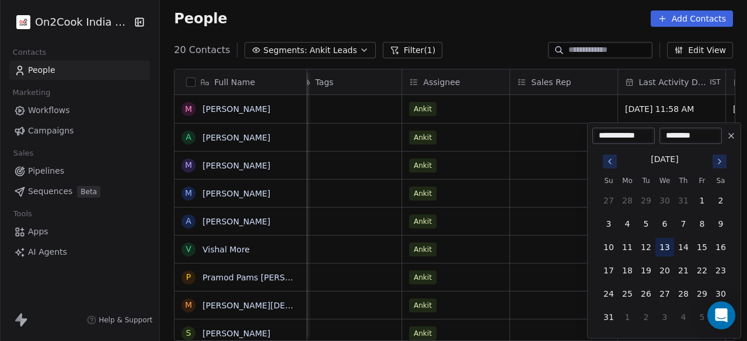
click at [667, 244] on button "13" at bounding box center [664, 247] width 19 height 19
click at [547, 138] on html "On2Cook India Pvt. Ltd. Contacts People Marketing Workflows Campaigns Sales Pip…" at bounding box center [373, 170] width 747 height 341
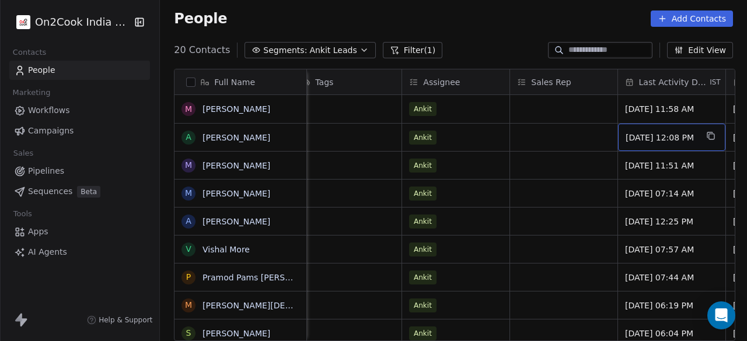
scroll to position [0, 1523]
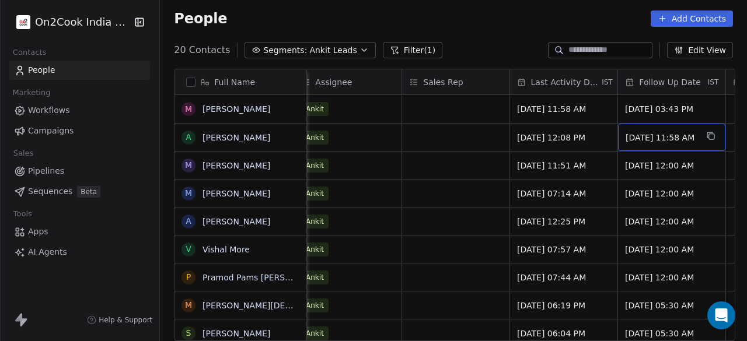
click at [667, 132] on span "[DATE] 11:58 AM" at bounding box center [660, 138] width 71 height 12
click at [644, 134] on span "[DATE] 11:58 AM" at bounding box center [660, 138] width 71 height 12
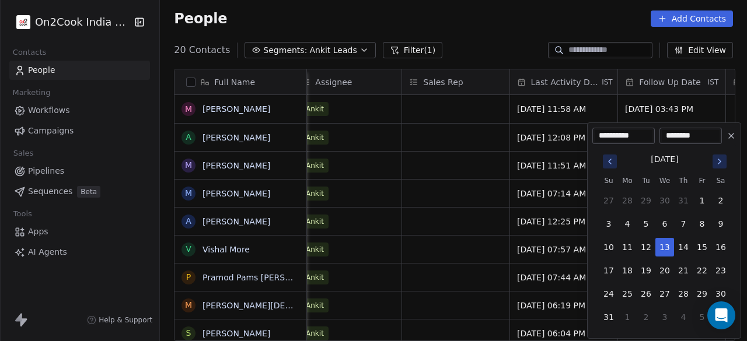
click at [644, 134] on input "**********" at bounding box center [623, 136] width 58 height 12
click at [685, 248] on button "14" at bounding box center [683, 247] width 19 height 19
type input "**********"
click at [673, 133] on input "********" at bounding box center [690, 136] width 58 height 12
click at [686, 242] on button "14" at bounding box center [683, 247] width 19 height 19
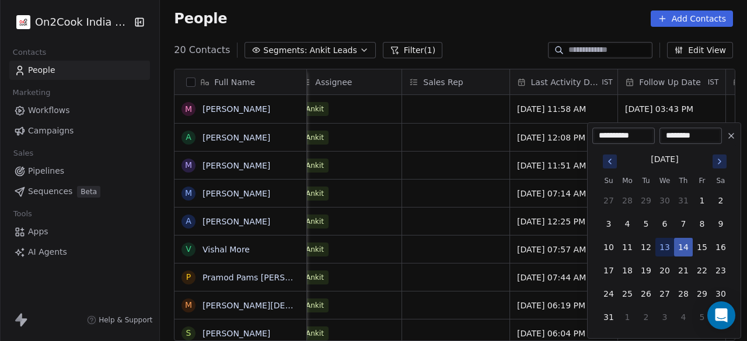
click at [686, 242] on button "14" at bounding box center [683, 247] width 19 height 19
click at [693, 137] on input "********" at bounding box center [690, 136] width 58 height 12
click at [484, 141] on html "On2Cook India Pvt. Ltd. Contacts People Marketing Workflows Campaigns Sales Pip…" at bounding box center [373, 170] width 747 height 341
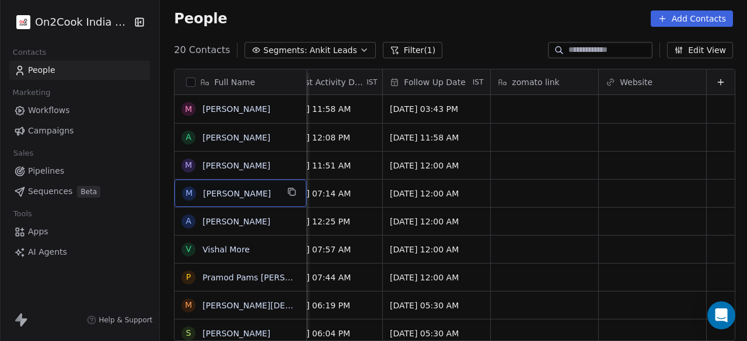
scroll to position [0, 0]
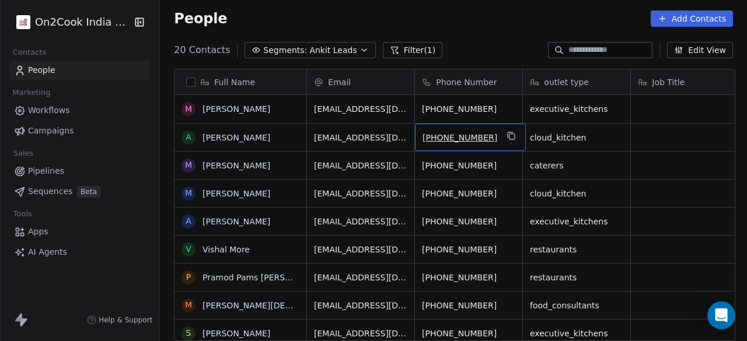
click at [451, 137] on span "[PHONE_NUMBER]" at bounding box center [459, 138] width 75 height 12
click at [509, 138] on input "**********" at bounding box center [466, 136] width 103 height 23
click at [489, 171] on html "On2Cook India Pvt. Ltd. Contacts People Marketing Workflows Campaigns Sales Pip…" at bounding box center [373, 170] width 747 height 341
click at [507, 135] on icon "grid" at bounding box center [511, 135] width 9 height 9
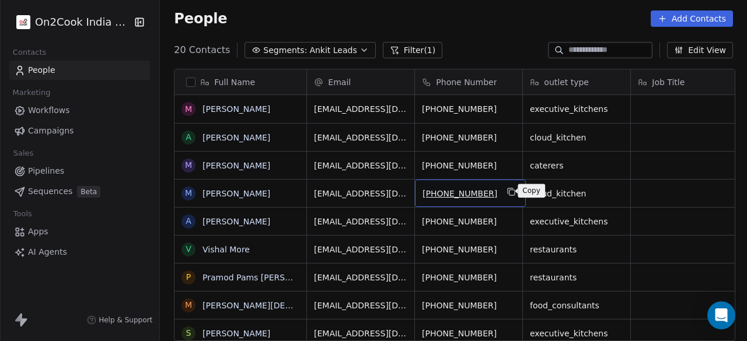
click at [507, 191] on icon "grid" at bounding box center [511, 191] width 9 height 9
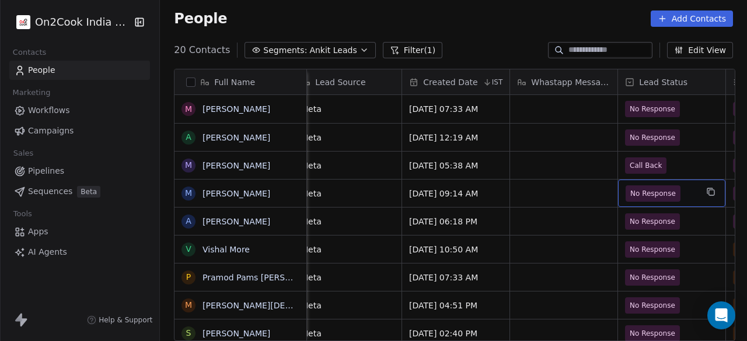
scroll to position [0, 876]
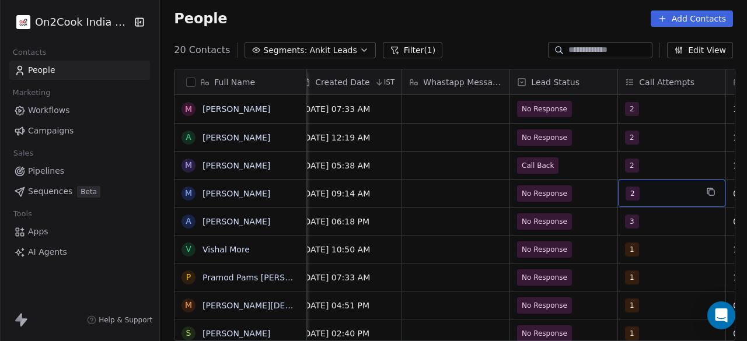
click at [628, 191] on span "2" at bounding box center [632, 194] width 14 height 14
click at [633, 194] on span "2" at bounding box center [632, 194] width 14 height 14
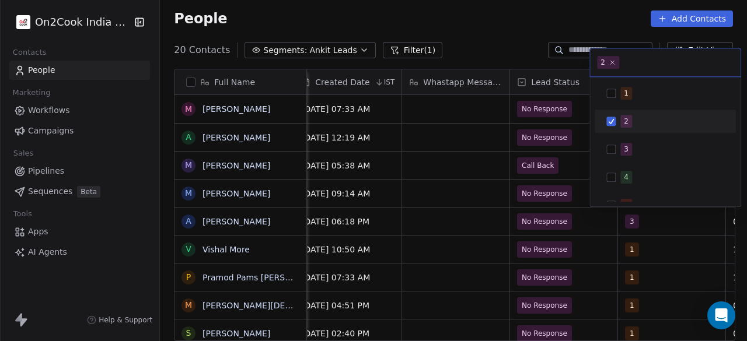
click at [612, 119] on button "Suggestions" at bounding box center [610, 121] width 9 height 9
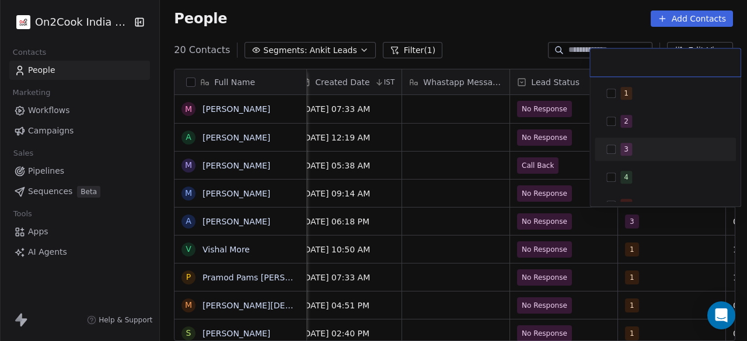
click at [615, 146] on button "Suggestions" at bounding box center [610, 149] width 9 height 9
click at [646, 148] on div "3" at bounding box center [672, 149] width 104 height 13
click at [609, 148] on button "Suggestions" at bounding box center [610, 149] width 9 height 9
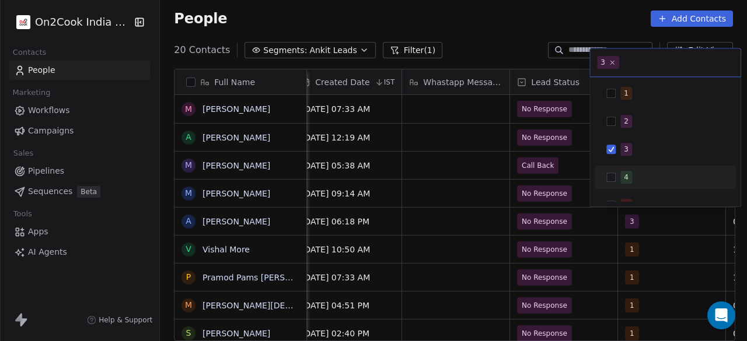
click at [573, 194] on html "On2Cook India Pvt. Ltd. Contacts People Marketing Workflows Campaigns Sales Pip…" at bounding box center [373, 170] width 747 height 341
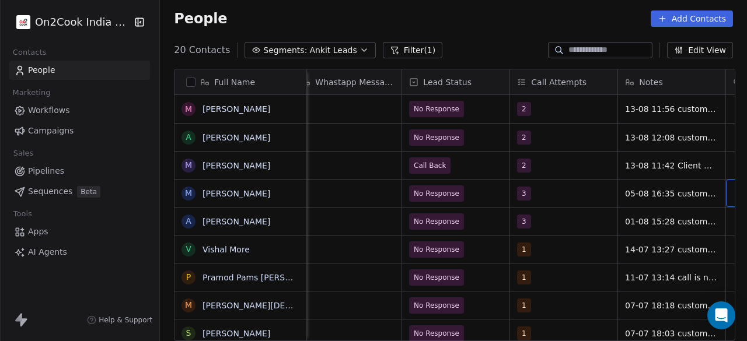
scroll to position [0, 1092]
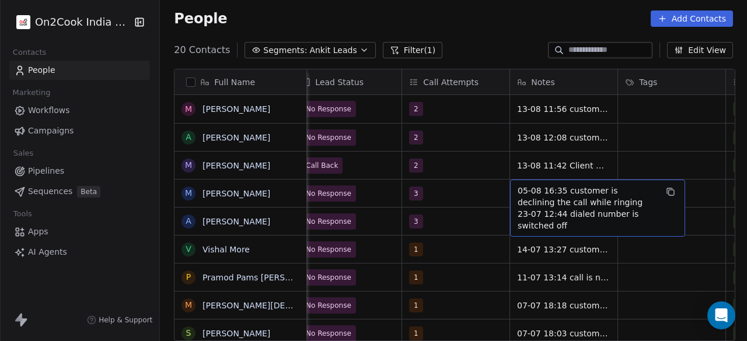
click at [517, 188] on span "05-08 16:35 customer is declining the call while ringing 23-07 12:44 dialed num…" at bounding box center [586, 208] width 139 height 47
click at [514, 190] on div "05-08 16:35 customer is declining the call while ringing 23-07 12:44 dialed num…" at bounding box center [597, 208] width 175 height 57
click at [514, 189] on div "05-08 16:35 customer is declining the call while ringing 23-07 12:44 dialed num…" at bounding box center [597, 208] width 175 height 57
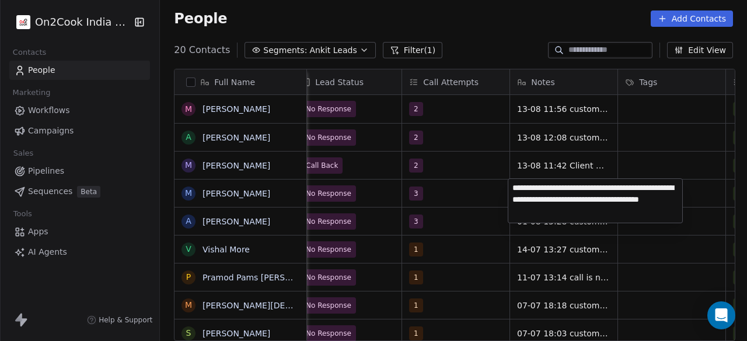
click at [513, 186] on textarea "**********" at bounding box center [595, 201] width 174 height 44
click at [521, 201] on textarea "**********" at bounding box center [595, 204] width 174 height 51
type textarea "**********"
click at [705, 188] on html "On2Cook India Pvt. Ltd. Contacts People Marketing Workflows Campaigns Sales Pip…" at bounding box center [373, 170] width 747 height 341
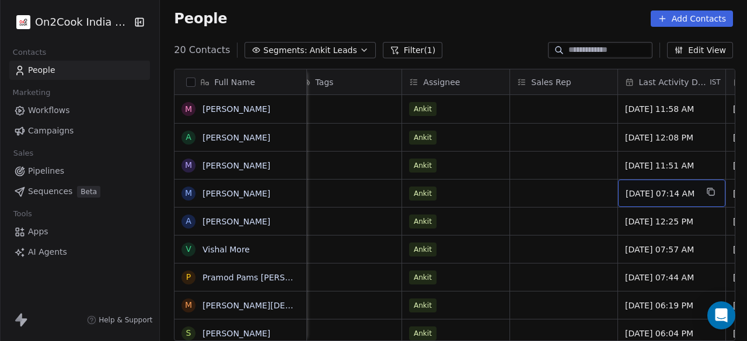
scroll to position [0, 1523]
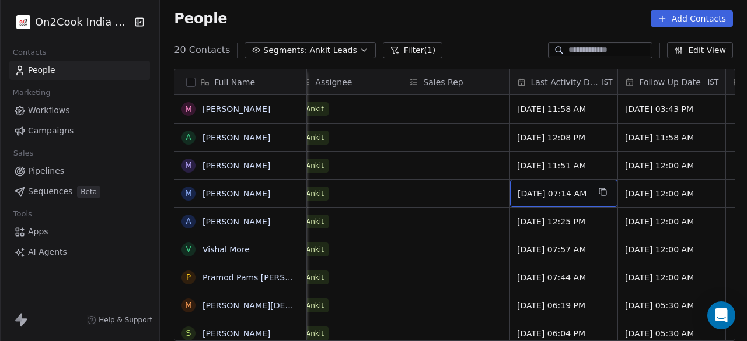
click at [572, 198] on span "[DATE] 07:14 AM" at bounding box center [552, 194] width 71 height 12
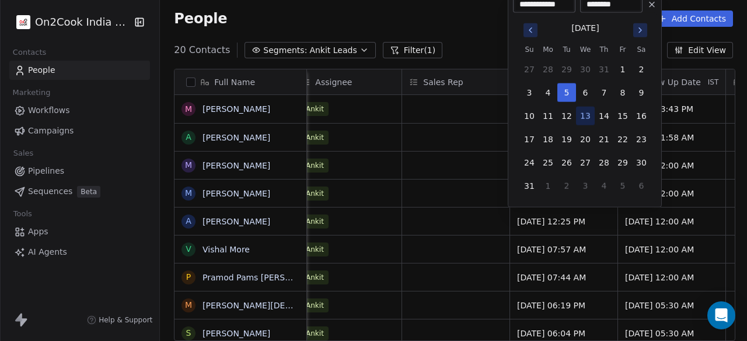
click at [588, 114] on button "13" at bounding box center [585, 116] width 19 height 19
type input "**********"
click at [594, 5] on input "********" at bounding box center [611, 5] width 58 height 12
type input "********"
click at [588, 118] on button "13" at bounding box center [585, 116] width 19 height 19
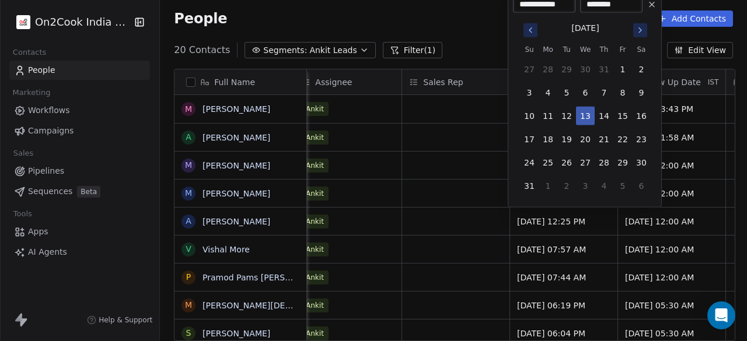
click at [588, 118] on button "13" at bounding box center [585, 116] width 19 height 19
click at [508, 141] on div "**********" at bounding box center [584, 99] width 154 height 216
click at [472, 149] on html "On2Cook India Pvt. Ltd. Contacts People Marketing Workflows Campaigns Sales Pip…" at bounding box center [373, 170] width 747 height 341
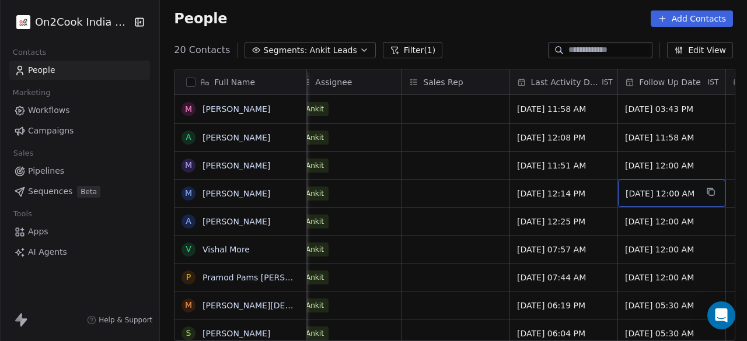
click at [659, 201] on div "[DATE] 12:00 AM" at bounding box center [671, 193] width 107 height 27
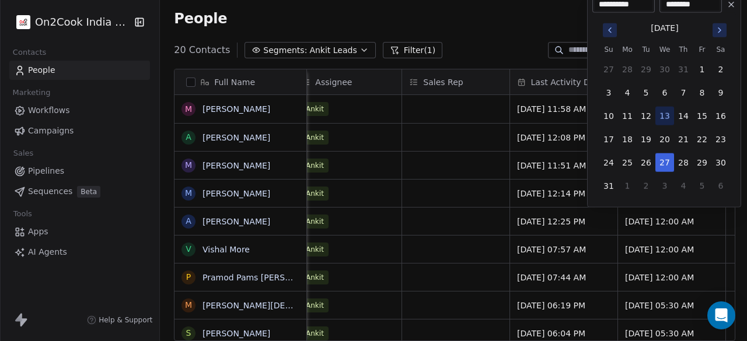
click at [464, 177] on html "On2Cook India Pvt. Ltd. Contacts People Marketing Workflows Campaigns Sales Pip…" at bounding box center [373, 170] width 747 height 341
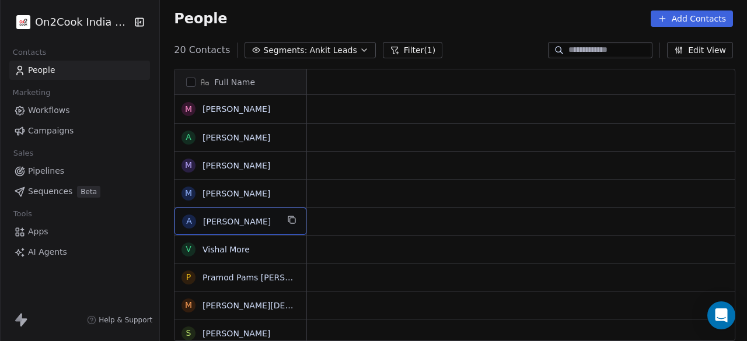
scroll to position [0, 0]
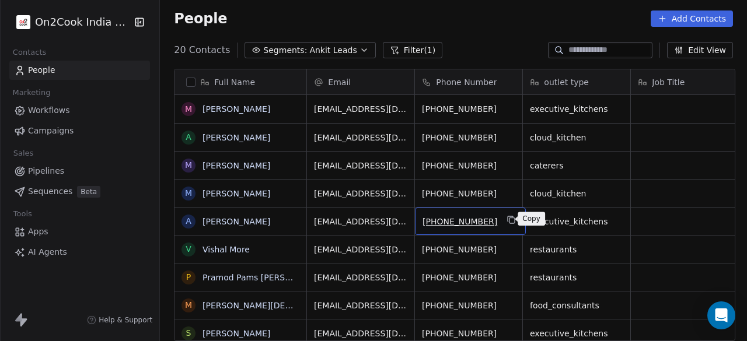
click at [507, 218] on icon "grid" at bounding box center [511, 219] width 9 height 9
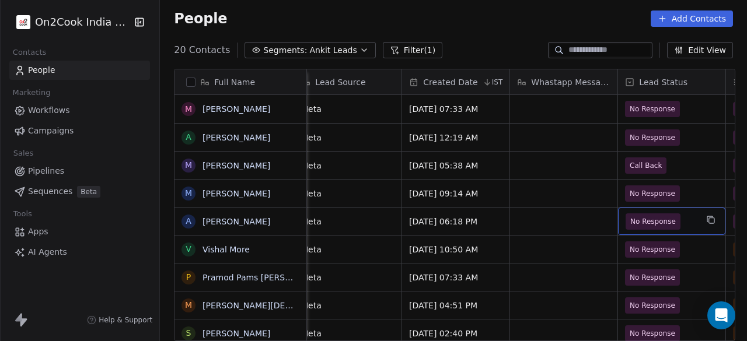
scroll to position [0, 876]
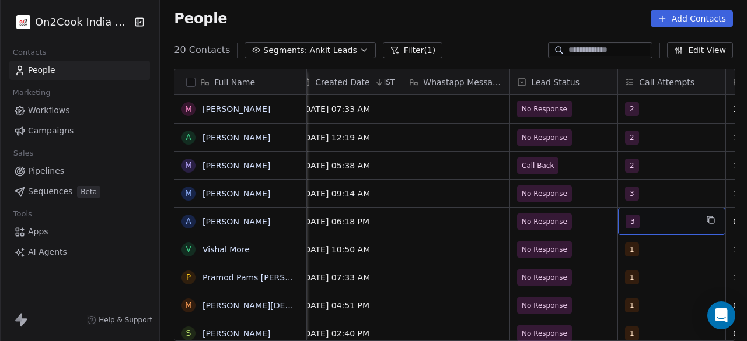
click at [630, 222] on span "3" at bounding box center [632, 222] width 14 height 14
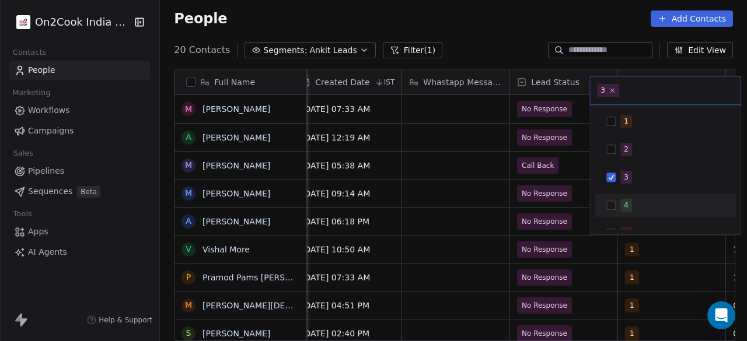
click at [614, 201] on button "Suggestions" at bounding box center [610, 205] width 9 height 9
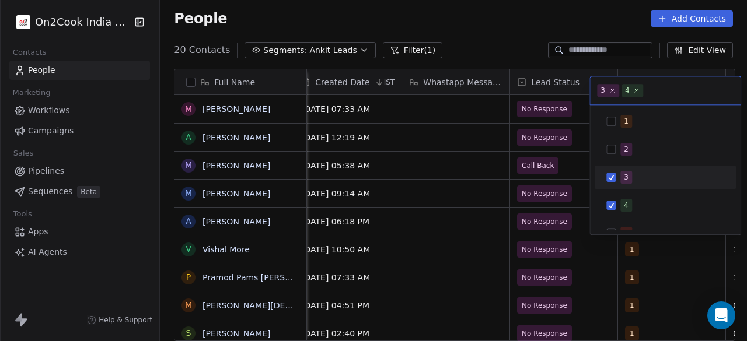
click at [615, 183] on div "3" at bounding box center [665, 177] width 132 height 19
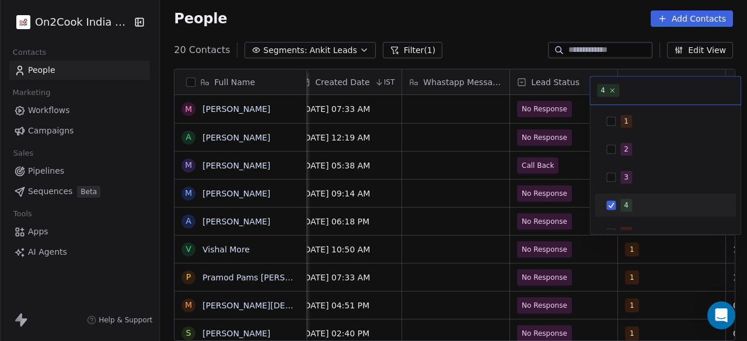
click at [654, 208] on div "4" at bounding box center [672, 205] width 104 height 13
click at [614, 207] on button "Suggestions" at bounding box center [610, 205] width 9 height 9
click at [576, 225] on html "On2Cook India Pvt. Ltd. Contacts People Marketing Workflows Campaigns Sales Pip…" at bounding box center [373, 170] width 747 height 341
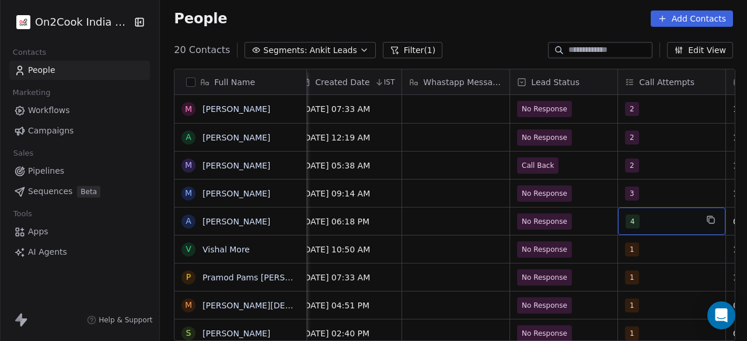
scroll to position [0, 984]
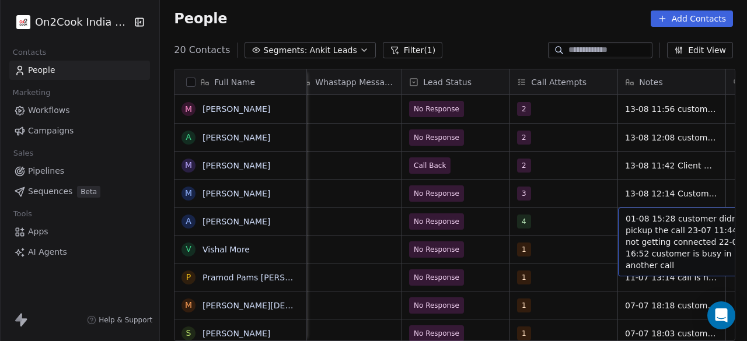
click at [625, 216] on span "01-08 15:28 customer didnt pickup the call 23-07 11:44 call is not getting conn…" at bounding box center [694, 242] width 139 height 58
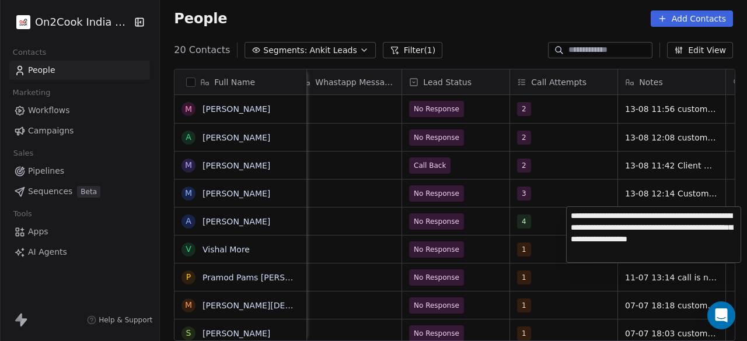
click at [574, 212] on textarea "**********" at bounding box center [653, 234] width 174 height 55
click at [573, 215] on textarea "**********" at bounding box center [653, 234] width 174 height 55
click at [572, 216] on textarea "**********" at bounding box center [653, 234] width 174 height 55
drag, startPoint x: 672, startPoint y: 229, endPoint x: 639, endPoint y: 239, distance: 35.1
click at [639, 239] on textarea "**********" at bounding box center [653, 232] width 174 height 51
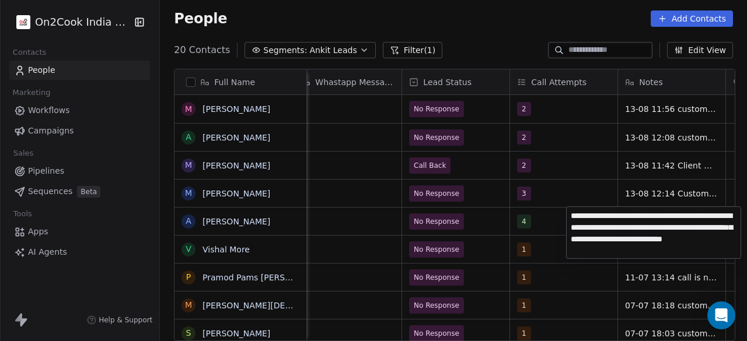
click at [639, 214] on textarea "**********" at bounding box center [653, 232] width 174 height 51
type textarea "**********"
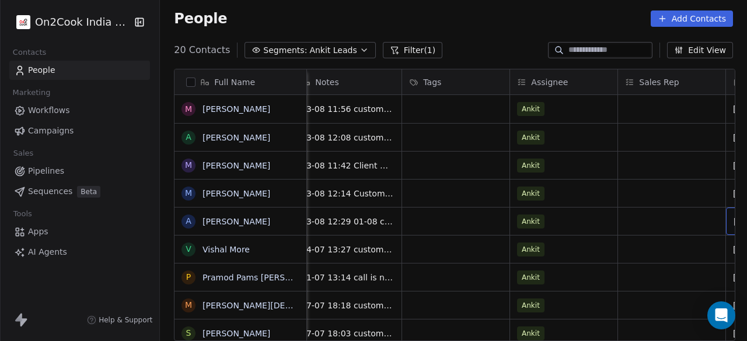
scroll to position [0, 1415]
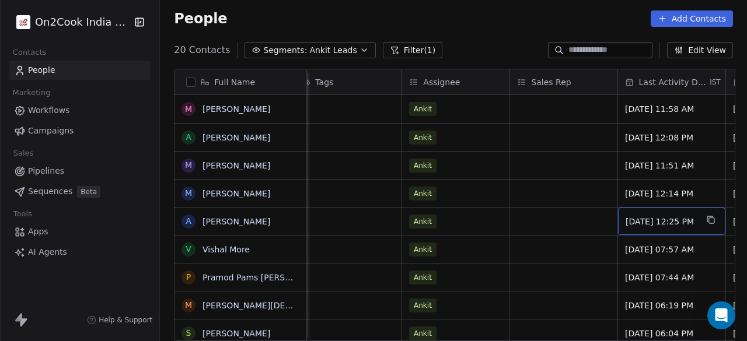
click at [640, 223] on span "[DATE] 12:25 PM" at bounding box center [660, 222] width 71 height 12
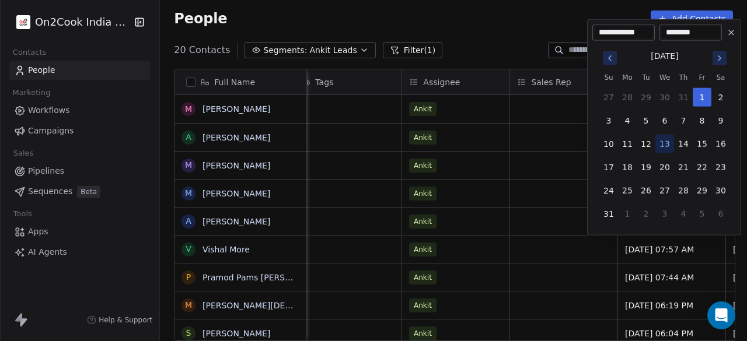
click at [666, 145] on button "13" at bounding box center [664, 144] width 19 height 19
type input "**********"
click at [681, 32] on input "********" at bounding box center [690, 33] width 58 height 12
type input "********"
click at [665, 144] on button "13" at bounding box center [664, 144] width 19 height 19
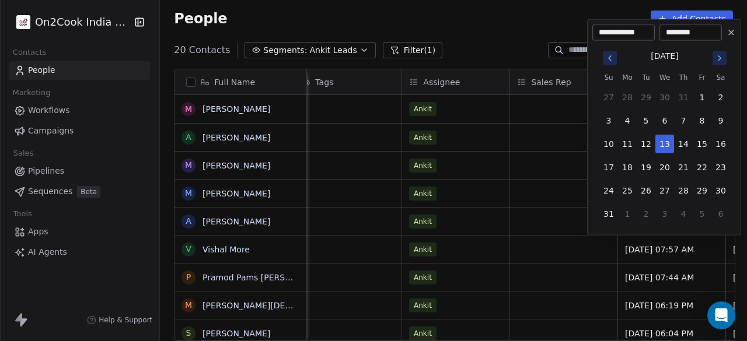
click at [552, 220] on html "On2Cook India Pvt. Ltd. Contacts People Marketing Workflows Campaigns Sales Pip…" at bounding box center [373, 170] width 747 height 341
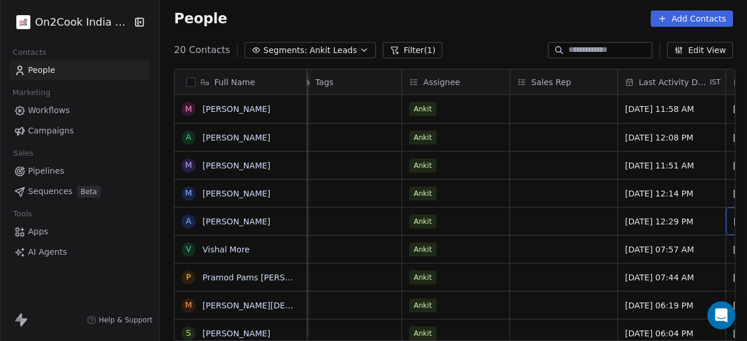
scroll to position [0, 1523]
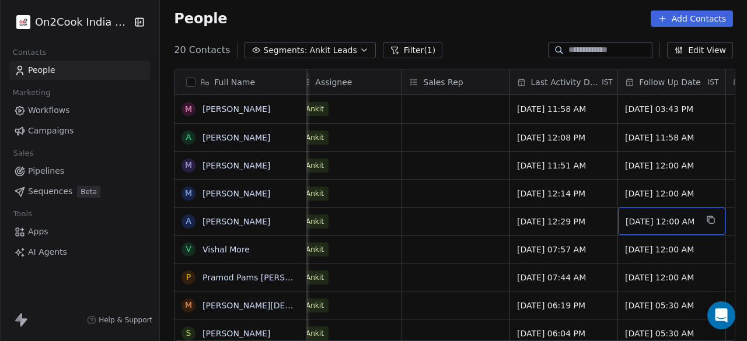
click at [657, 223] on span "[DATE] 12:00 AM" at bounding box center [660, 222] width 71 height 12
click at [684, 222] on span "[DATE] 12:00 AM" at bounding box center [660, 222] width 71 height 12
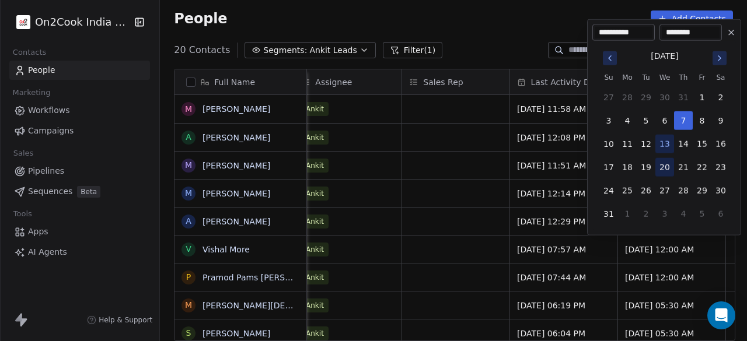
click at [666, 166] on button "20" at bounding box center [664, 167] width 19 height 19
click at [645, 163] on button "19" at bounding box center [645, 167] width 19 height 19
type input "**********"
click at [648, 169] on button "19" at bounding box center [645, 167] width 19 height 19
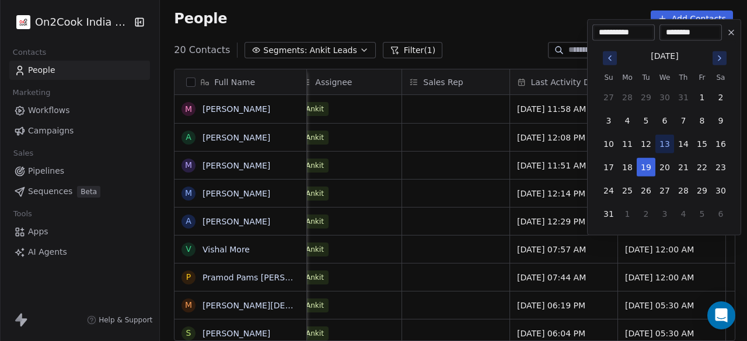
click at [481, 230] on html "On2Cook India Pvt. Ltd. Contacts People Marketing Workflows Campaigns Sales Pip…" at bounding box center [373, 170] width 747 height 341
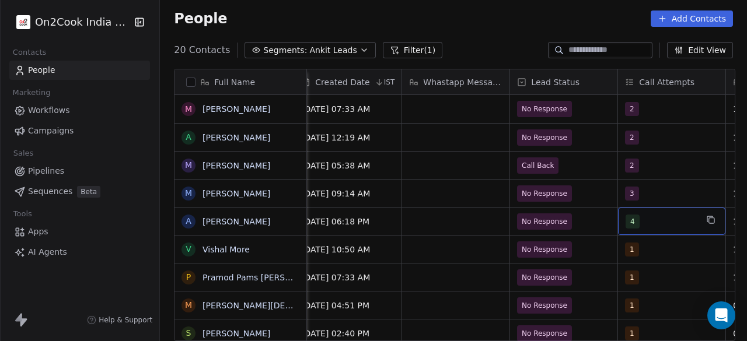
scroll to position [0, 984]
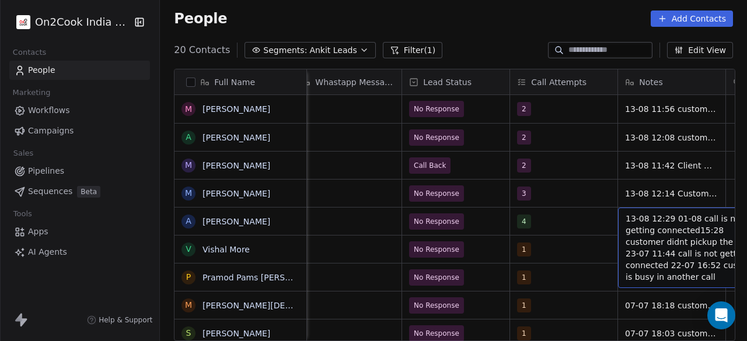
click at [667, 217] on span "13-08 12:29 01-08 call is not getting connected15:28 customer didnt pickup the …" at bounding box center [694, 248] width 139 height 70
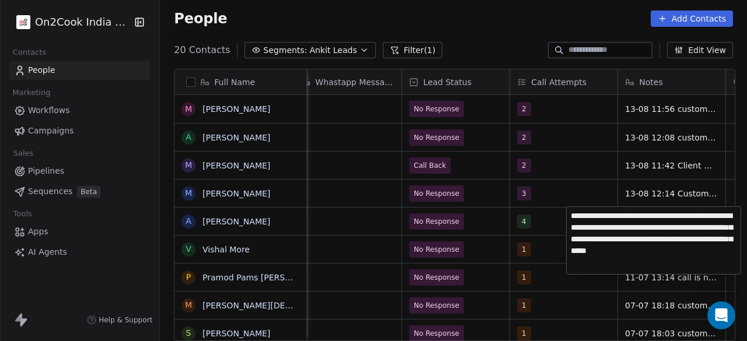
click at [612, 227] on textarea "**********" at bounding box center [653, 240] width 174 height 67
click at [610, 228] on textarea "**********" at bounding box center [653, 240] width 174 height 67
click at [657, 229] on textarea "**********" at bounding box center [653, 238] width 174 height 63
type textarea "**********"
click at [546, 213] on html "On2Cook India Pvt. Ltd. Contacts People Marketing Workflows Campaigns Sales Pip…" at bounding box center [373, 170] width 747 height 341
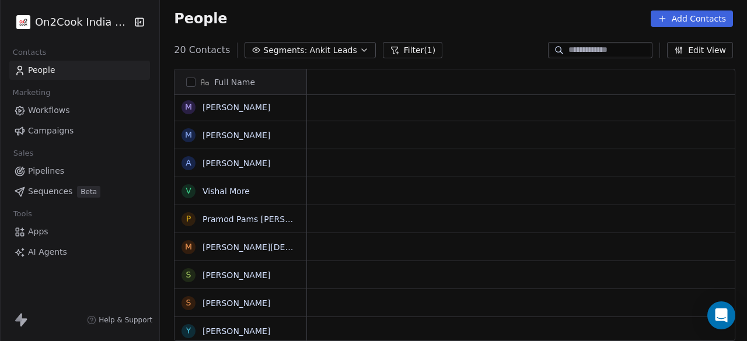
scroll to position [0, 0]
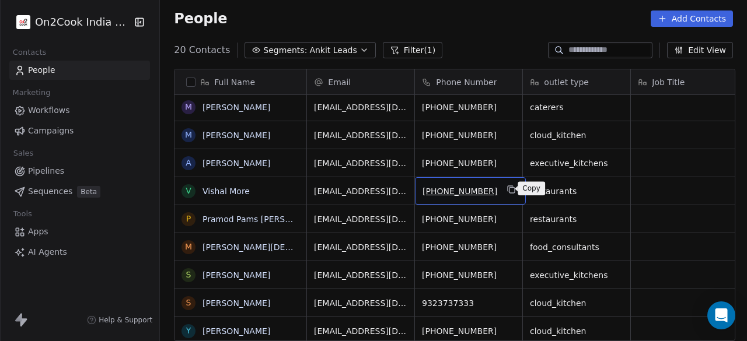
click at [509, 192] on icon "grid" at bounding box center [511, 190] width 5 height 5
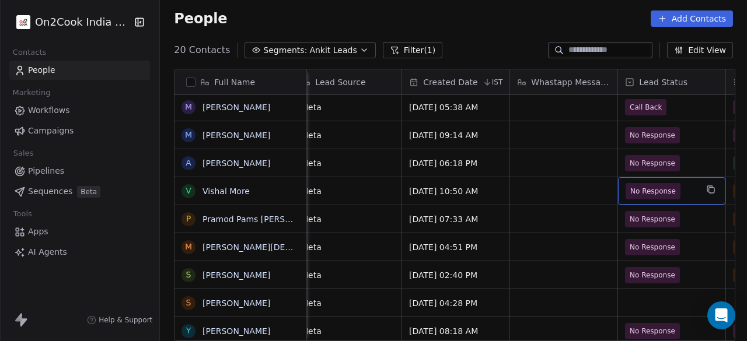
scroll to position [0, 876]
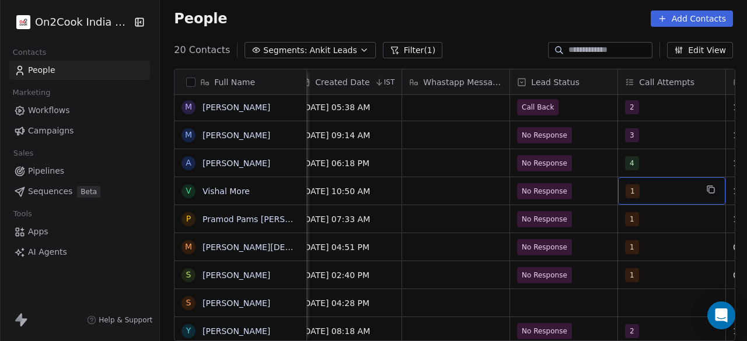
click at [629, 192] on span "1" at bounding box center [632, 191] width 14 height 14
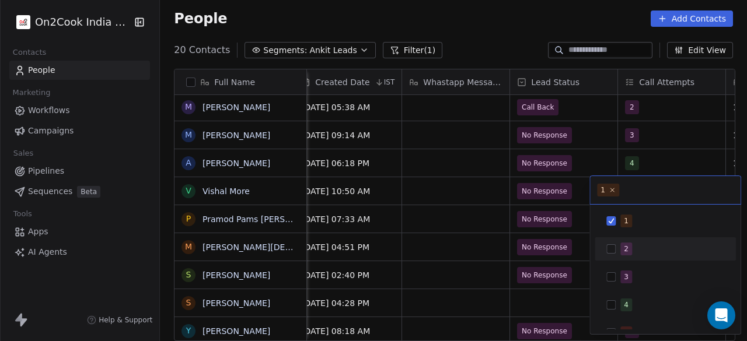
click at [611, 246] on button "Suggestions" at bounding box center [610, 248] width 9 height 9
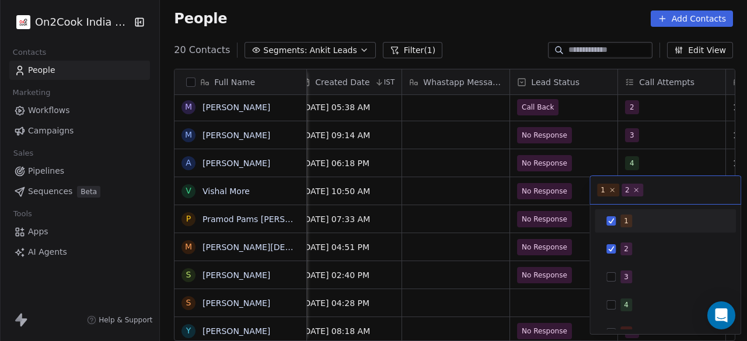
click at [616, 218] on div "1" at bounding box center [665, 221] width 132 height 19
click at [660, 191] on input "text" at bounding box center [677, 190] width 112 height 13
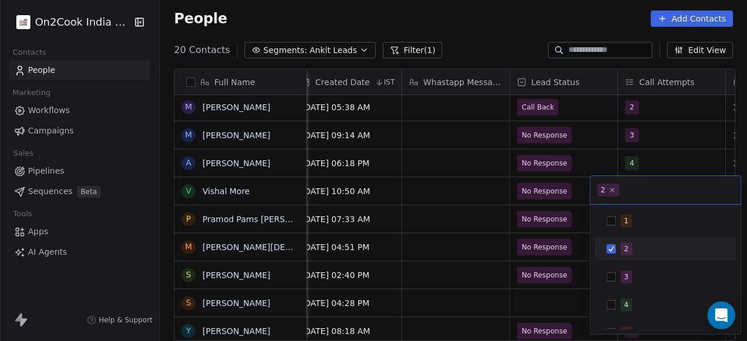
click at [663, 185] on input "text" at bounding box center [677, 190] width 112 height 13
click at [569, 191] on html "On2Cook India Pvt. Ltd. Contacts People Marketing Workflows Campaigns Sales Pip…" at bounding box center [373, 170] width 747 height 341
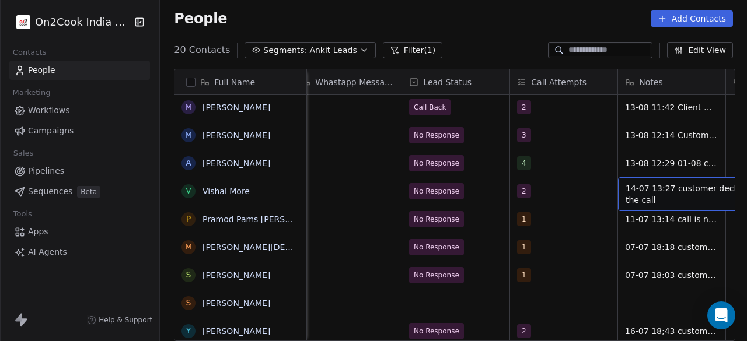
scroll to position [0, 1092]
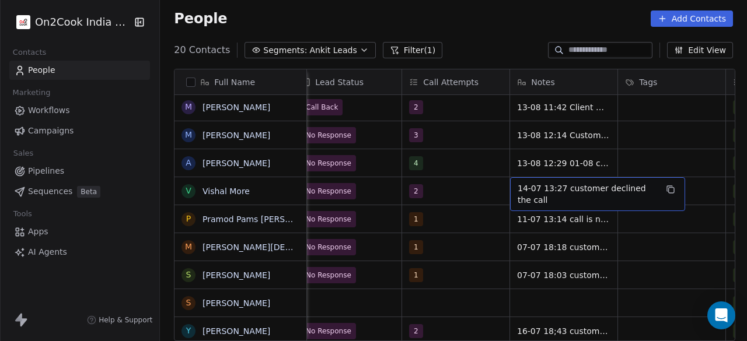
click at [517, 187] on span "14-07 13:27 customer declined the call" at bounding box center [586, 194] width 139 height 23
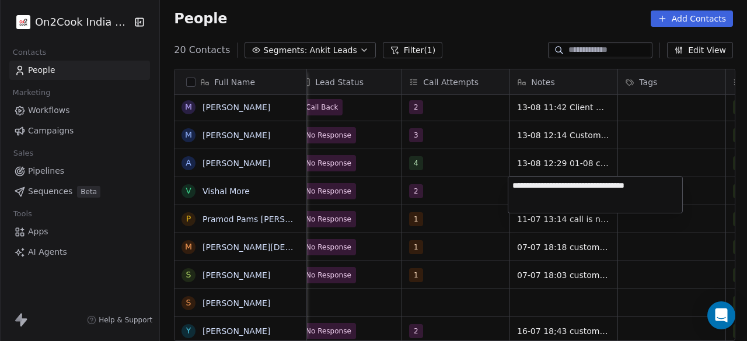
click at [514, 184] on textarea "**********" at bounding box center [595, 195] width 174 height 36
type textarea "**********"
click at [695, 188] on html "On2Cook India Pvt. Ltd. Contacts People Marketing Workflows Campaigns Sales Pip…" at bounding box center [373, 170] width 747 height 341
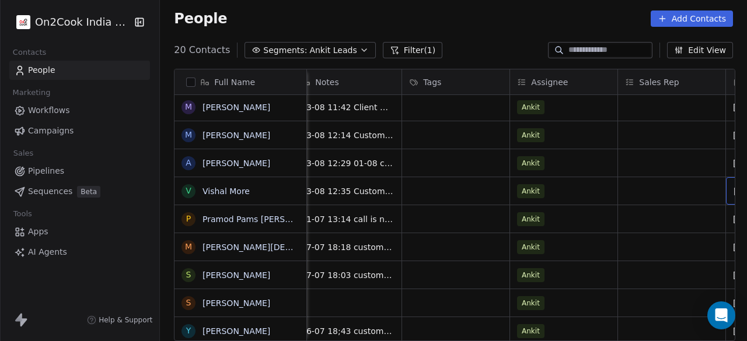
scroll to position [0, 1415]
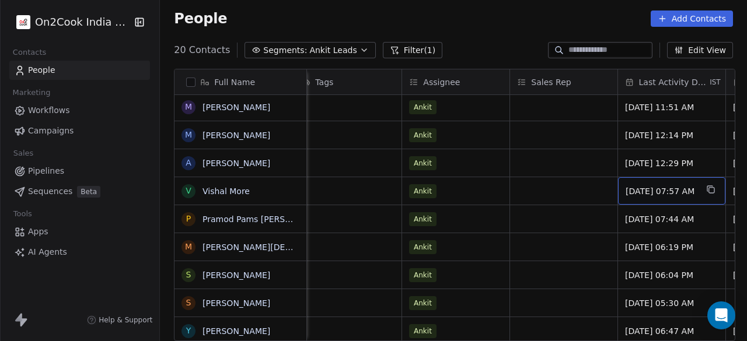
click at [644, 188] on span "[DATE] 07:57 AM" at bounding box center [660, 191] width 71 height 12
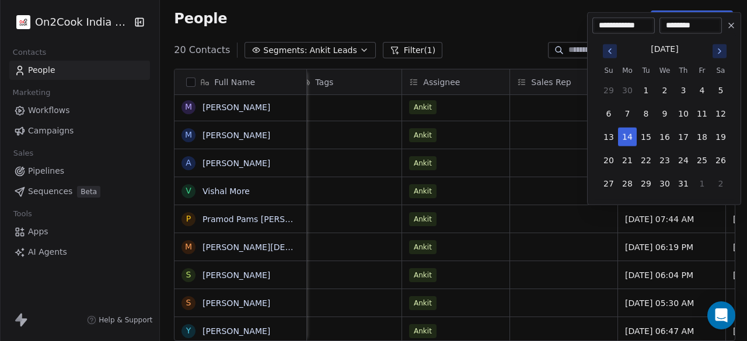
click at [723, 52] on icon "Go to next month" at bounding box center [718, 51] width 9 height 9
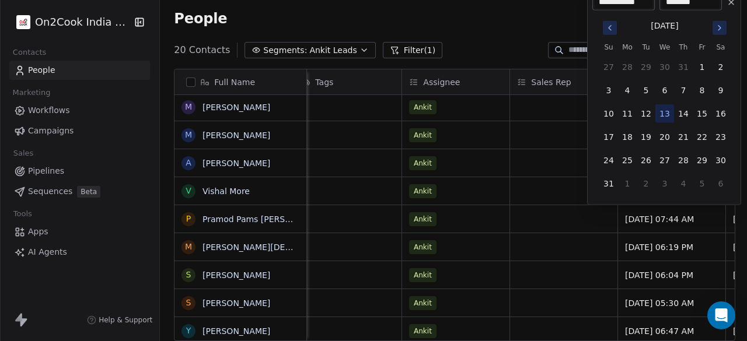
click at [661, 111] on button "13" at bounding box center [664, 113] width 19 height 19
type input "**********"
click at [674, 4] on input "********" at bounding box center [690, 3] width 58 height 12
type input "********"
click at [564, 195] on html "On2Cook India Pvt. Ltd. Contacts People Marketing Workflows Campaigns Sales Pip…" at bounding box center [373, 170] width 747 height 341
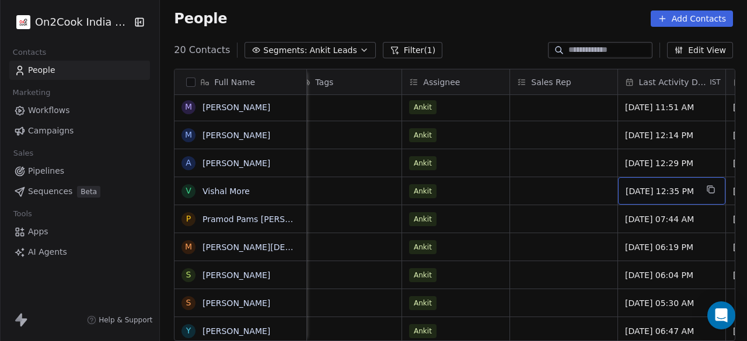
scroll to position [0, 1523]
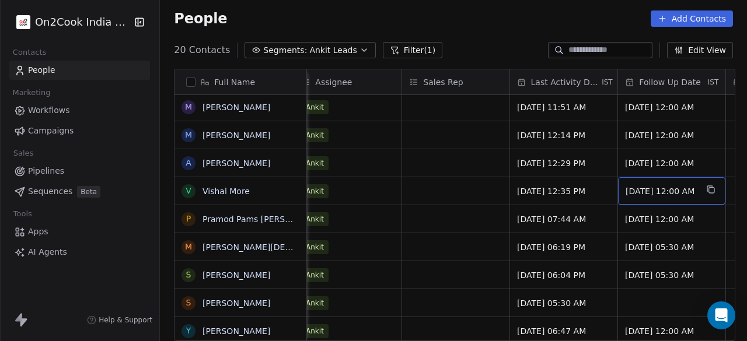
click at [629, 195] on span "[DATE] 12:00 AM" at bounding box center [660, 191] width 71 height 12
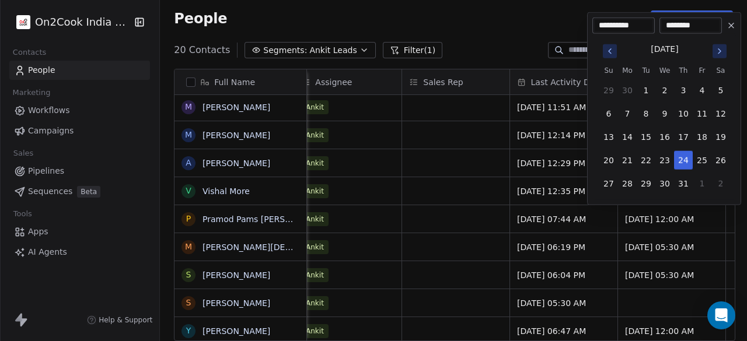
click at [719, 55] on icon "Go to next month" at bounding box center [718, 51] width 9 height 9
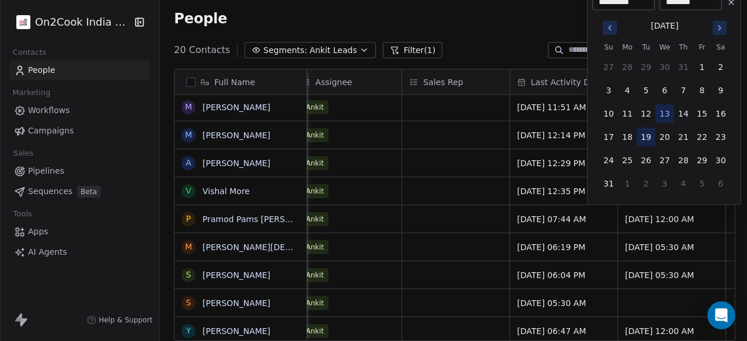
click at [646, 137] on button "19" at bounding box center [645, 137] width 19 height 19
type input "**********"
drag, startPoint x: 673, startPoint y: 2, endPoint x: 685, endPoint y: 74, distance: 73.3
click at [674, 3] on input "********" at bounding box center [690, 3] width 58 height 12
click at [694, 3] on input "********" at bounding box center [690, 3] width 58 height 12
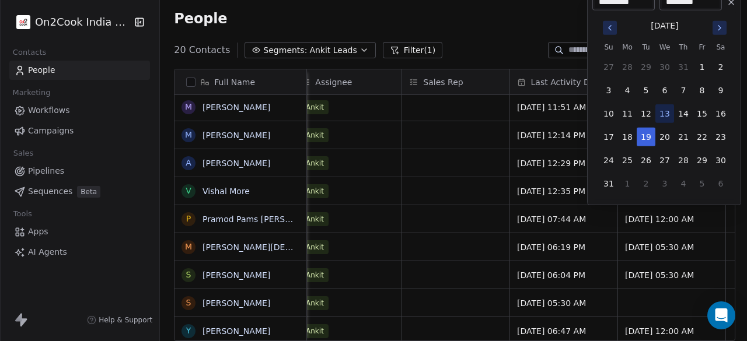
type input "********"
click at [447, 186] on html "On2Cook India Pvt. Ltd. Contacts People Marketing Workflows Campaigns Sales Pip…" at bounding box center [373, 170] width 747 height 341
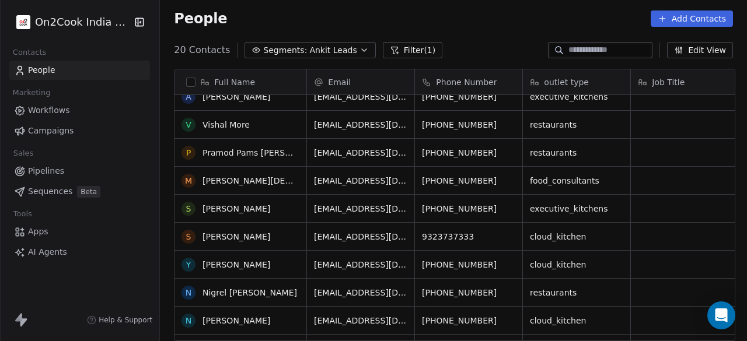
scroll to position [117, 0]
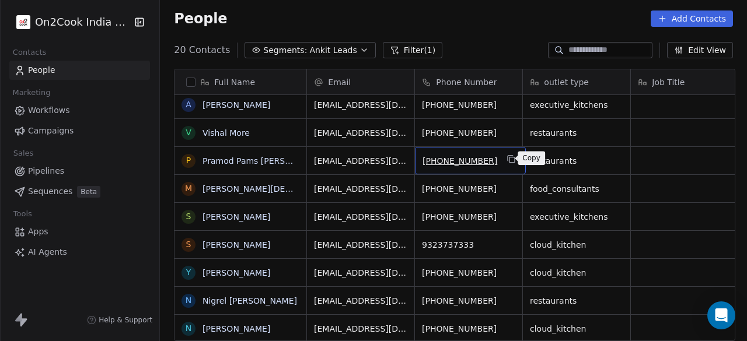
click at [509, 162] on icon "grid" at bounding box center [511, 159] width 5 height 5
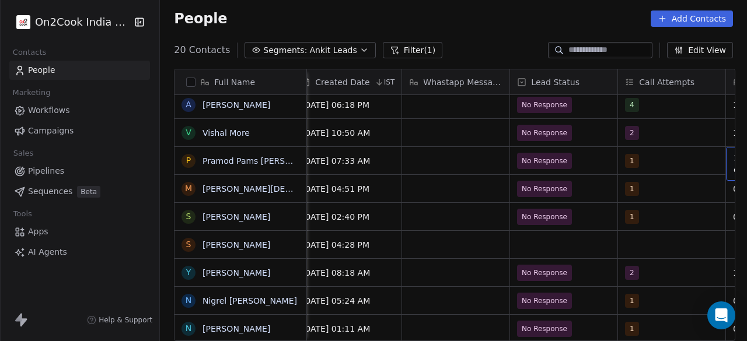
scroll to position [0, 984]
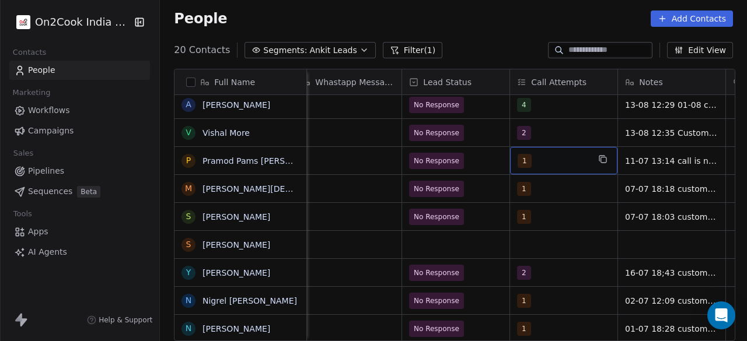
click at [519, 160] on span "1" at bounding box center [524, 161] width 14 height 14
click at [522, 159] on span "1" at bounding box center [524, 161] width 14 height 14
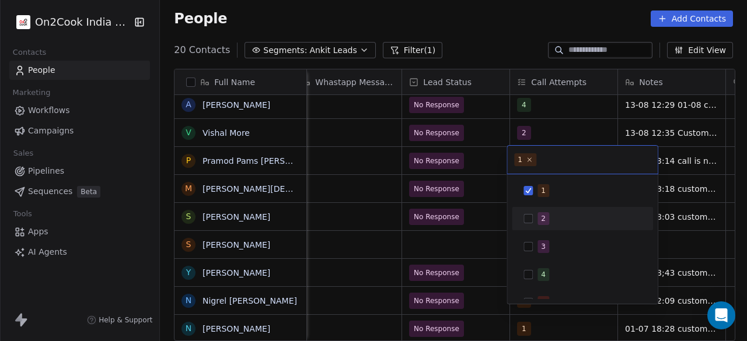
click at [531, 218] on button "Suggestions" at bounding box center [527, 218] width 9 height 9
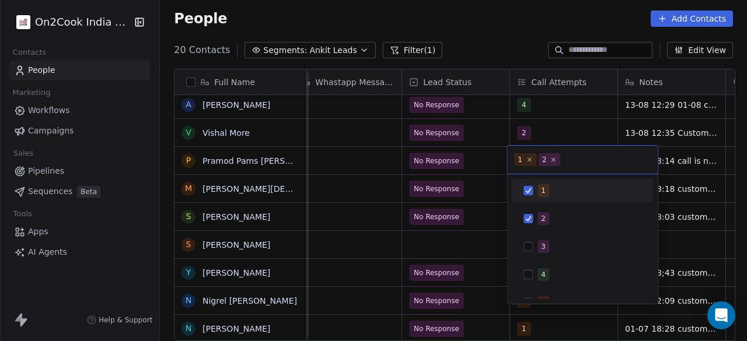
click at [530, 187] on button "Suggestions" at bounding box center [527, 190] width 9 height 9
click at [465, 162] on html "On2Cook India Pvt. Ltd. Contacts People Marketing Workflows Campaigns Sales Pip…" at bounding box center [373, 170] width 747 height 341
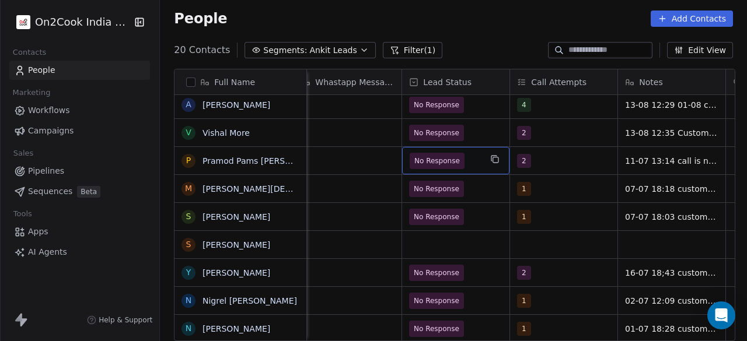
click at [450, 156] on span "No Response" at bounding box center [436, 161] width 45 height 12
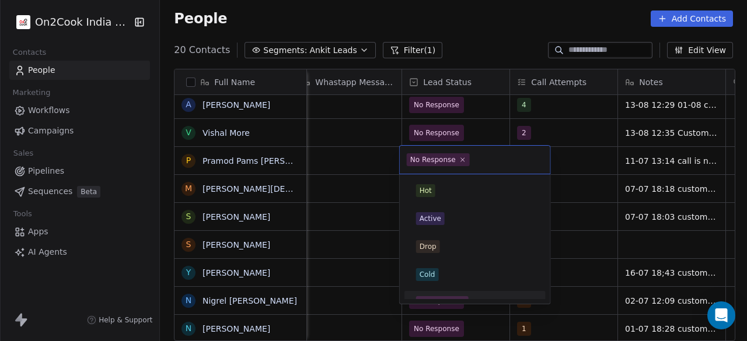
scroll to position [15, 0]
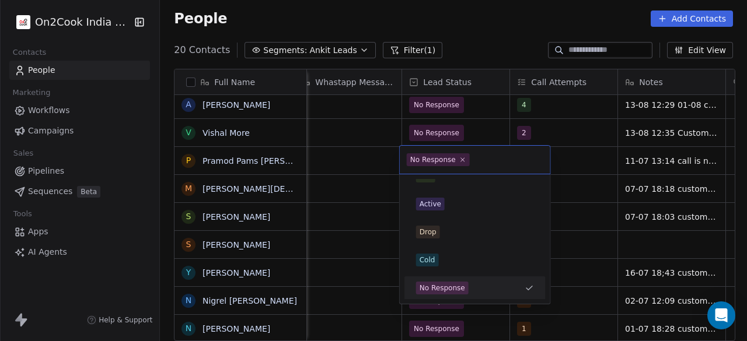
click at [447, 160] on div "No Response" at bounding box center [432, 160] width 45 height 10
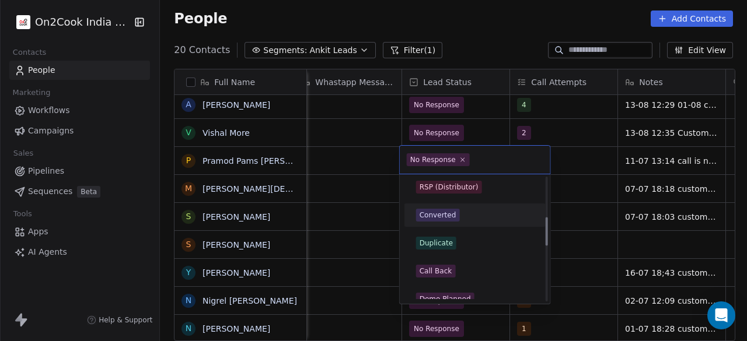
scroll to position [190, 0]
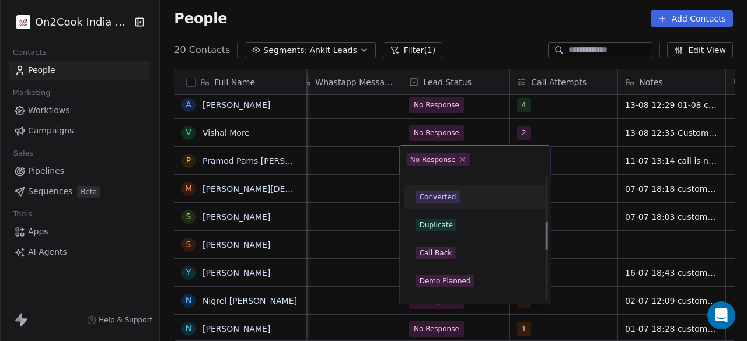
click at [457, 251] on div "Call Back" at bounding box center [475, 253] width 118 height 13
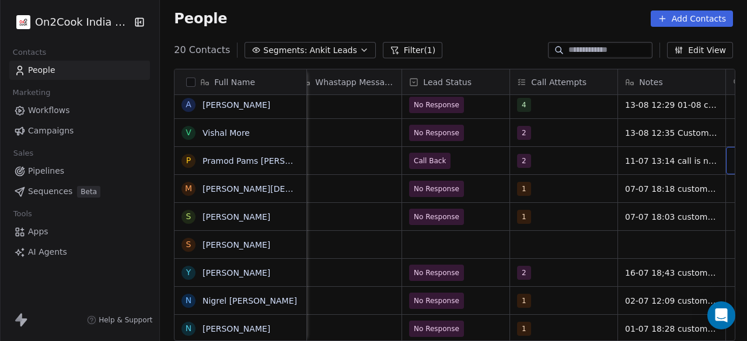
scroll to position [0, 1092]
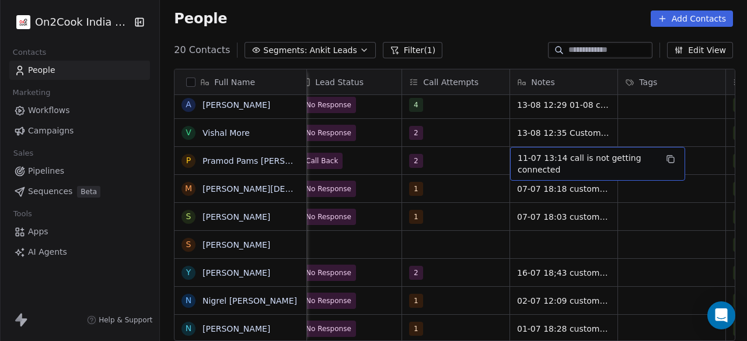
click at [530, 159] on span "11-07 13:14 call is not getting connected" at bounding box center [586, 163] width 139 height 23
click at [514, 155] on textarea "**********" at bounding box center [595, 164] width 174 height 36
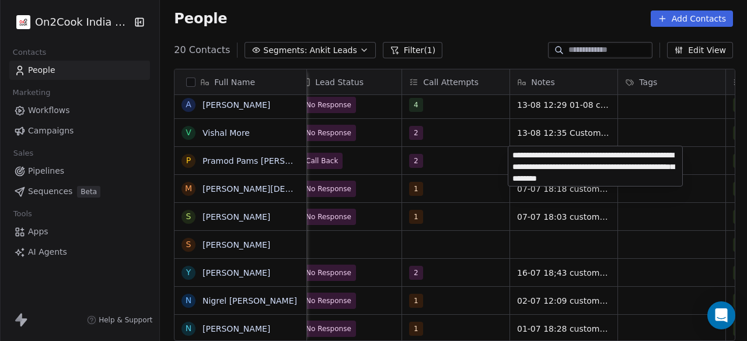
type textarea "**********"
click at [695, 167] on html "On2Cook India Pvt. Ltd. Contacts People Marketing Workflows Campaigns Sales Pip…" at bounding box center [373, 170] width 747 height 341
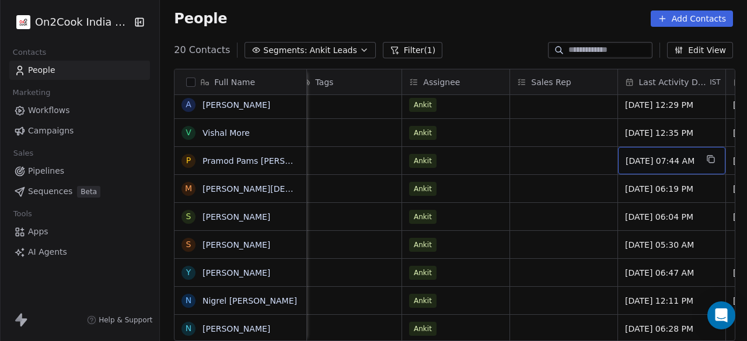
scroll to position [0, 1523]
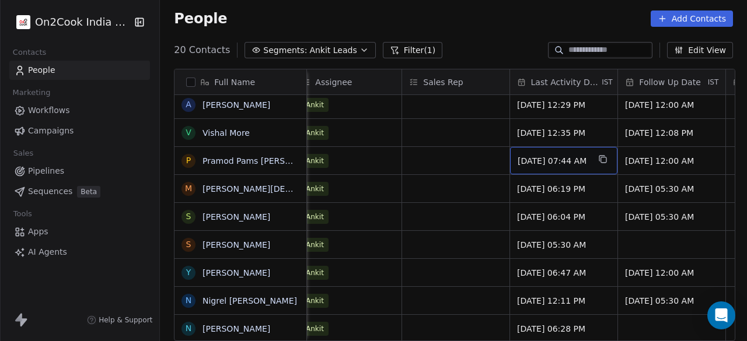
click at [521, 158] on span "[DATE] 07:44 AM" at bounding box center [552, 161] width 71 height 12
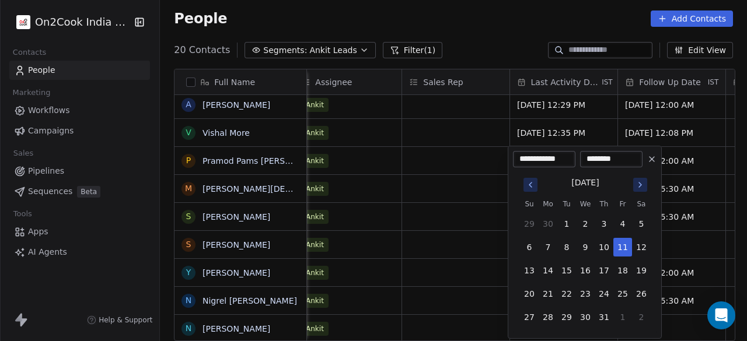
click at [642, 177] on button "Go to next month" at bounding box center [640, 185] width 16 height 16
click at [581, 269] on button "13" at bounding box center [585, 270] width 19 height 19
type input "**********"
drag, startPoint x: 593, startPoint y: 158, endPoint x: 624, endPoint y: 208, distance: 58.7
click at [594, 158] on input "********" at bounding box center [611, 159] width 58 height 12
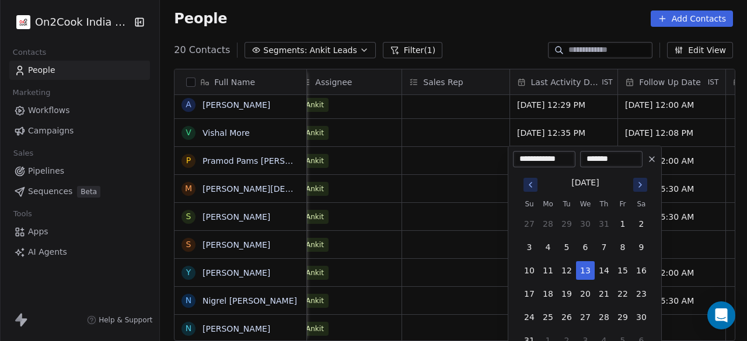
type input "********"
click at [682, 159] on html "On2Cook India Pvt. Ltd. Contacts People Marketing Workflows Campaigns Sales Pip…" at bounding box center [373, 170] width 747 height 341
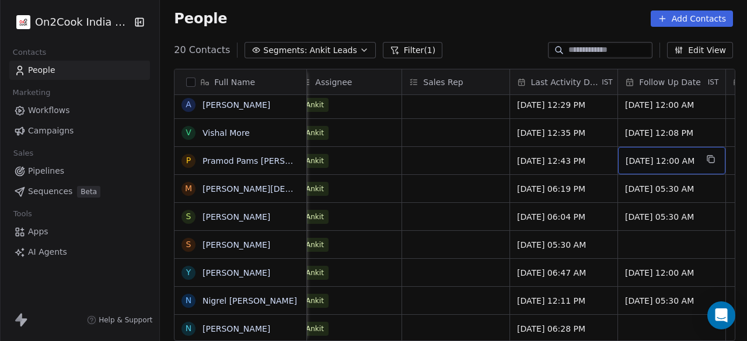
click at [639, 159] on span "[DATE] 12:00 AM" at bounding box center [660, 161] width 71 height 12
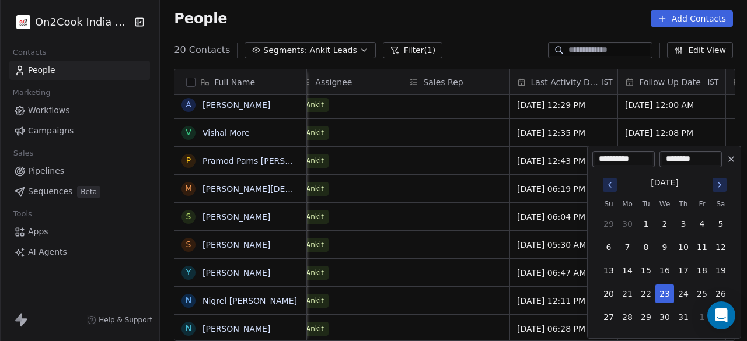
click at [715, 186] on icon "Go to next month" at bounding box center [718, 184] width 9 height 9
click at [685, 267] on button "14" at bounding box center [683, 270] width 19 height 19
click at [667, 288] on button "20" at bounding box center [664, 294] width 19 height 19
click at [628, 293] on button "18" at bounding box center [627, 294] width 19 height 19
type input "**********"
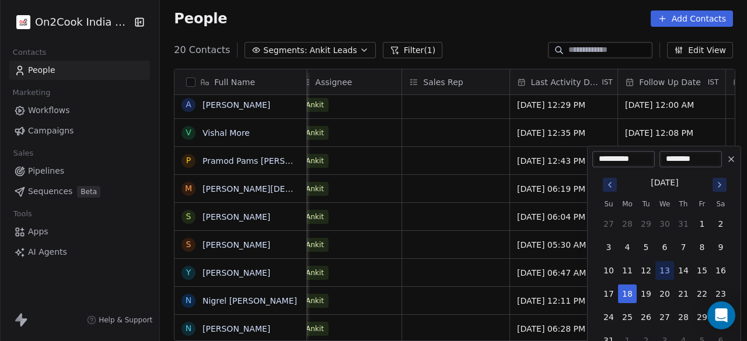
click at [677, 159] on input "********" at bounding box center [690, 159] width 58 height 12
type input "********"
click at [626, 291] on button "18" at bounding box center [627, 294] width 19 height 19
click at [472, 164] on html "On2Cook India Pvt. Ltd. Contacts People Marketing Workflows Campaigns Sales Pip…" at bounding box center [373, 170] width 747 height 341
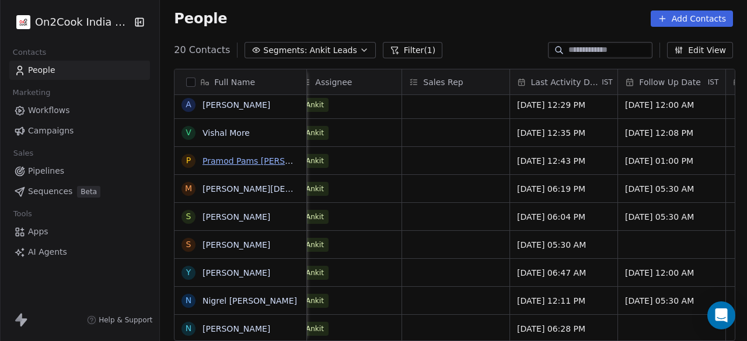
click at [277, 160] on link "Pramod Pams [PERSON_NAME]" at bounding box center [265, 160] width 126 height 9
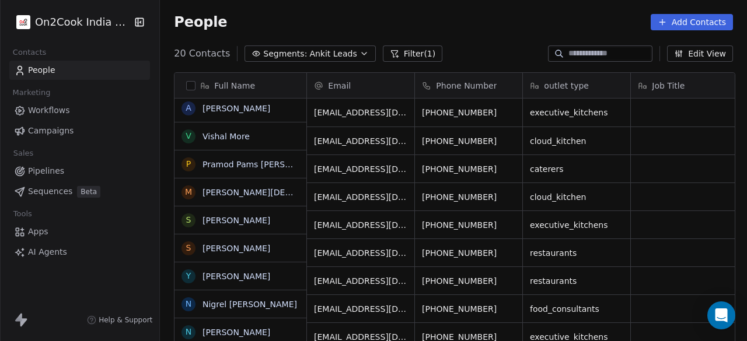
scroll to position [291, 580]
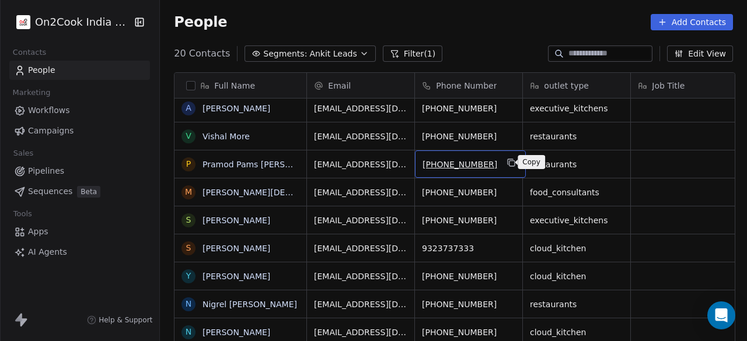
click at [507, 162] on icon "grid" at bounding box center [511, 162] width 9 height 9
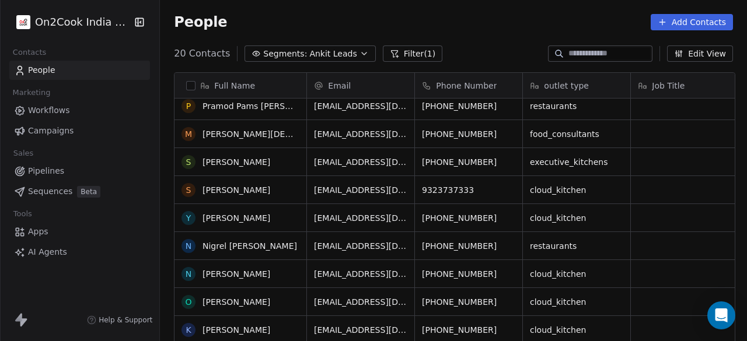
scroll to position [175, 0]
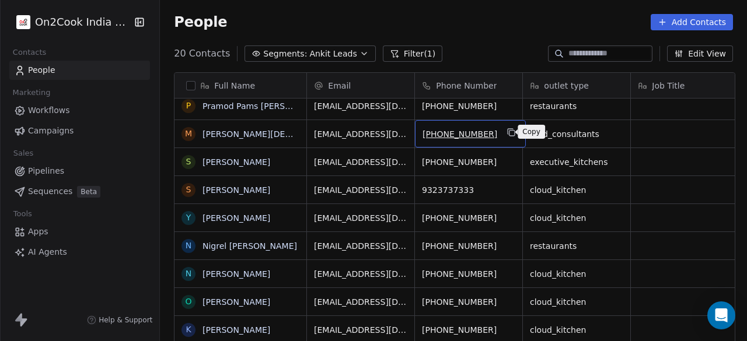
click at [507, 134] on icon "grid" at bounding box center [511, 132] width 9 height 9
